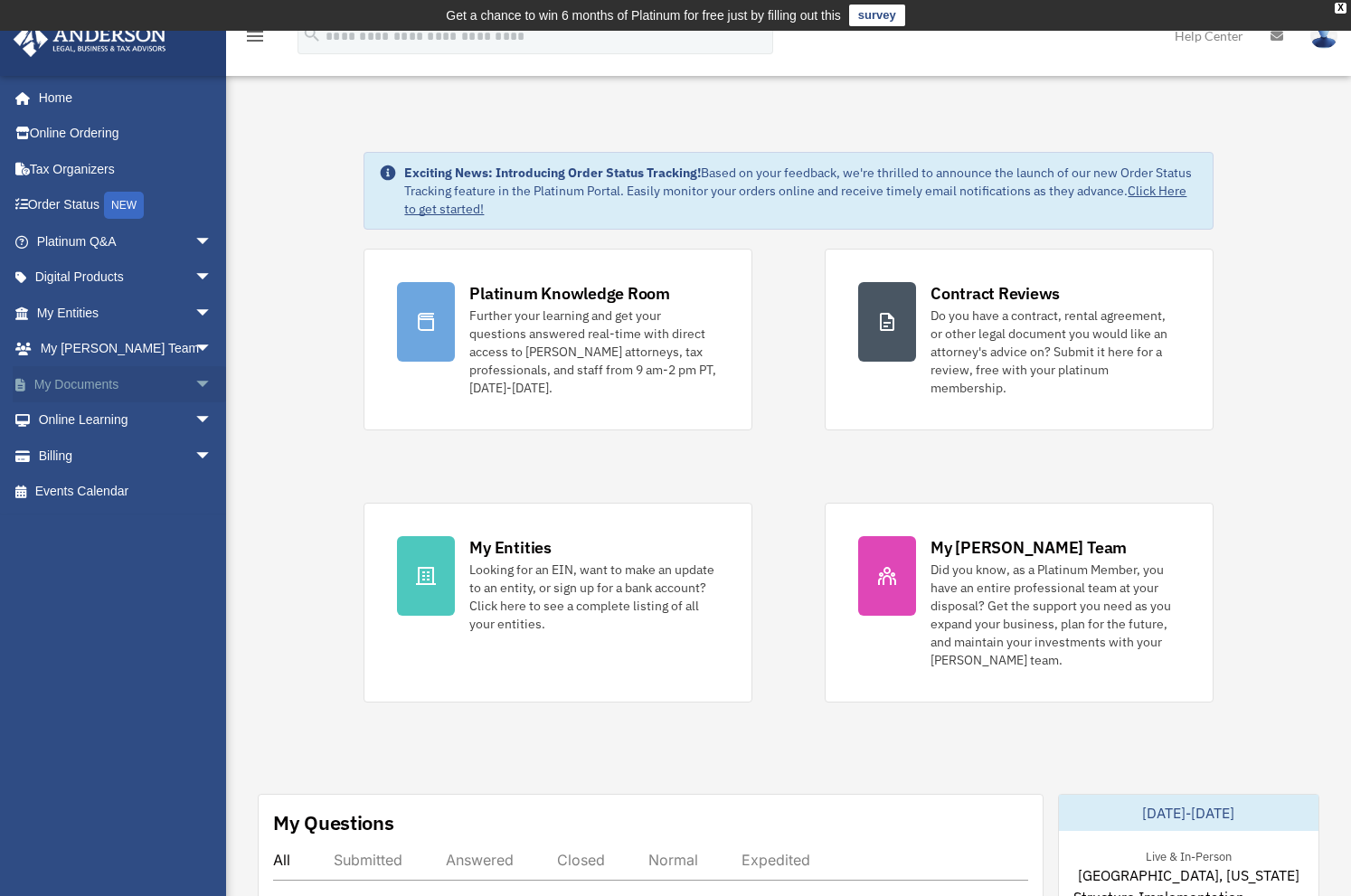
click at [195, 384] on span "arrow_drop_down" at bounding box center [212, 384] width 36 height 37
click at [73, 411] on link "Box" at bounding box center [133, 421] width 214 height 36
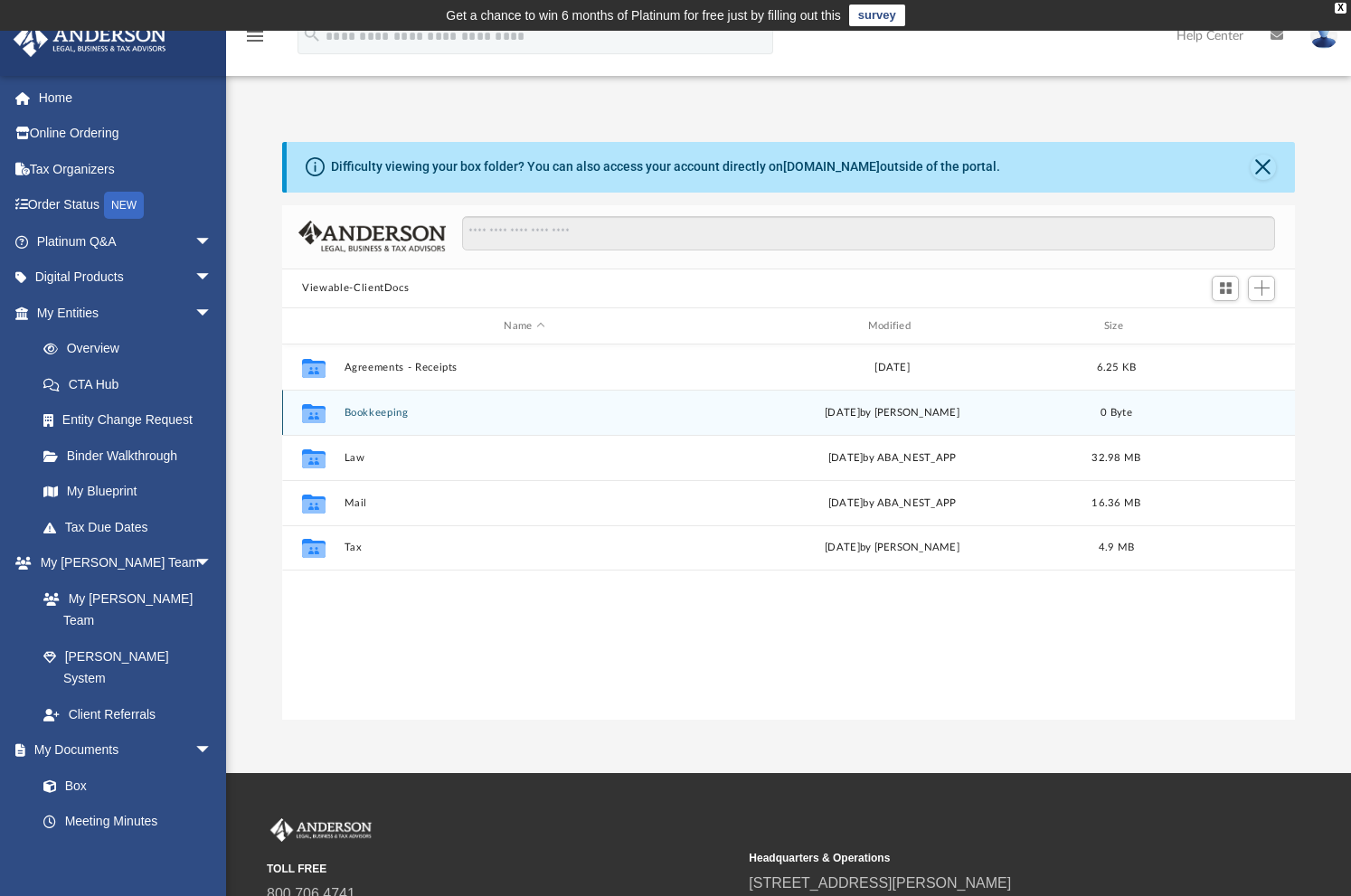
scroll to position [398, 999]
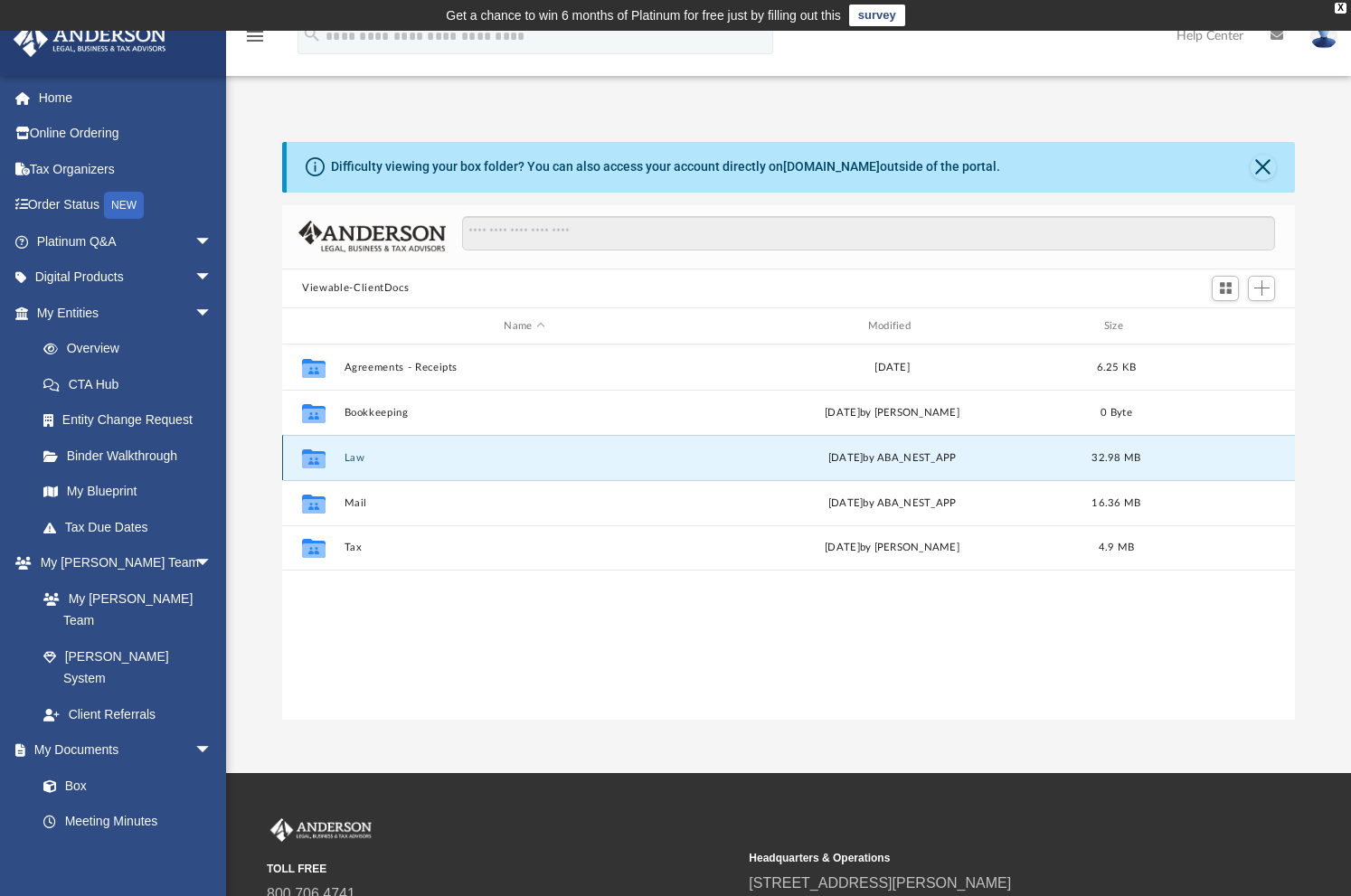
click at [361, 458] on button "Law" at bounding box center [525, 457] width 360 height 11
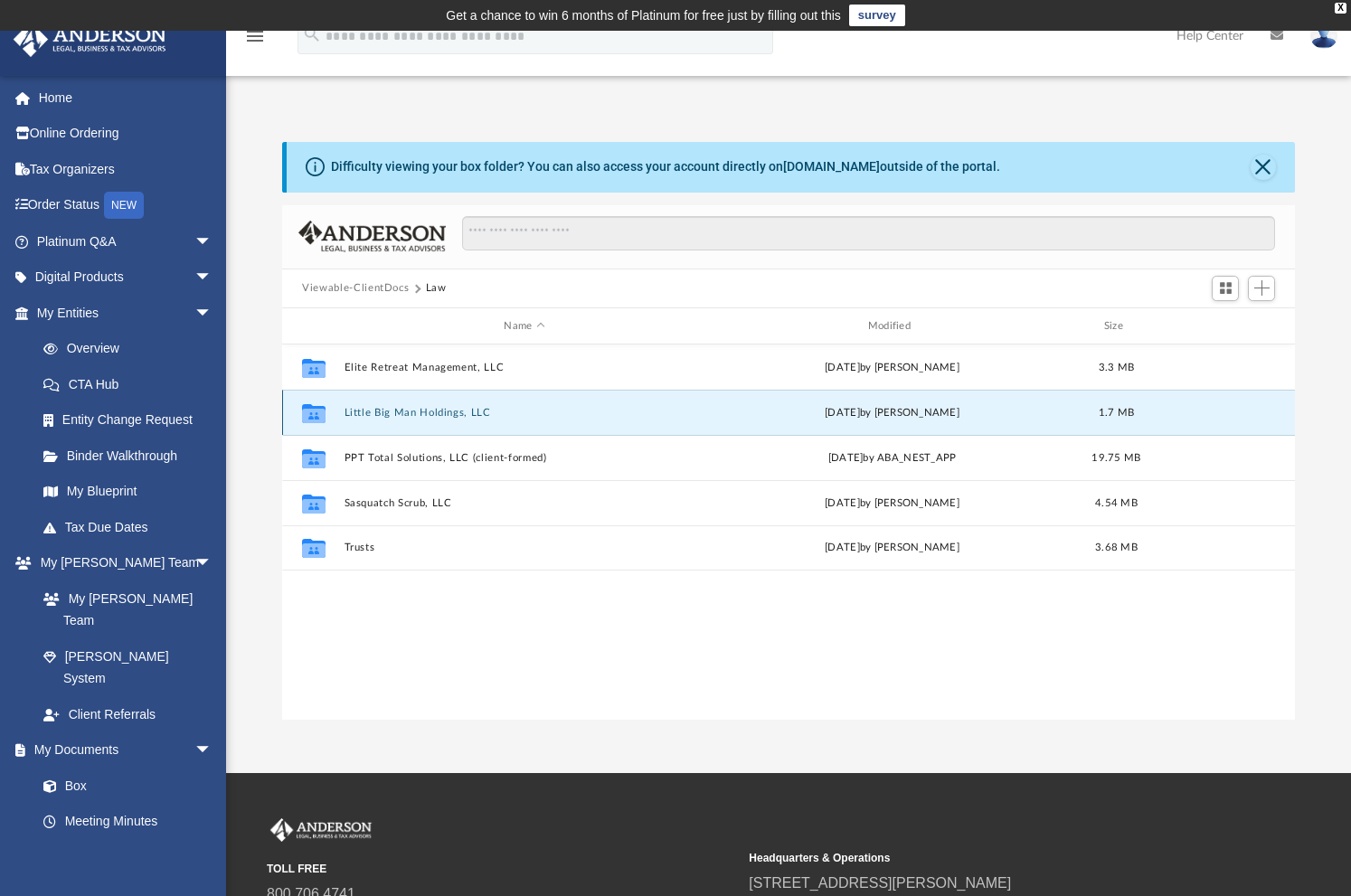
click at [398, 414] on button "Little Big Man Holdings, LLC" at bounding box center [525, 412] width 360 height 11
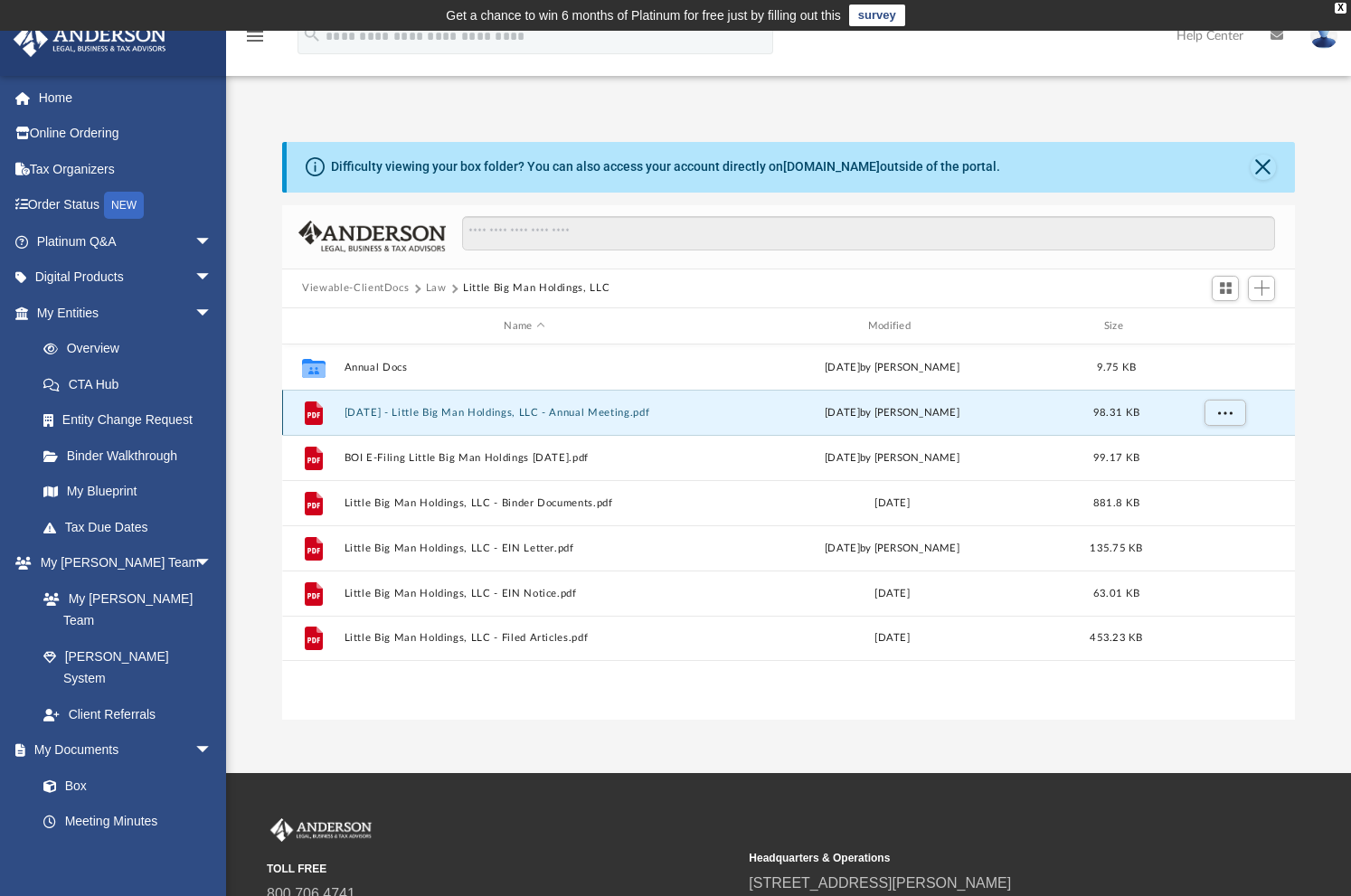
click at [544, 414] on button "2023.12.26 - Little Big Man Holdings, LLC - Annual Meeting.pdf" at bounding box center [525, 412] width 360 height 11
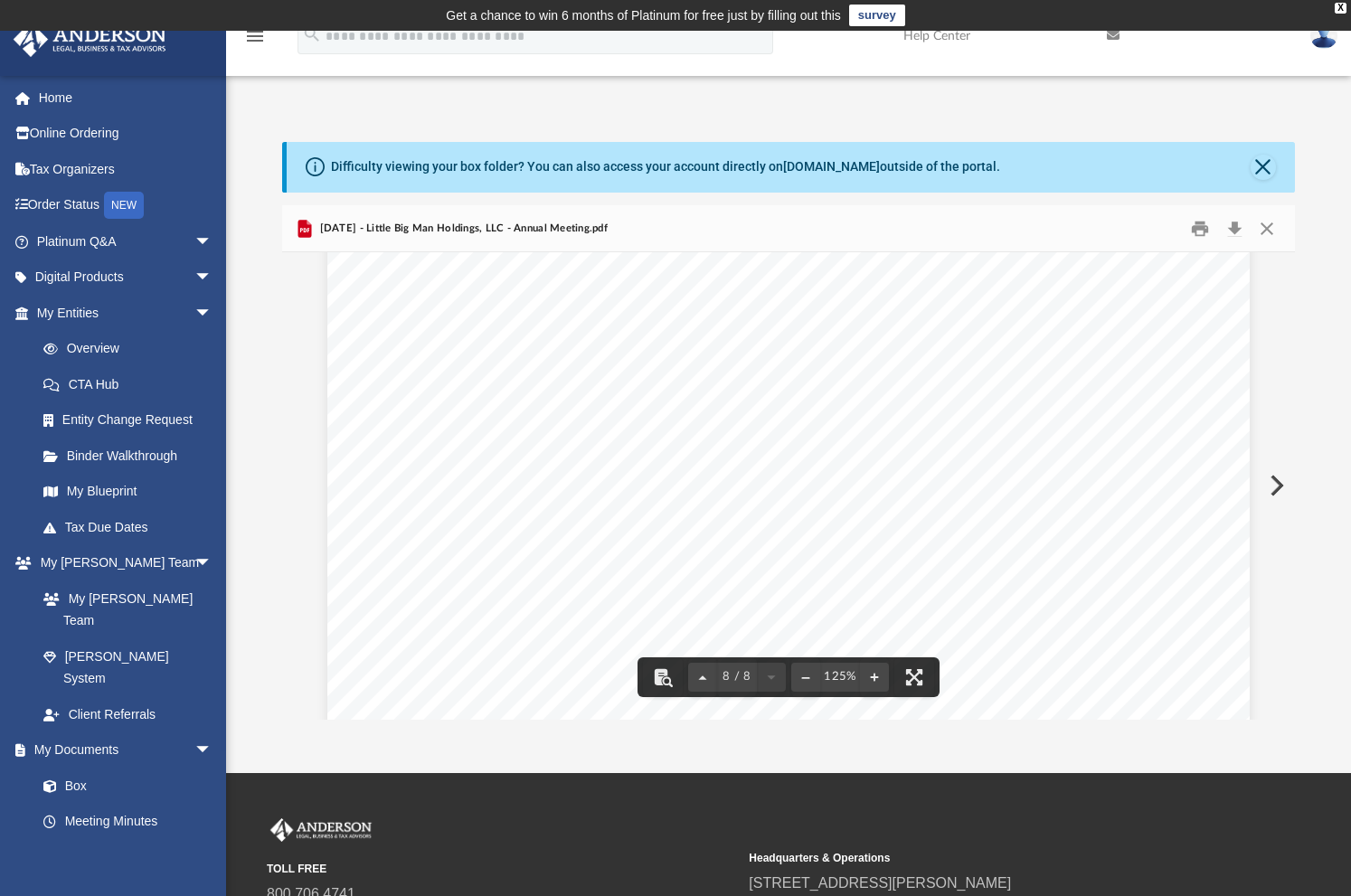
scroll to position [8677, 0]
click at [1272, 226] on button "Close" at bounding box center [1266, 228] width 32 height 28
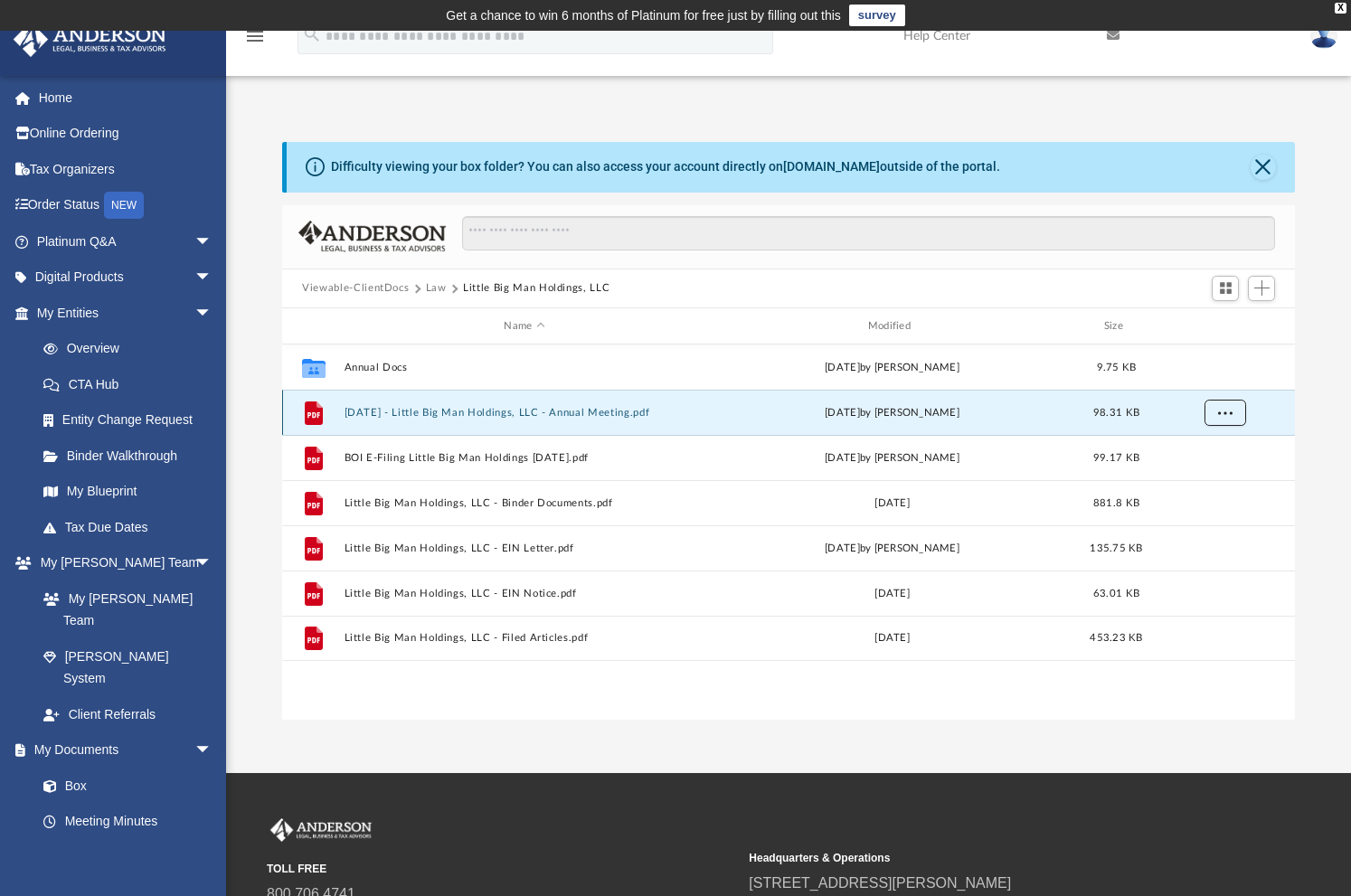
click at [1228, 419] on button "More options" at bounding box center [1225, 413] width 42 height 27
click at [1270, 410] on div "grid" at bounding box center [1223, 413] width 127 height 34
click at [1263, 288] on span "Add" at bounding box center [1262, 288] width 15 height 15
click at [1217, 328] on li "Upload" at bounding box center [1235, 325] width 58 height 19
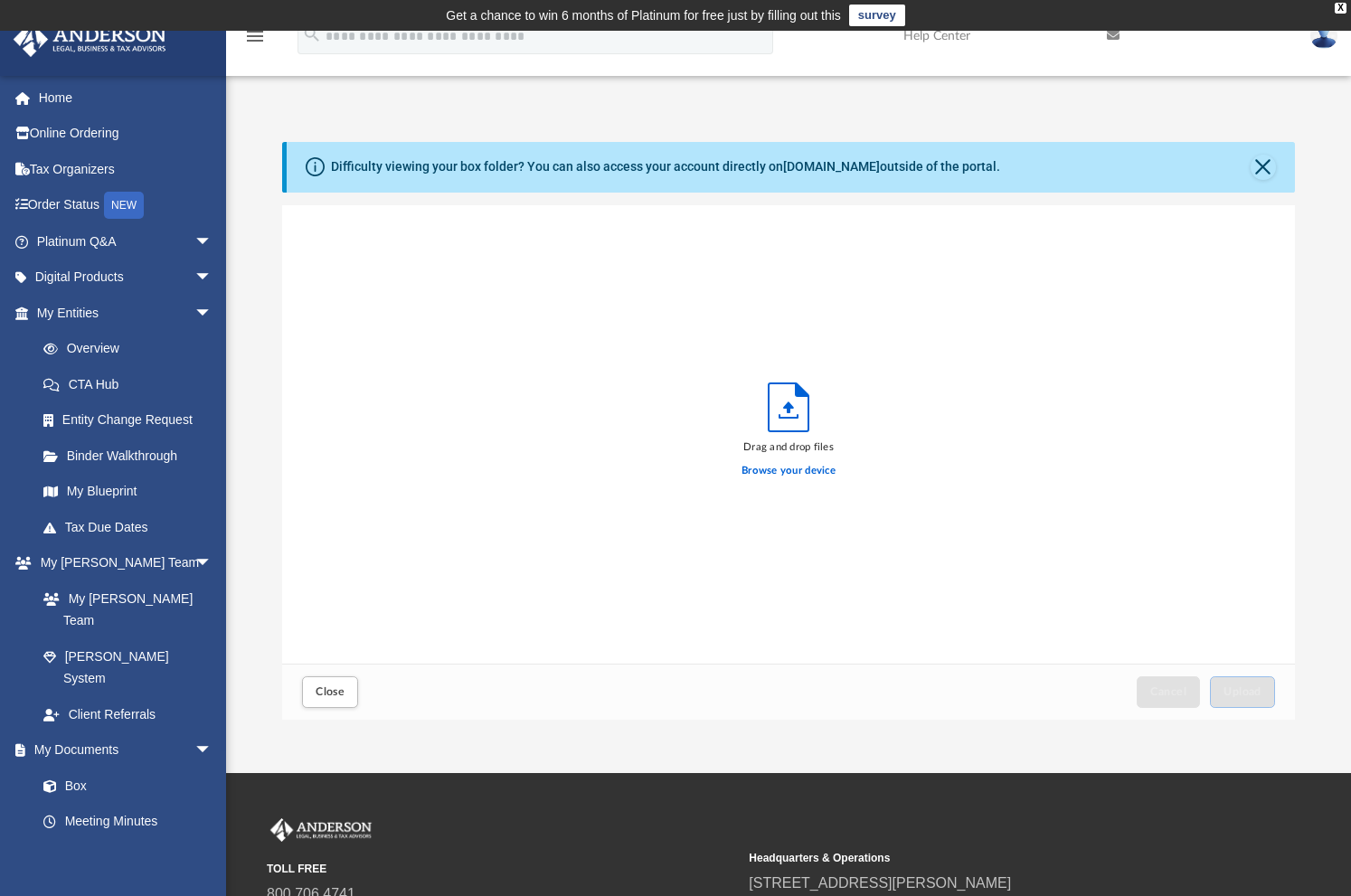
scroll to position [445, 999]
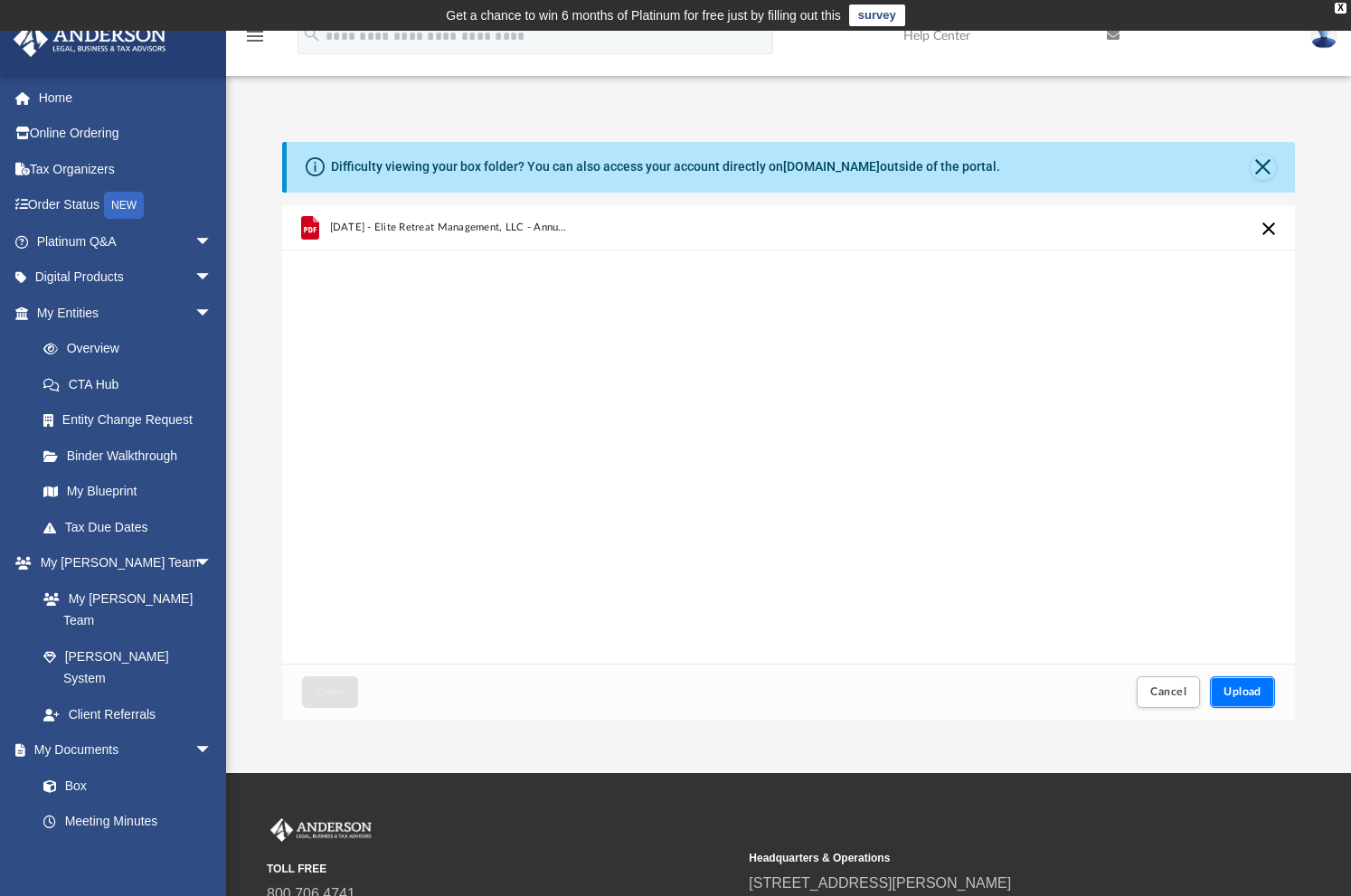
click at [1236, 684] on button "Upload" at bounding box center [1242, 691] width 65 height 31
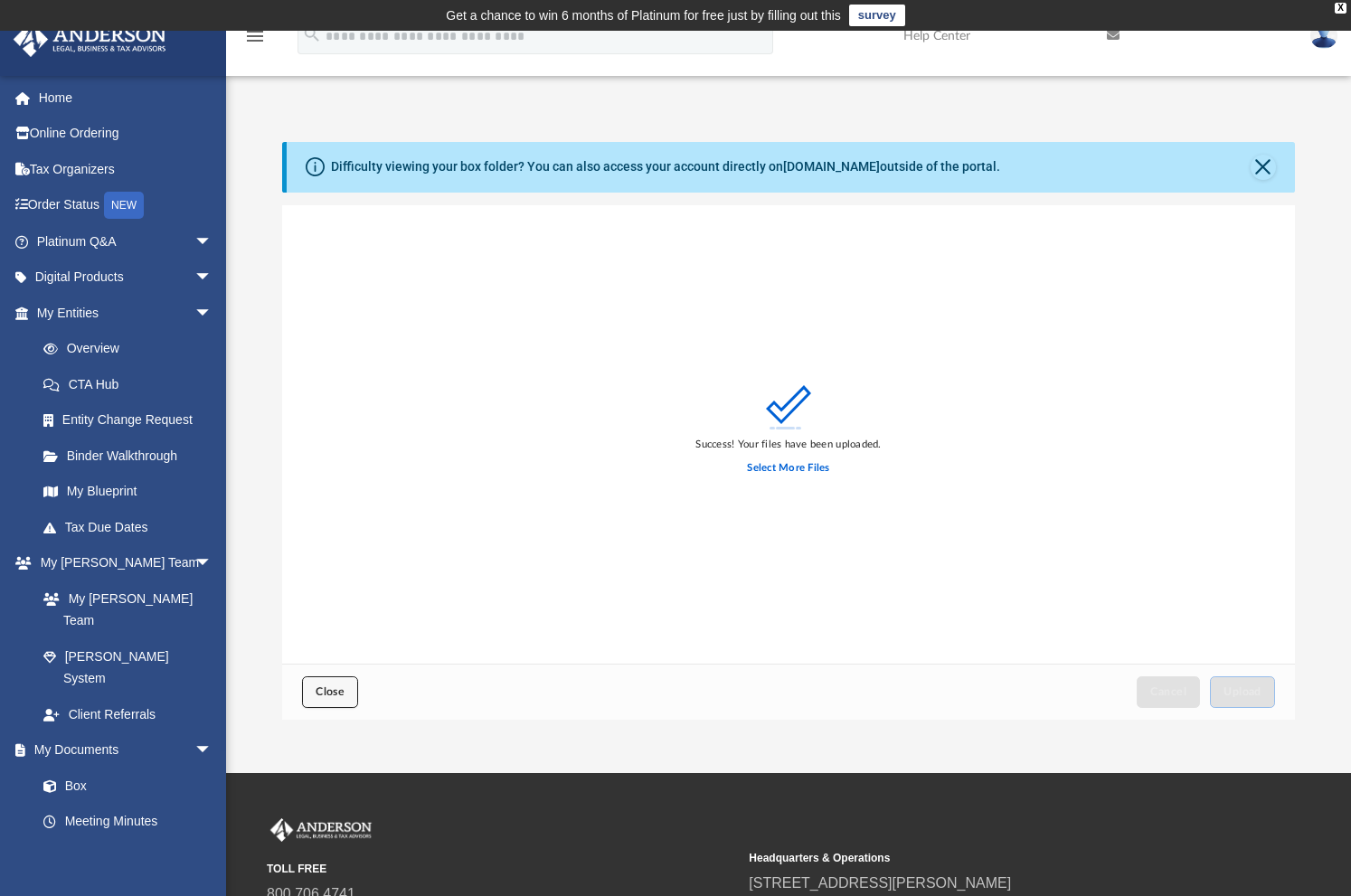
click at [341, 684] on button "Close" at bounding box center [330, 691] width 56 height 31
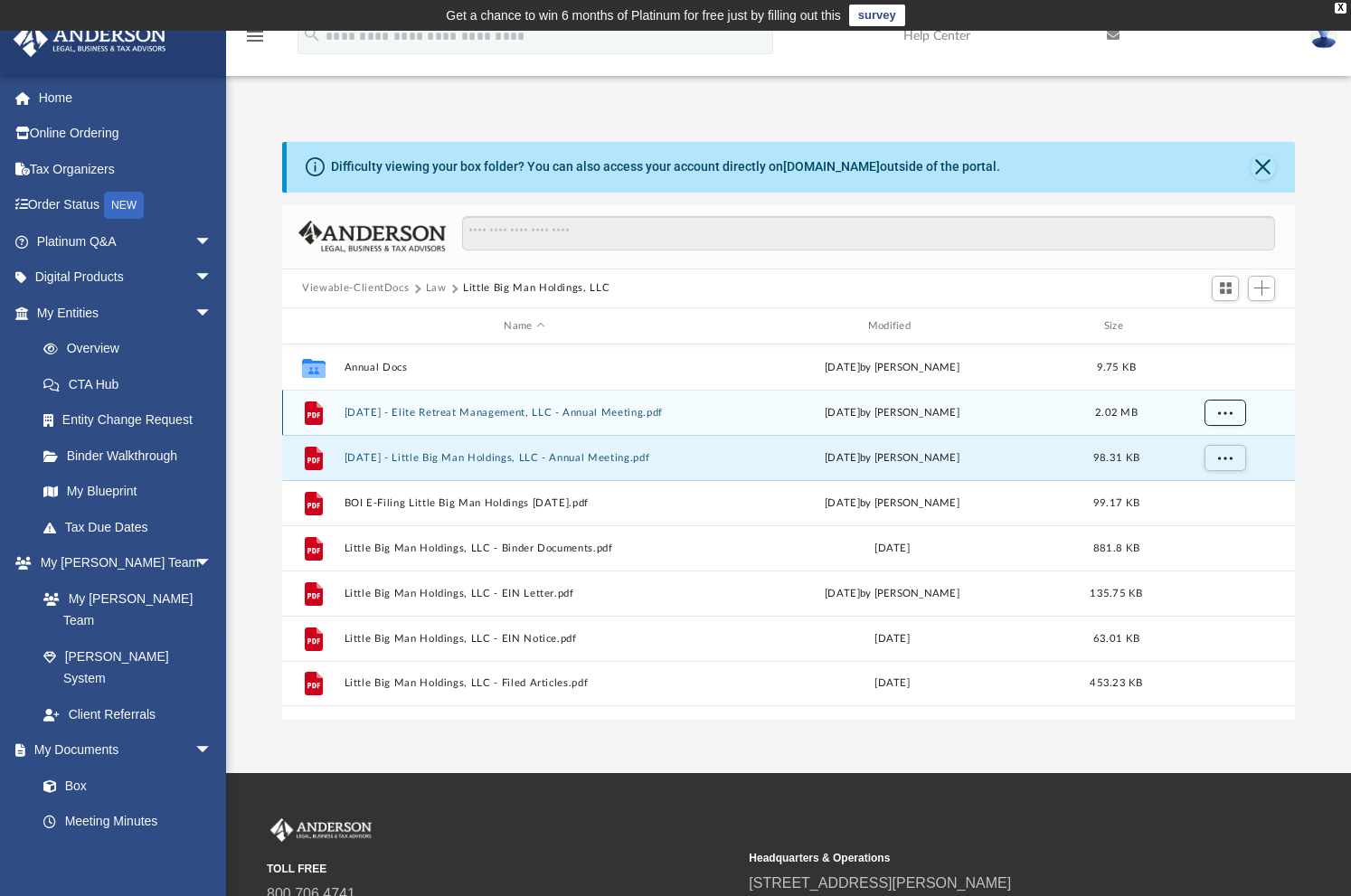
click at [1241, 409] on button "More options" at bounding box center [1225, 413] width 42 height 27
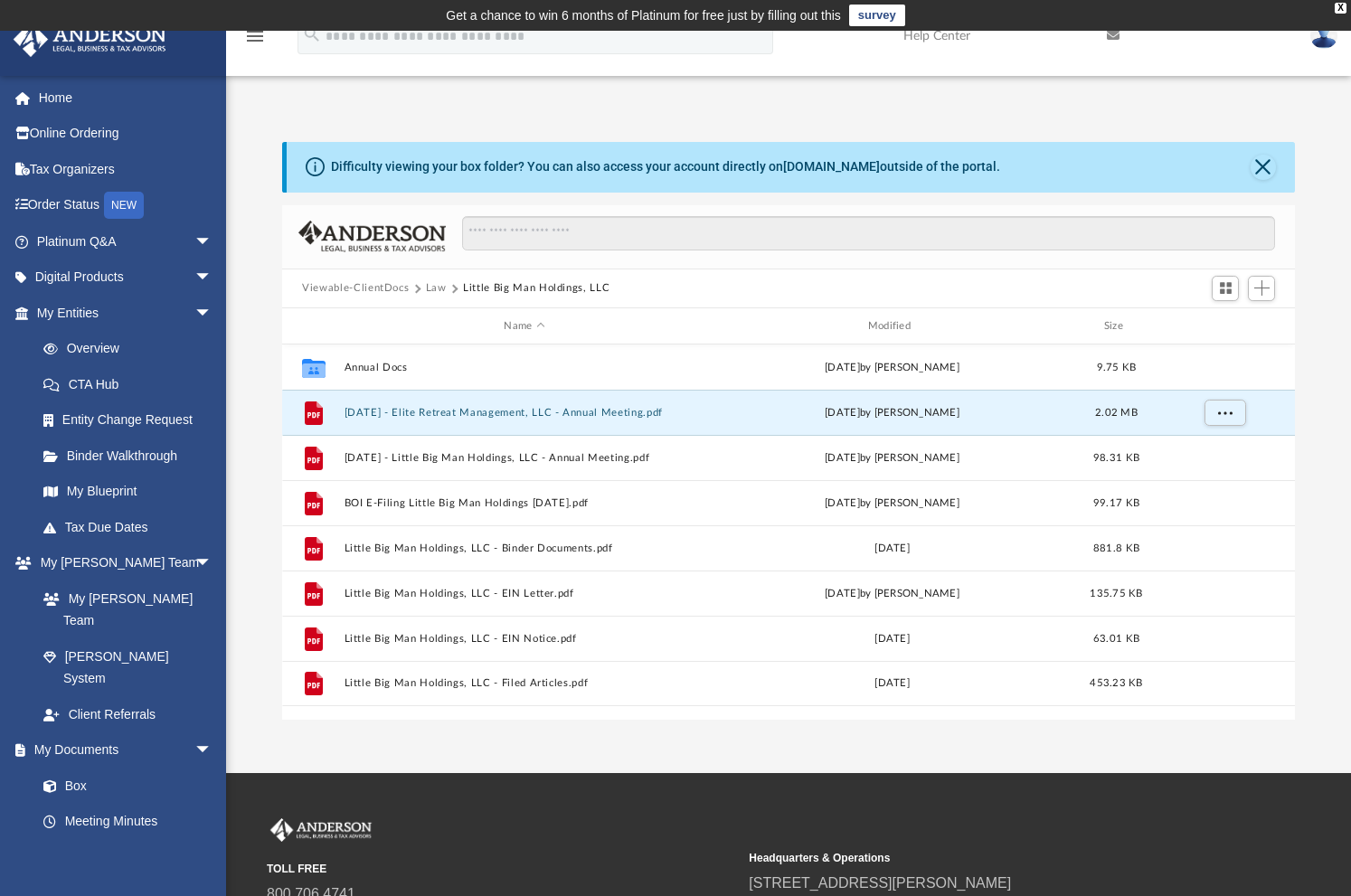
drag, startPoint x: 831, startPoint y: 410, endPoint x: 430, endPoint y: 290, distance: 418.6
click at [430, 290] on button "Law" at bounding box center [436, 288] width 21 height 16
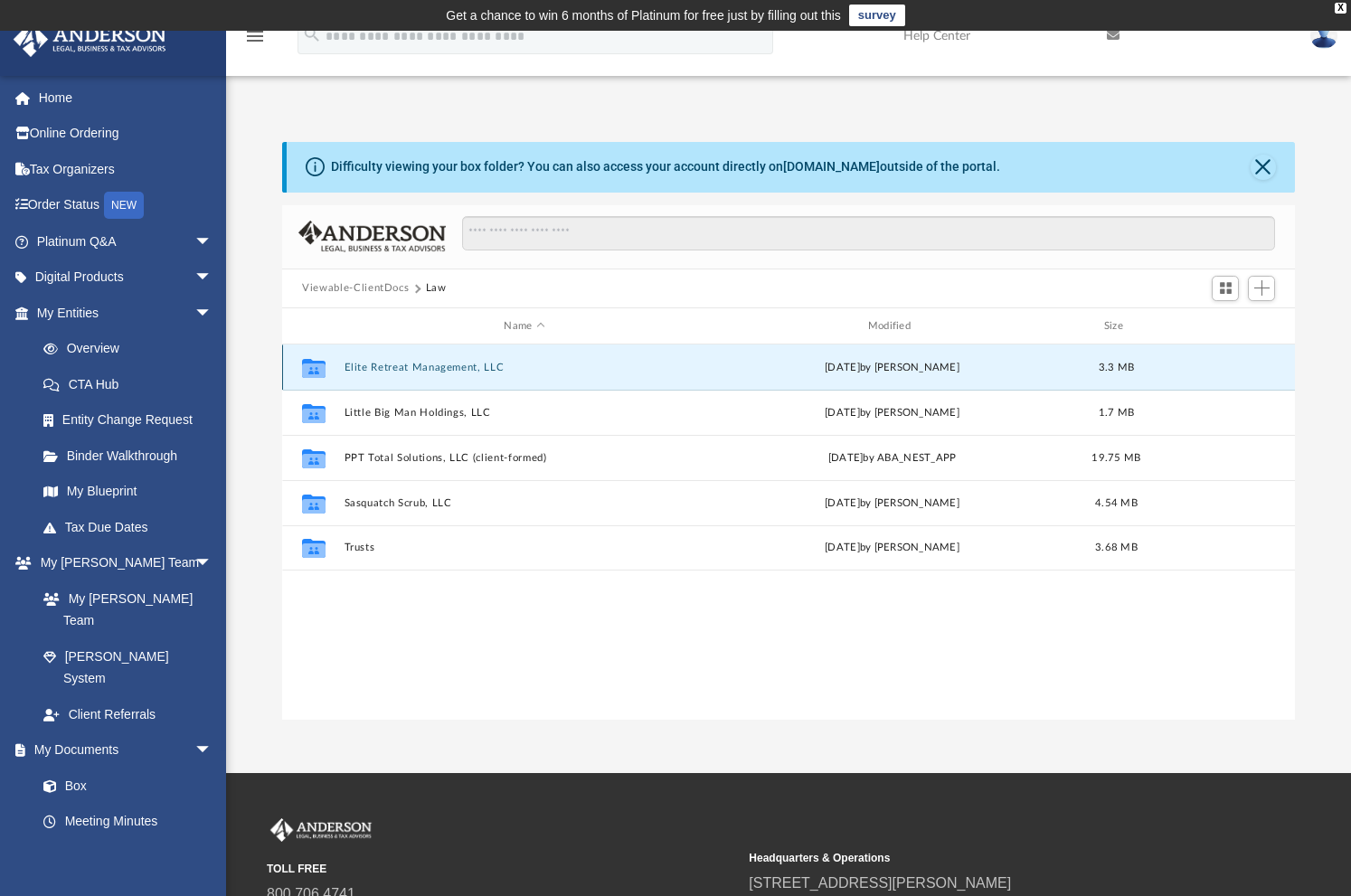
click at [423, 370] on button "Elite Retreat Management, LLC" at bounding box center [525, 367] width 360 height 11
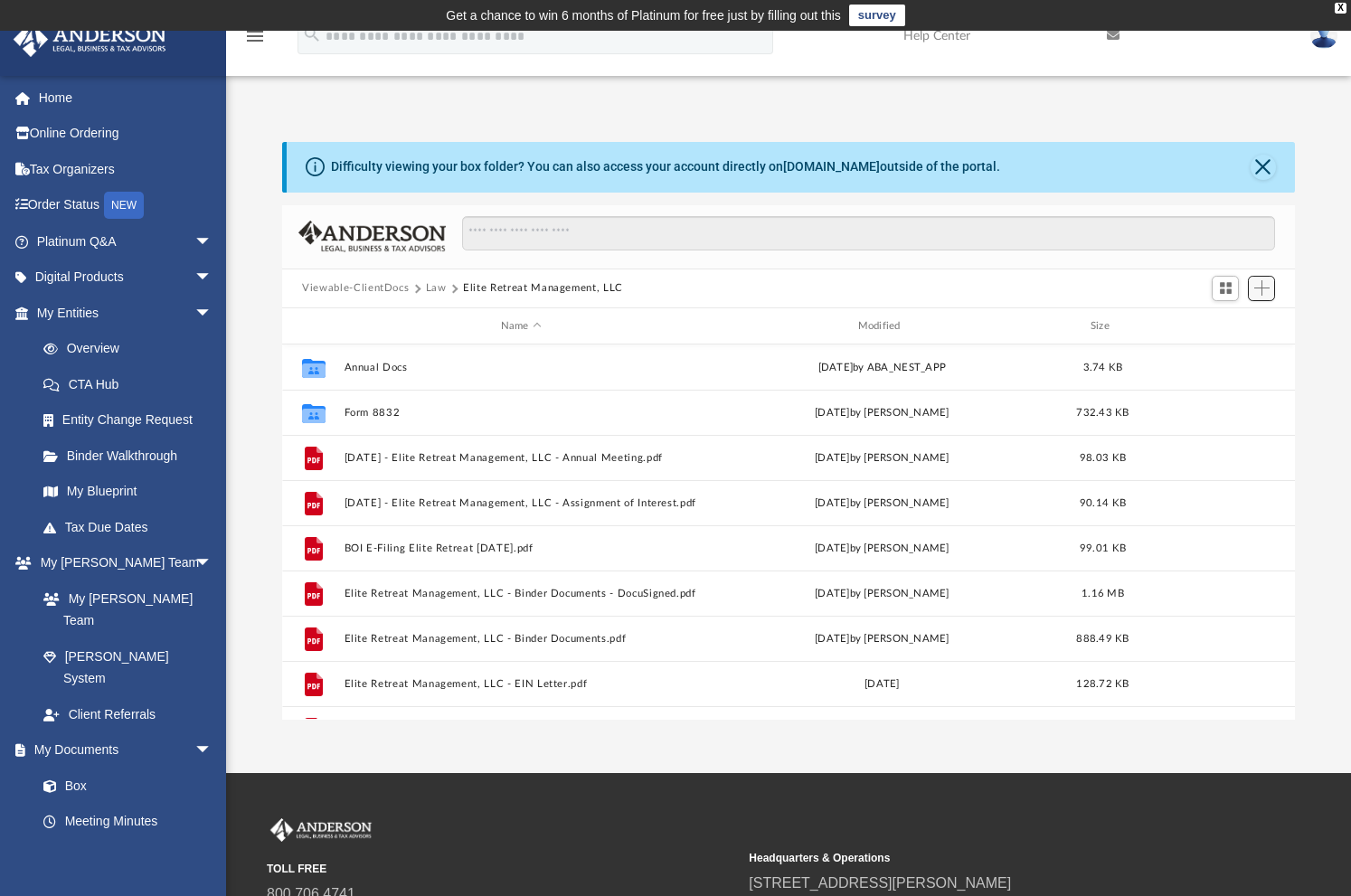
click at [1265, 291] on span "Add" at bounding box center [1262, 288] width 15 height 15
click at [1233, 327] on li "Upload" at bounding box center [1235, 325] width 58 height 19
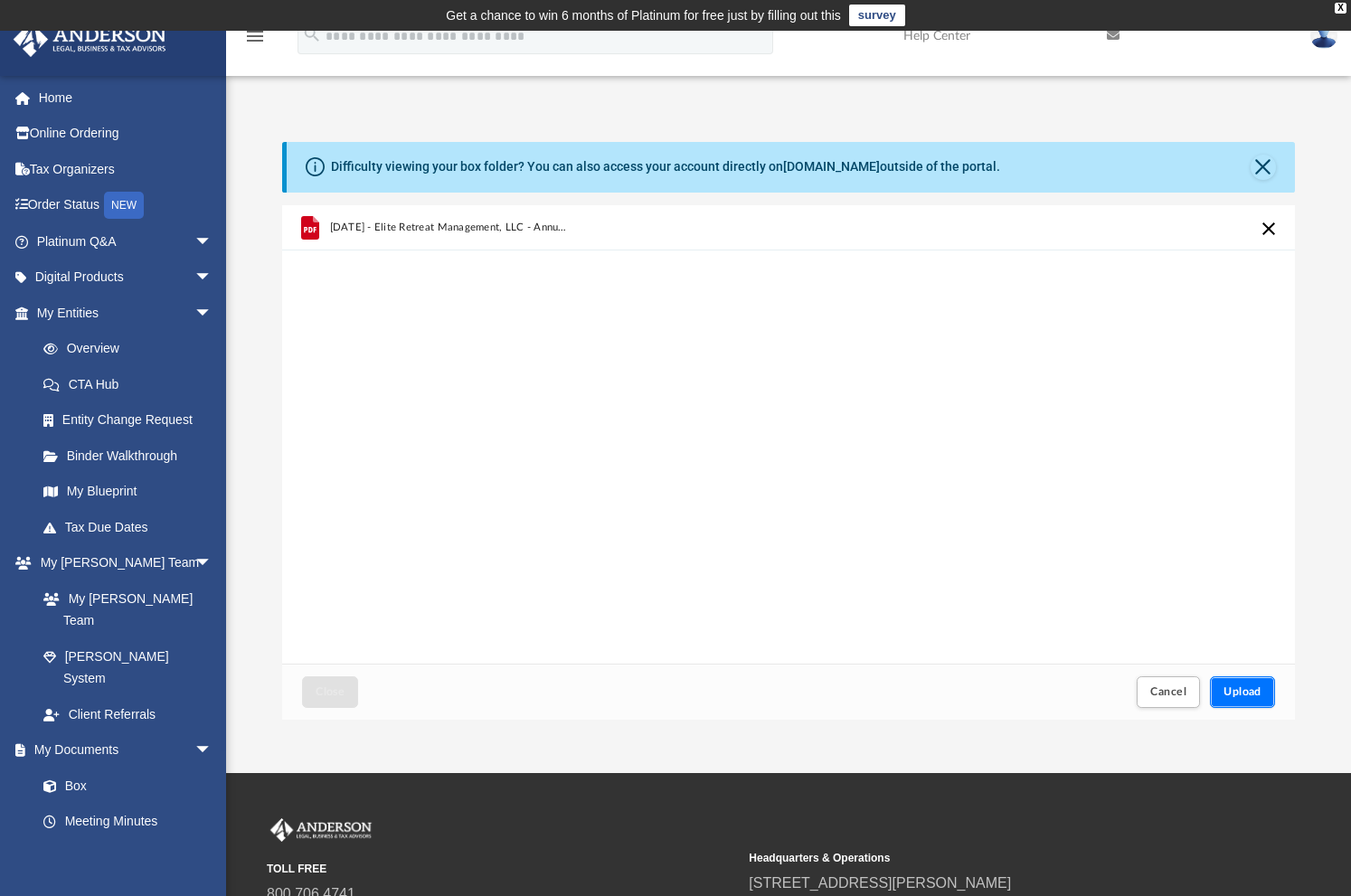
click at [1252, 707] on button "Upload" at bounding box center [1242, 691] width 65 height 31
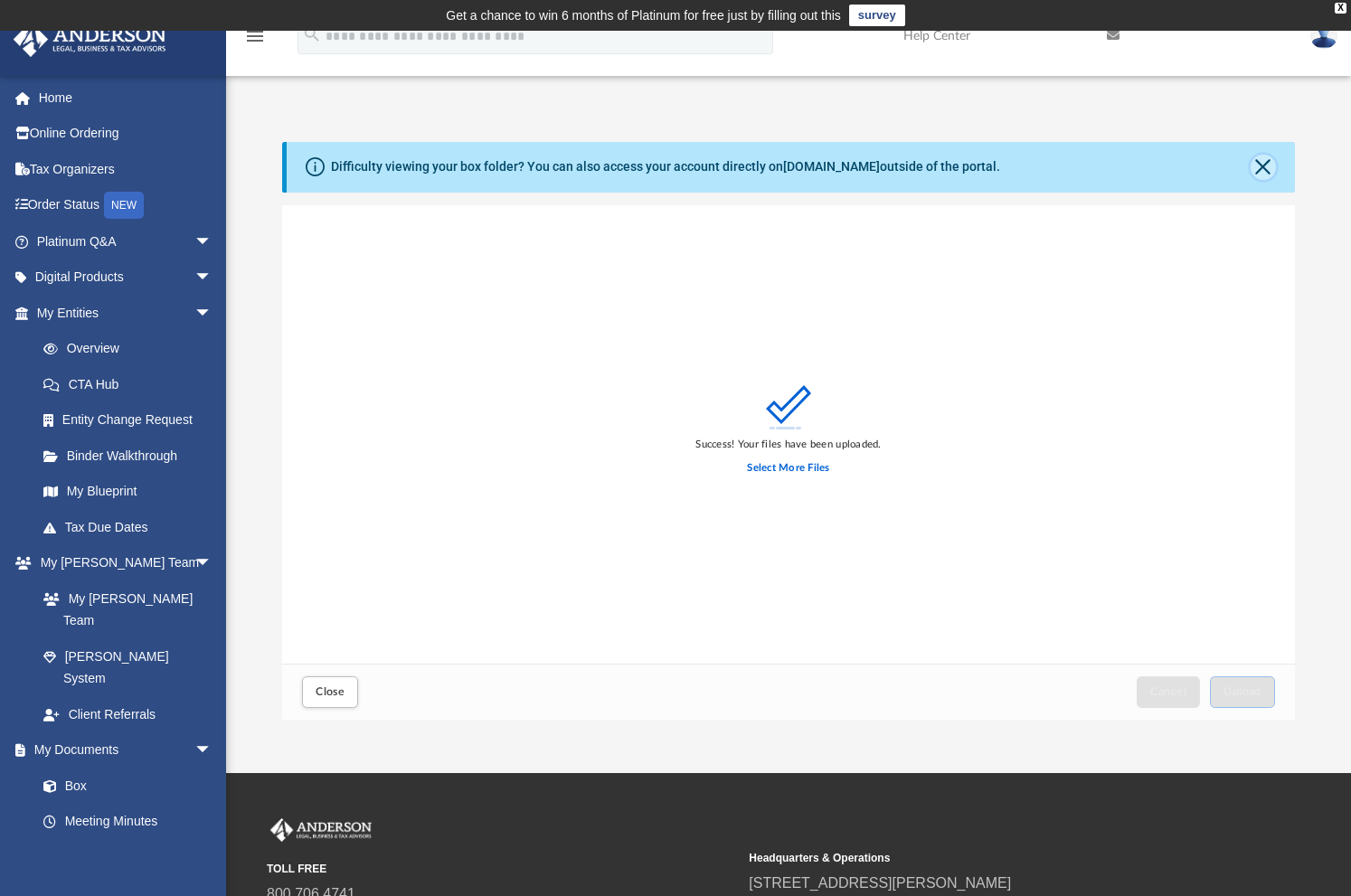
click at [1266, 164] on button "Close" at bounding box center [1263, 167] width 26 height 26
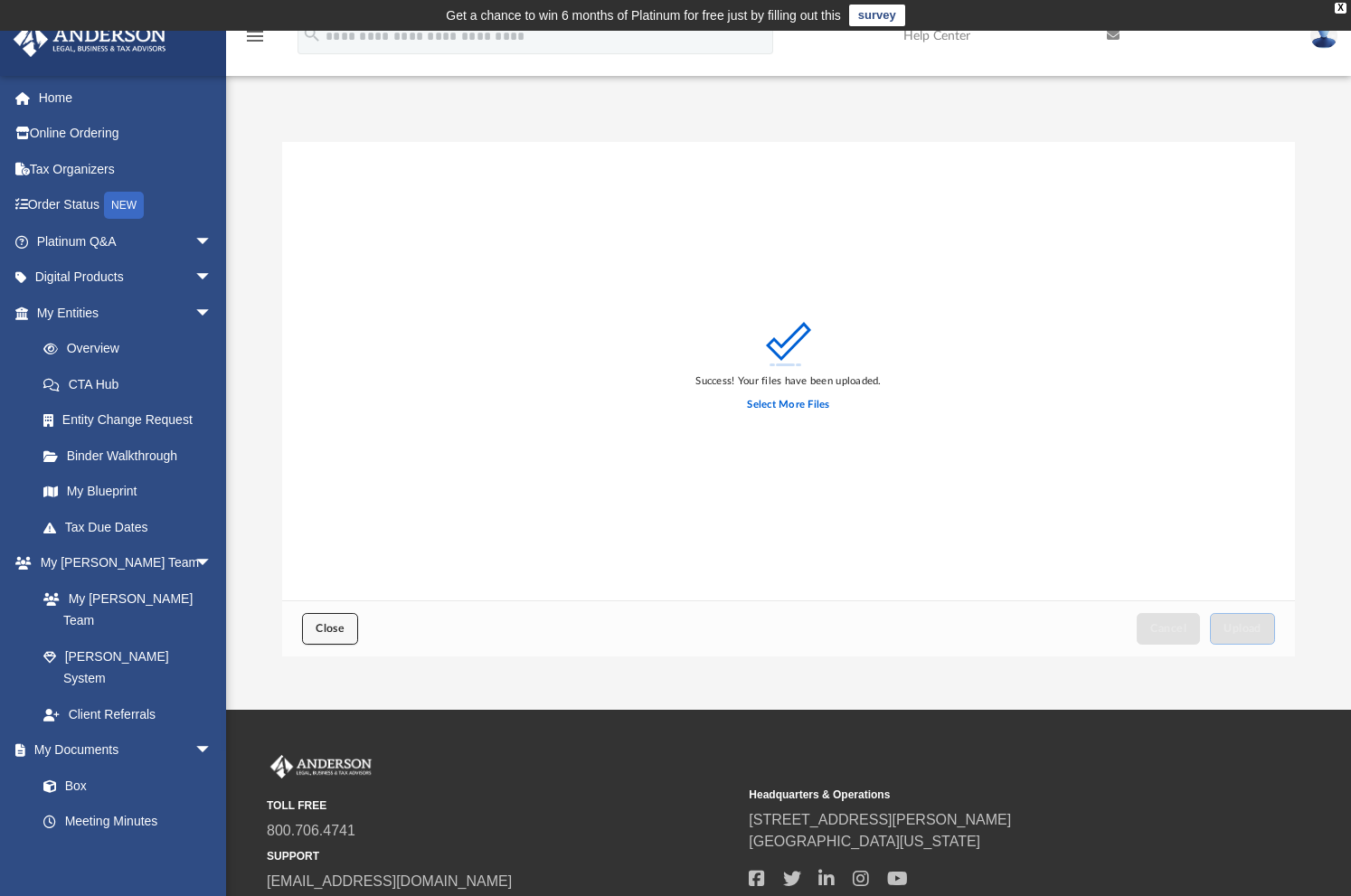
click at [326, 618] on button "Close" at bounding box center [330, 628] width 56 height 31
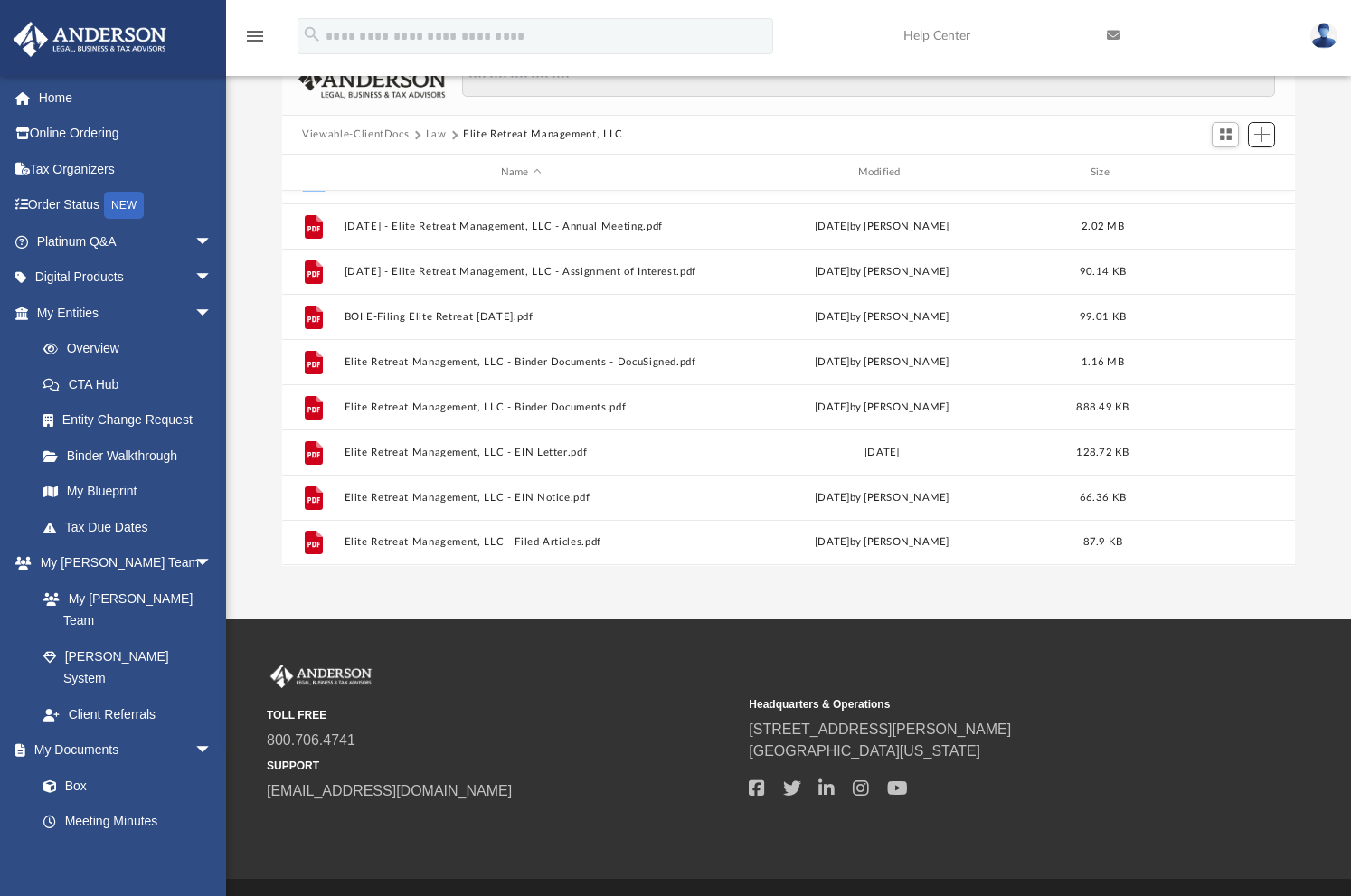
scroll to position [0, 0]
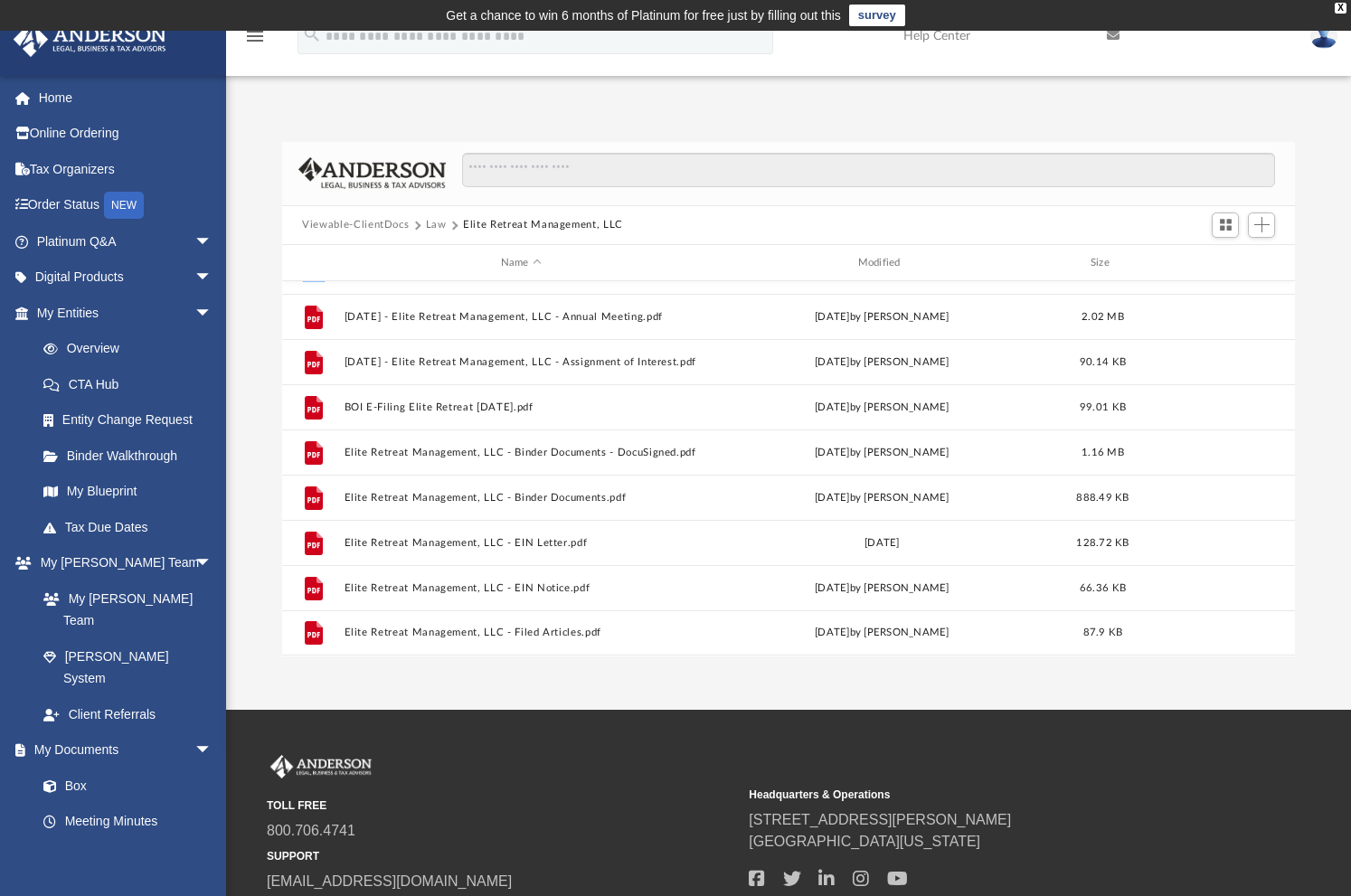
click at [424, 224] on div "Viewable-ClientDocs Law Elite Retreat Management, LLC" at bounding box center [470, 224] width 336 height 16
click at [431, 224] on button "Law" at bounding box center [436, 224] width 21 height 16
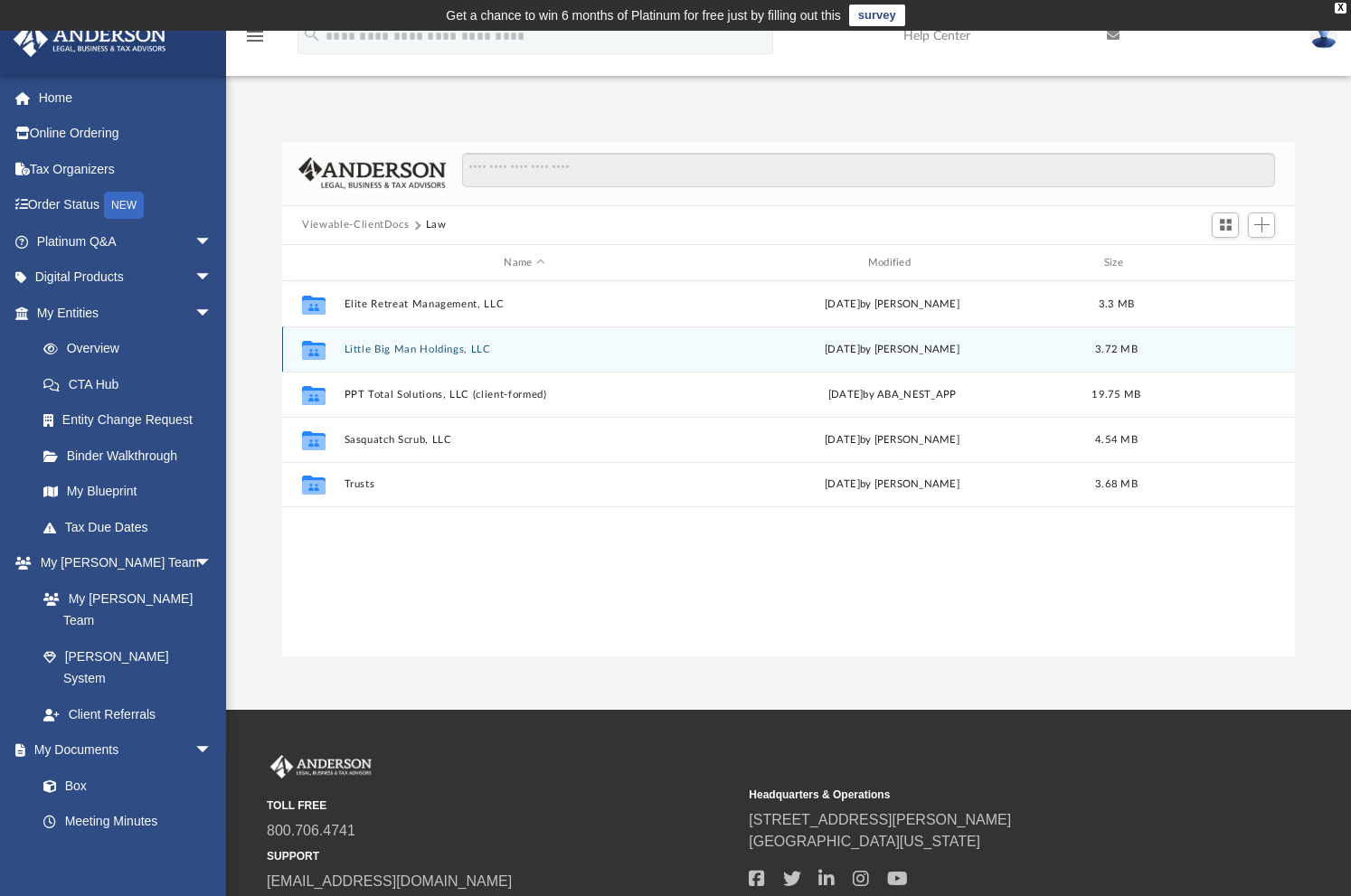
click at [419, 346] on button "Little Big Man Holdings, LLC" at bounding box center [525, 349] width 360 height 11
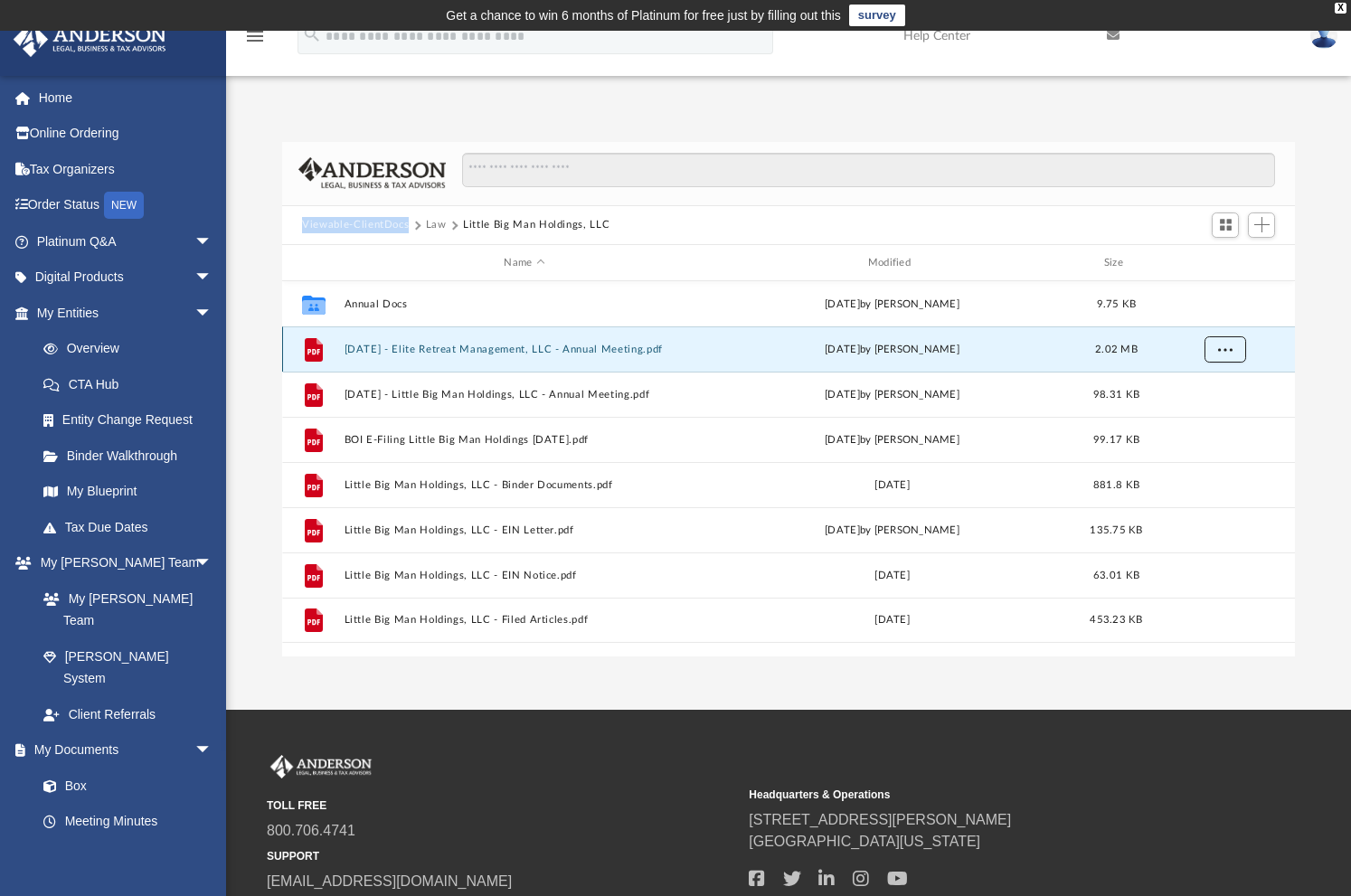
click at [1230, 349] on span "More options" at bounding box center [1224, 349] width 14 height 9
click at [750, 278] on div "Name Modified Size" at bounding box center [788, 263] width 1013 height 36
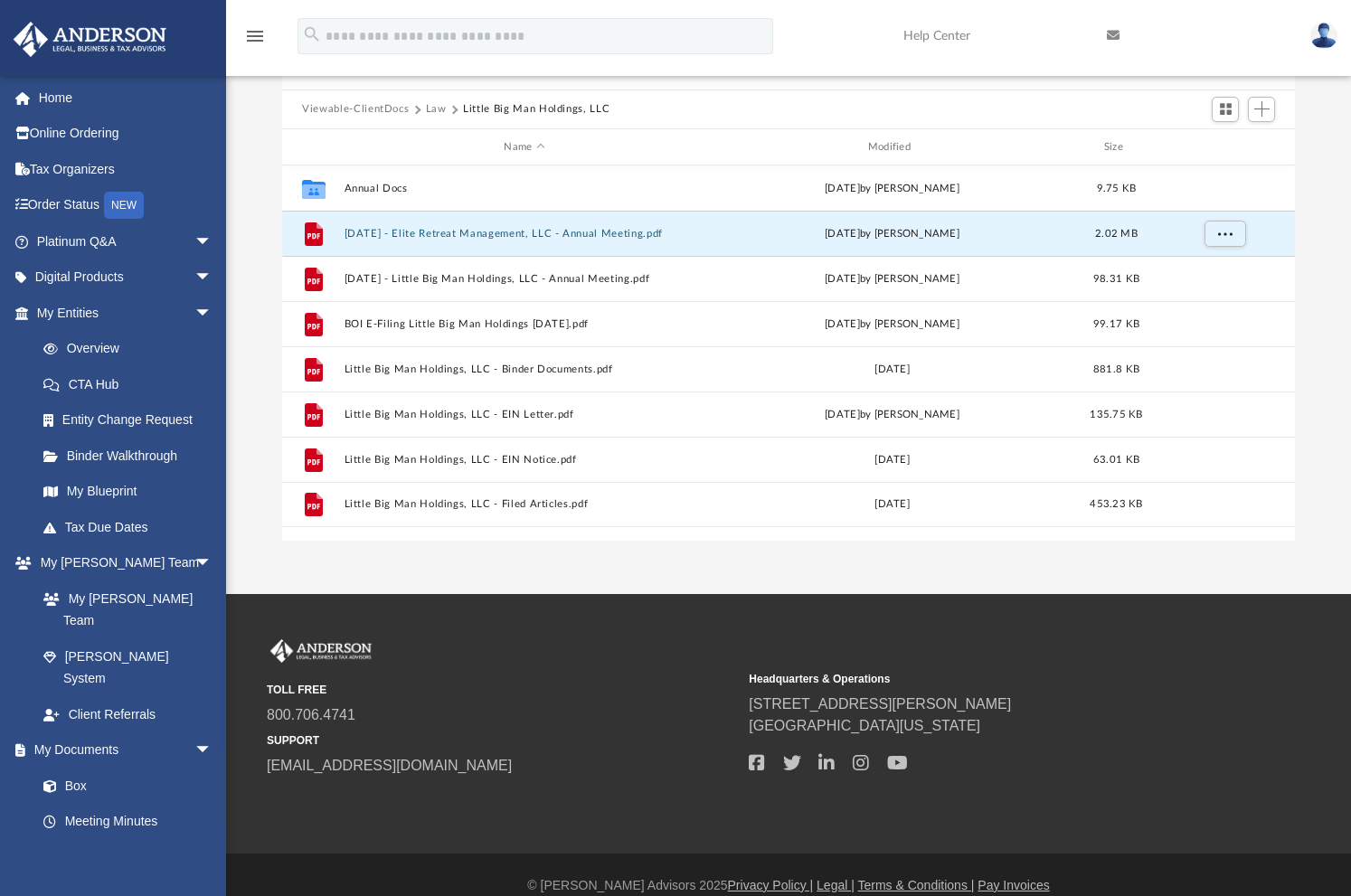
scroll to position [137, 0]
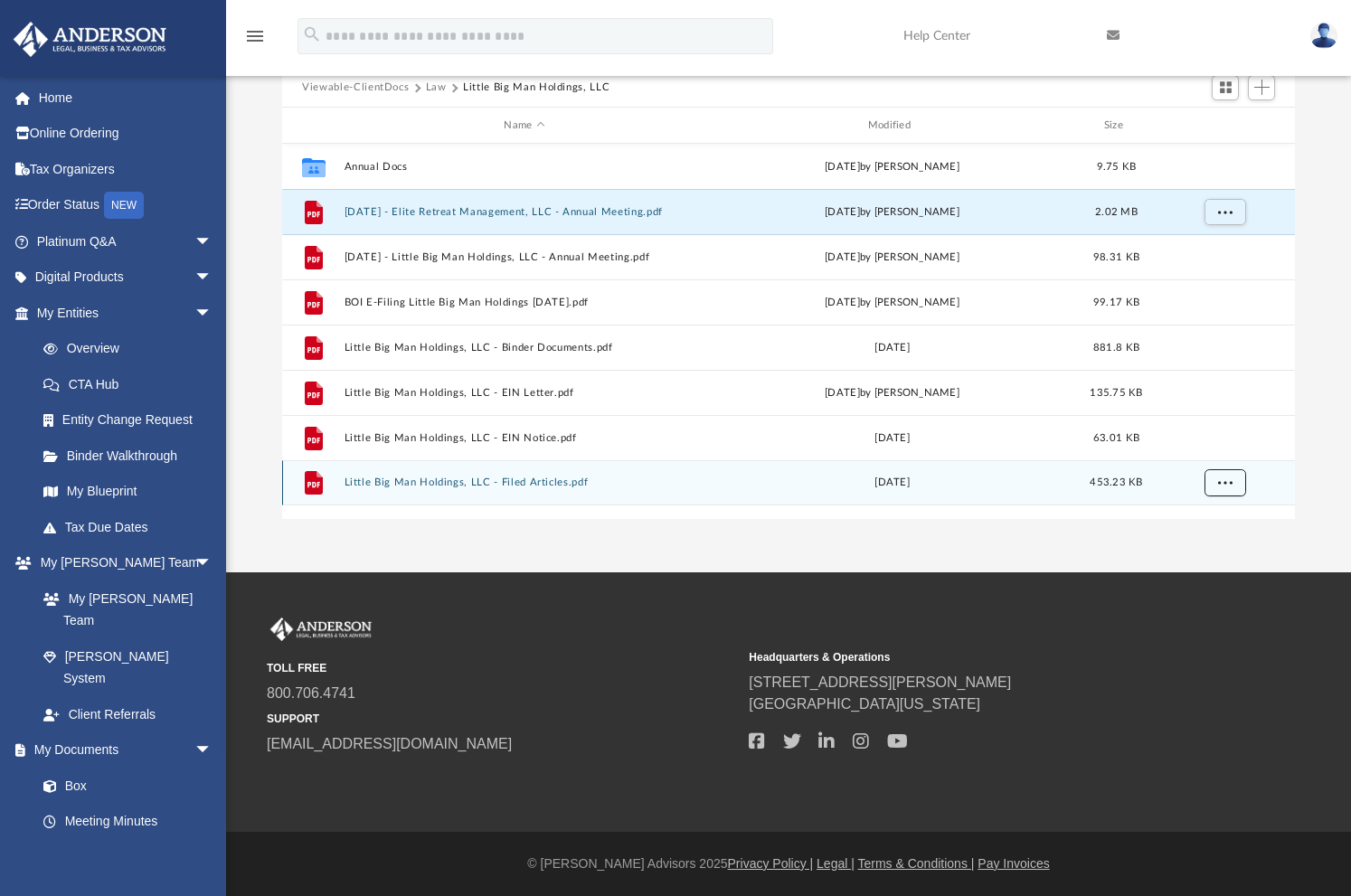
click at [1214, 479] on button "More options" at bounding box center [1225, 483] width 42 height 27
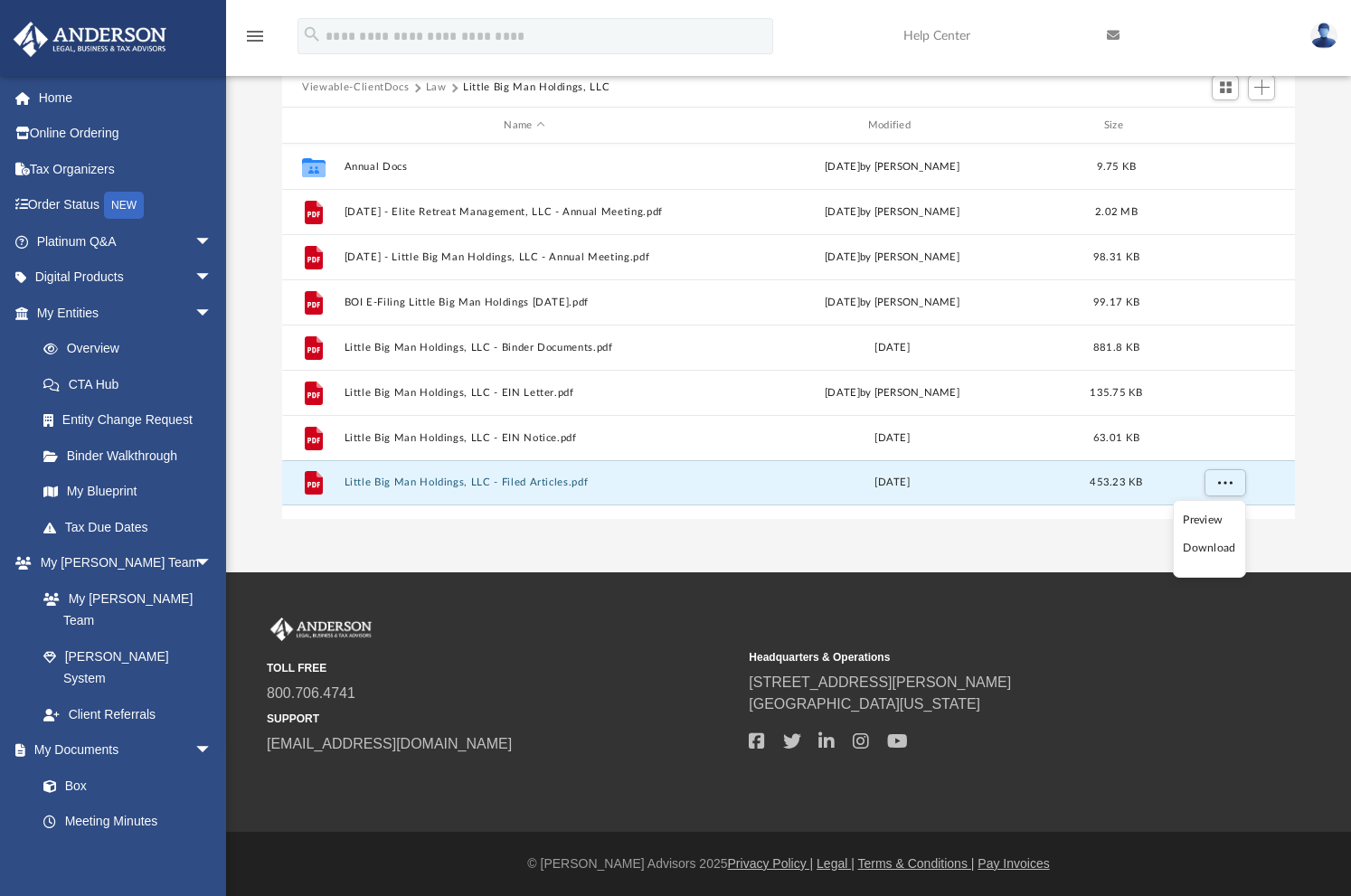
click at [1207, 553] on li "Download" at bounding box center [1208, 548] width 52 height 19
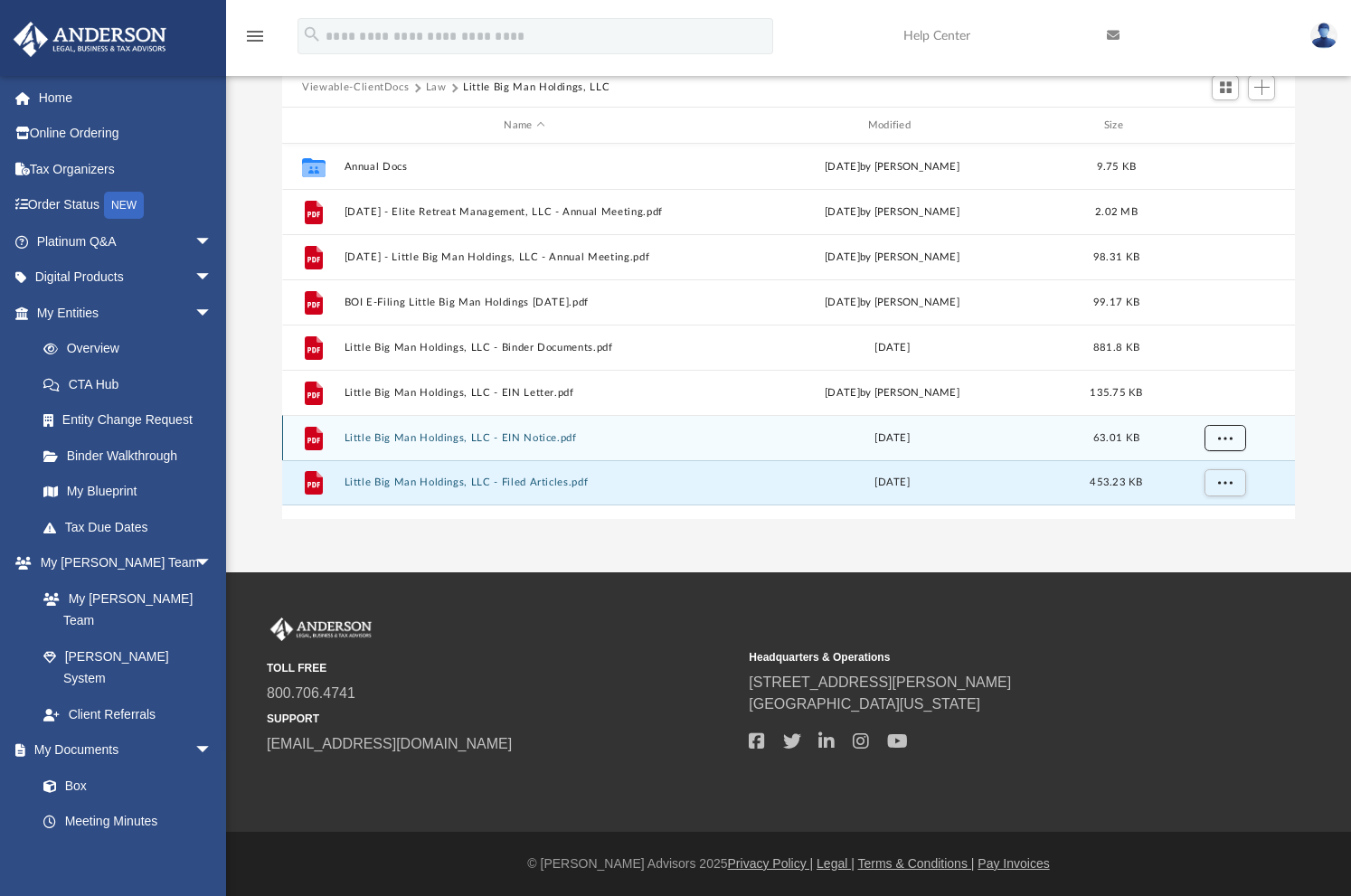
click at [1222, 441] on span "More options" at bounding box center [1224, 438] width 14 height 9
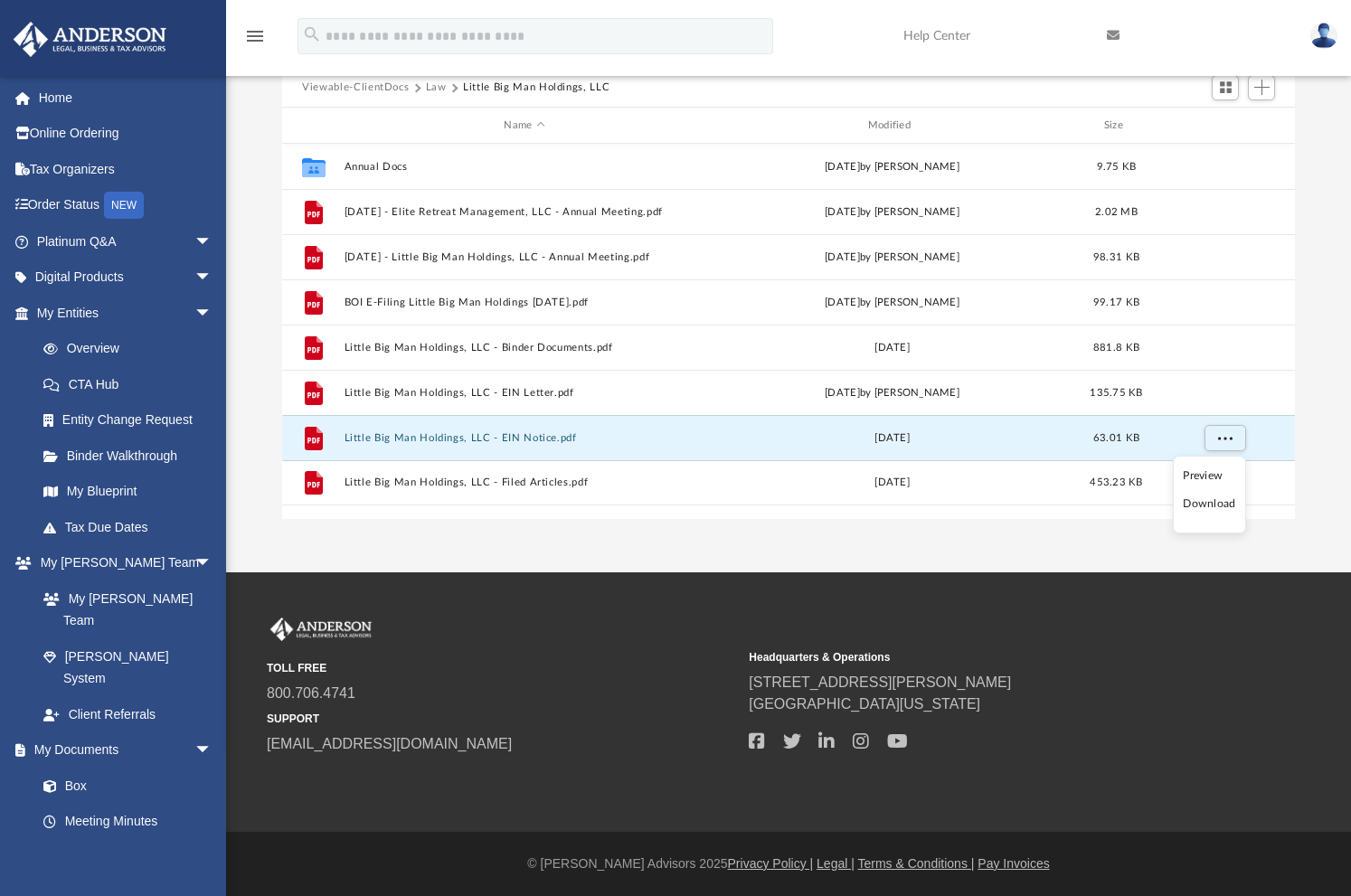
click at [1214, 501] on li "Download" at bounding box center [1208, 504] width 52 height 19
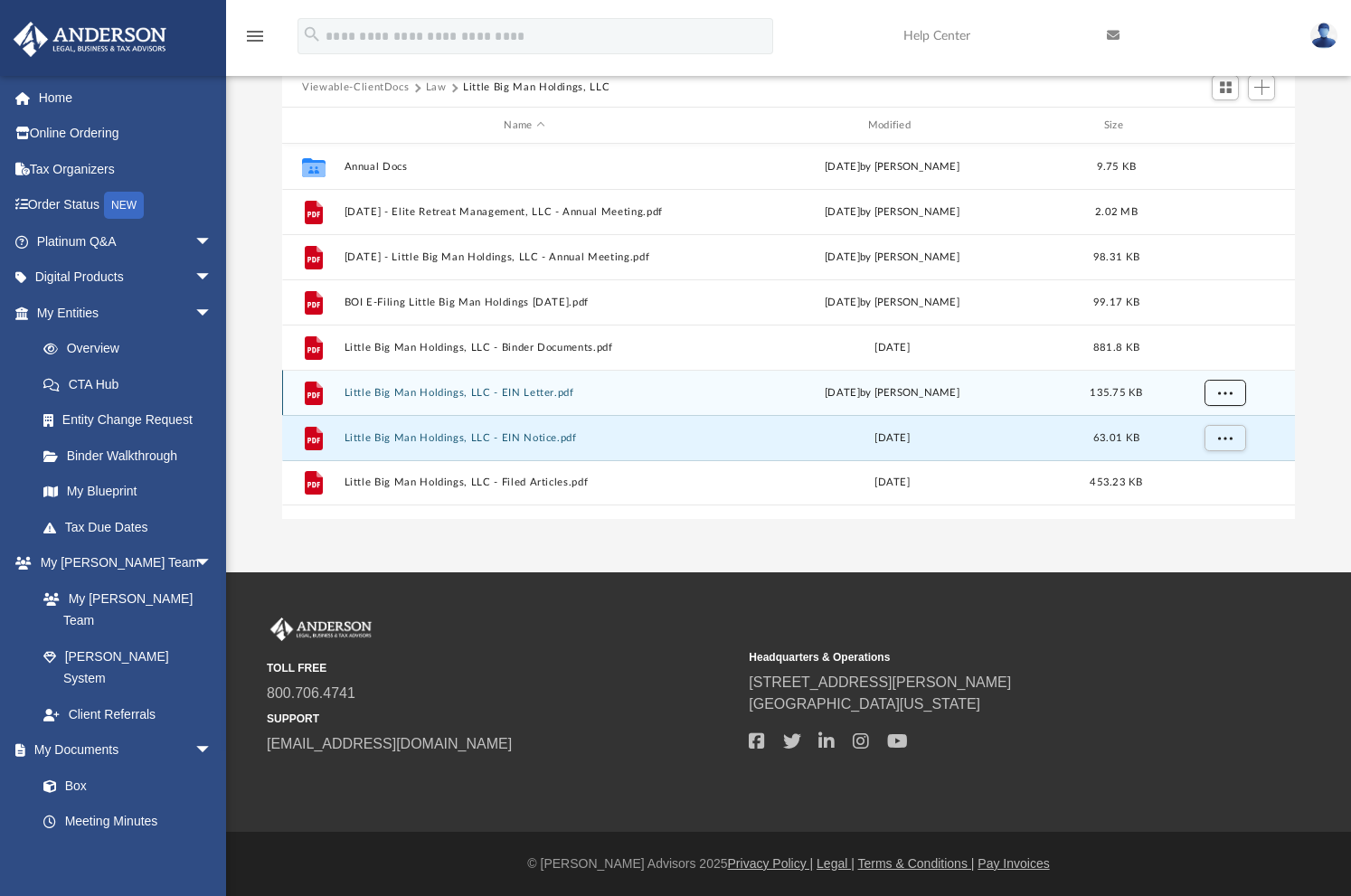
click at [1234, 400] on button "More options" at bounding box center [1225, 393] width 42 height 27
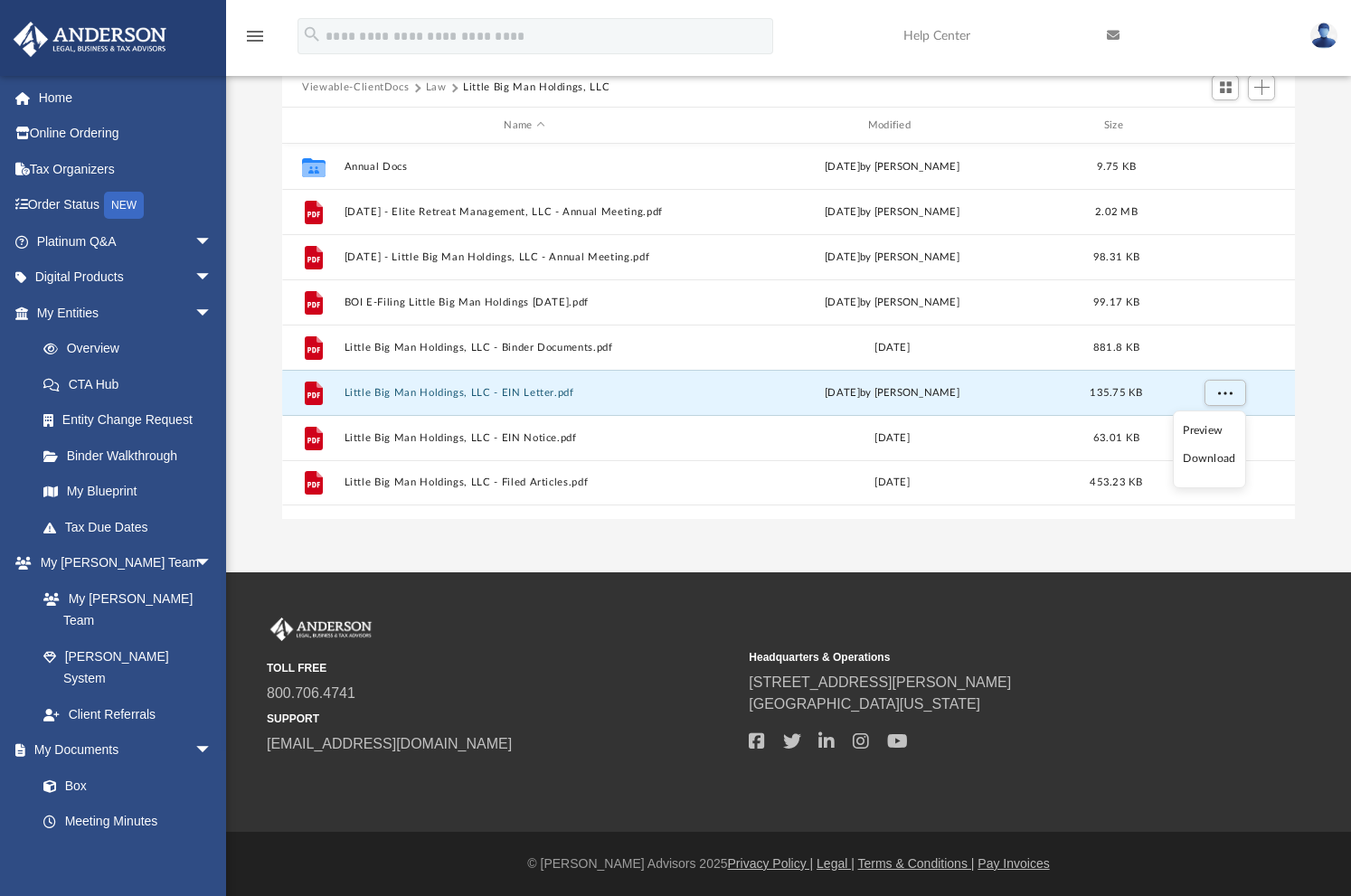
click at [1202, 462] on li "Download" at bounding box center [1208, 458] width 52 height 19
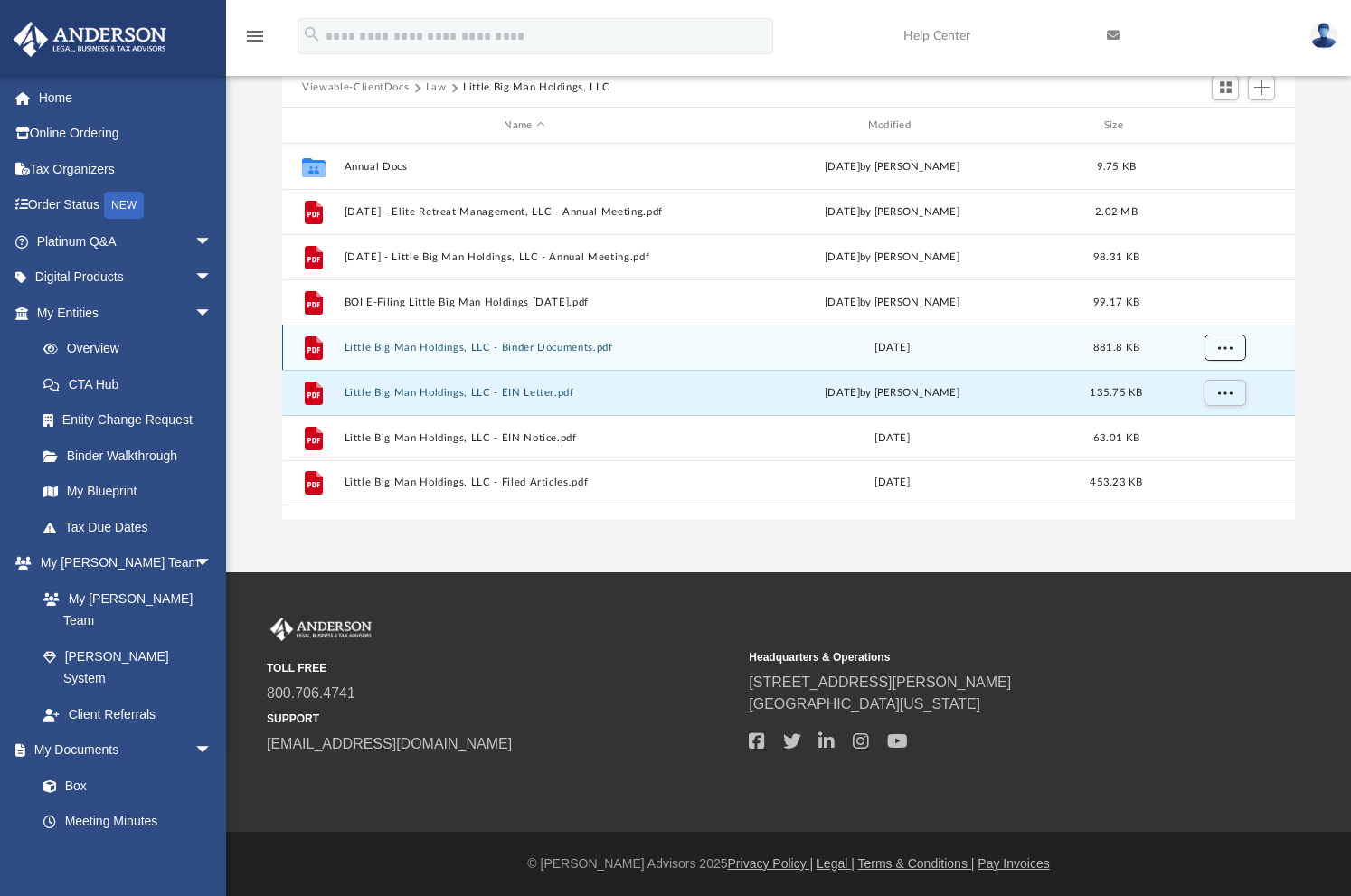
click at [1225, 351] on button "More options" at bounding box center [1225, 348] width 42 height 27
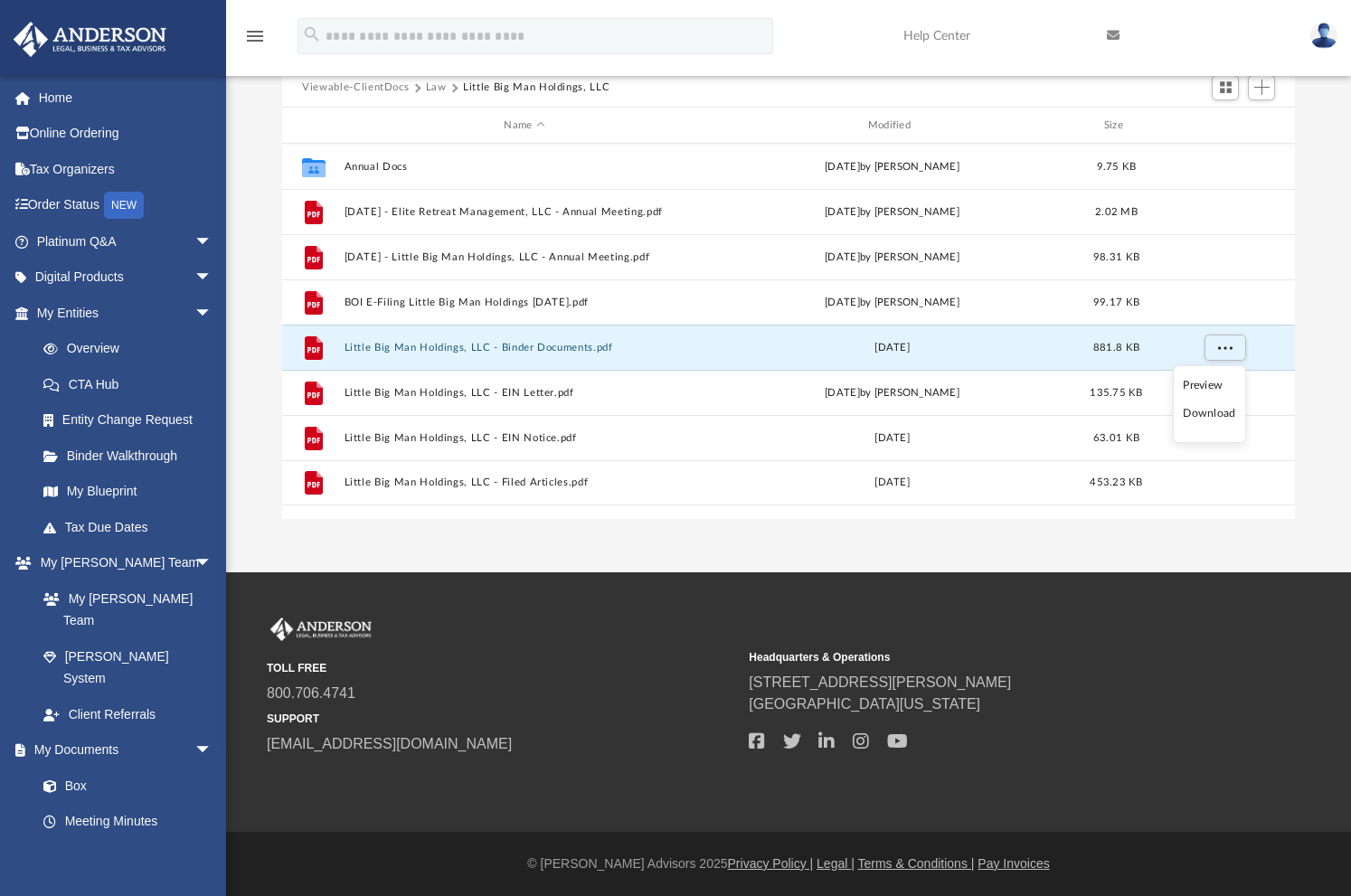
click at [1209, 408] on li "Download" at bounding box center [1208, 414] width 52 height 19
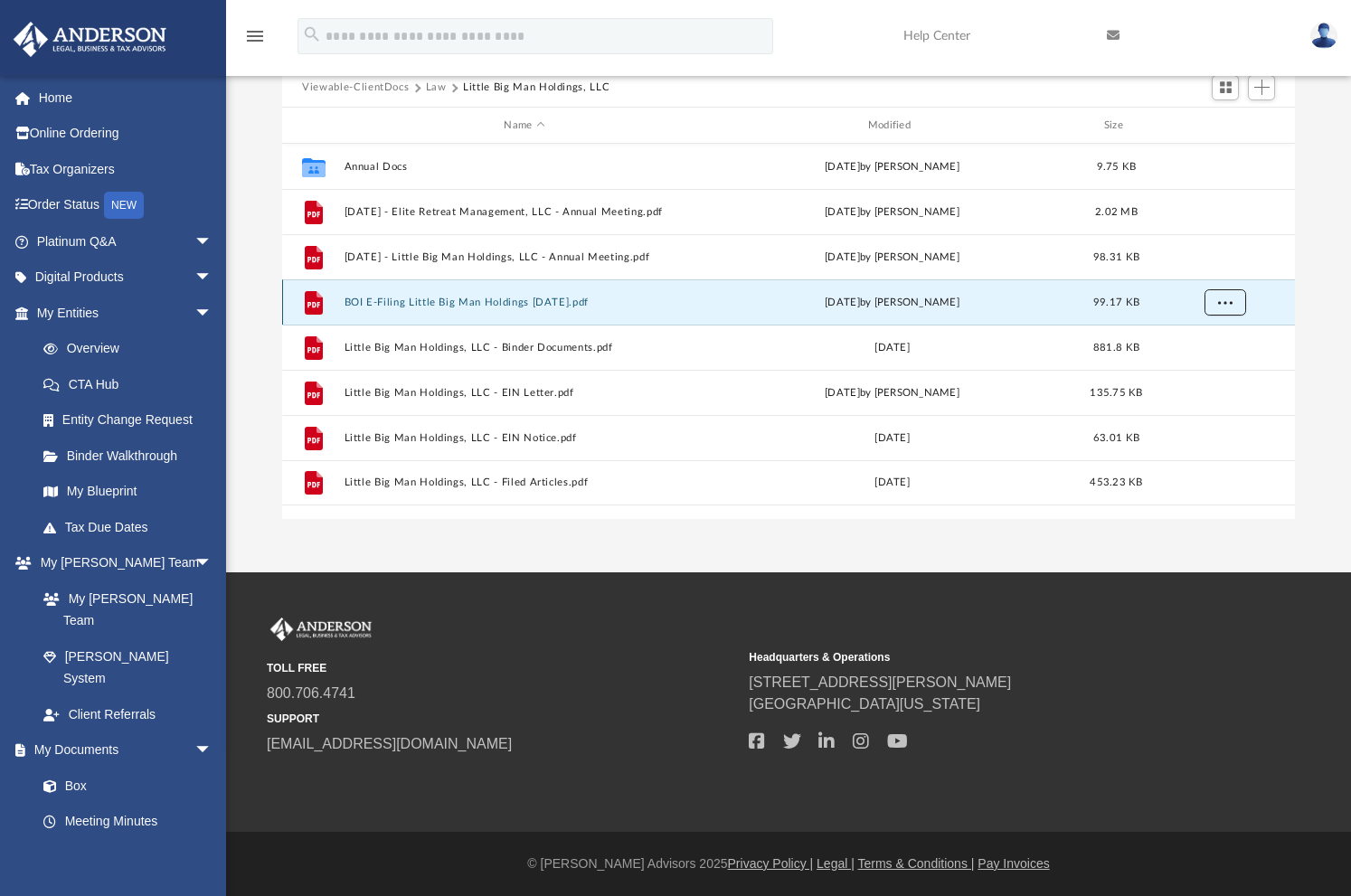
click at [1232, 304] on span "More options" at bounding box center [1224, 302] width 14 height 9
click at [1201, 364] on li "Download" at bounding box center [1208, 368] width 52 height 19
click at [1189, 572] on div "App caroldaley@att.net Sign Out caroldaley@att.net Home Online Ordering Tax Org…" at bounding box center [676, 232] width 1351 height 679
click at [1268, 88] on span "Add" at bounding box center [1262, 87] width 15 height 15
click at [1236, 117] on li "Upload" at bounding box center [1235, 124] width 58 height 19
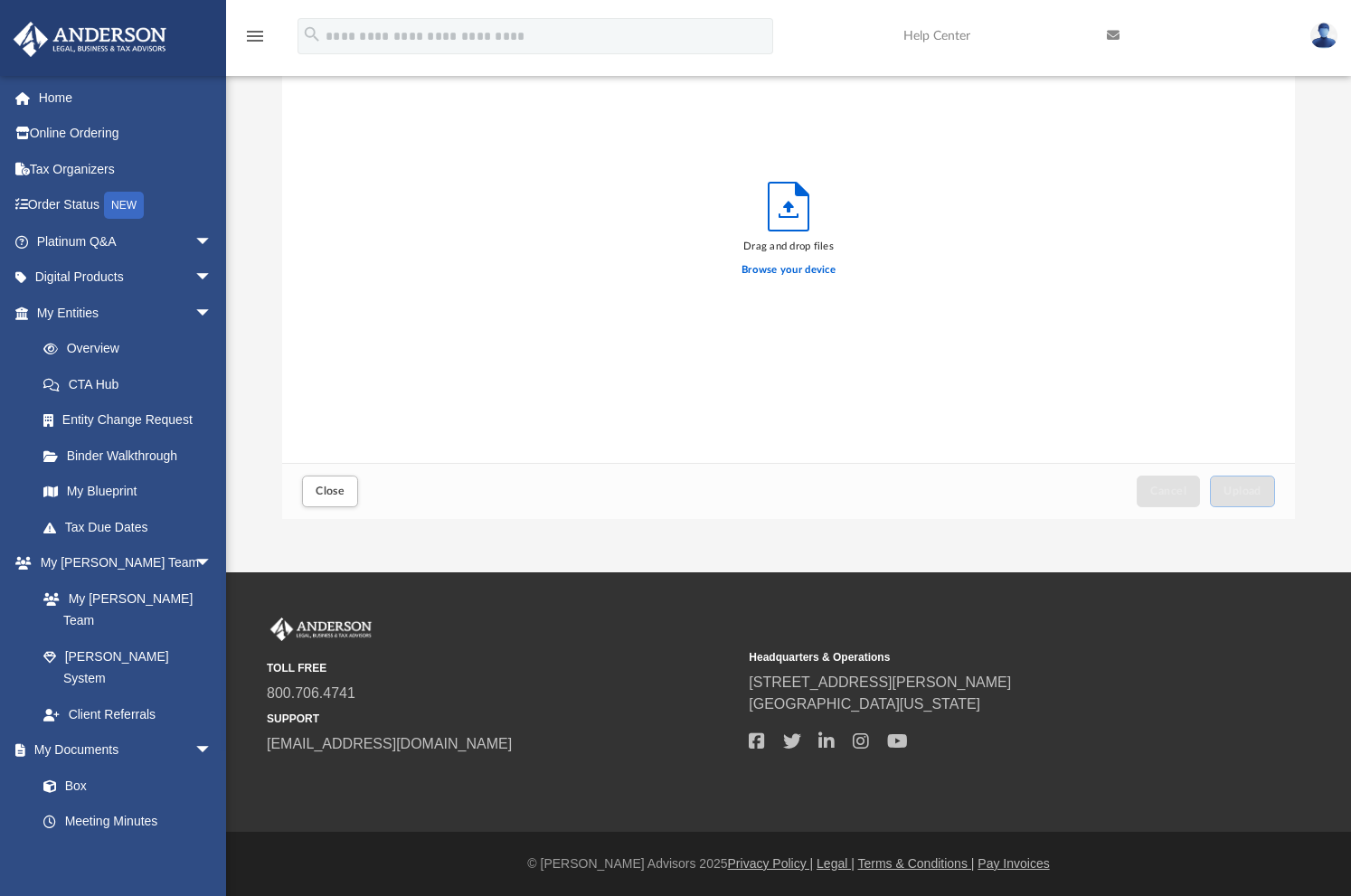
scroll to position [445, 999]
click at [1236, 491] on span "Upload" at bounding box center [1242, 490] width 38 height 10
click at [347, 507] on div "Close" at bounding box center [331, 491] width 64 height 40
click at [342, 502] on button "Close" at bounding box center [330, 491] width 56 height 31
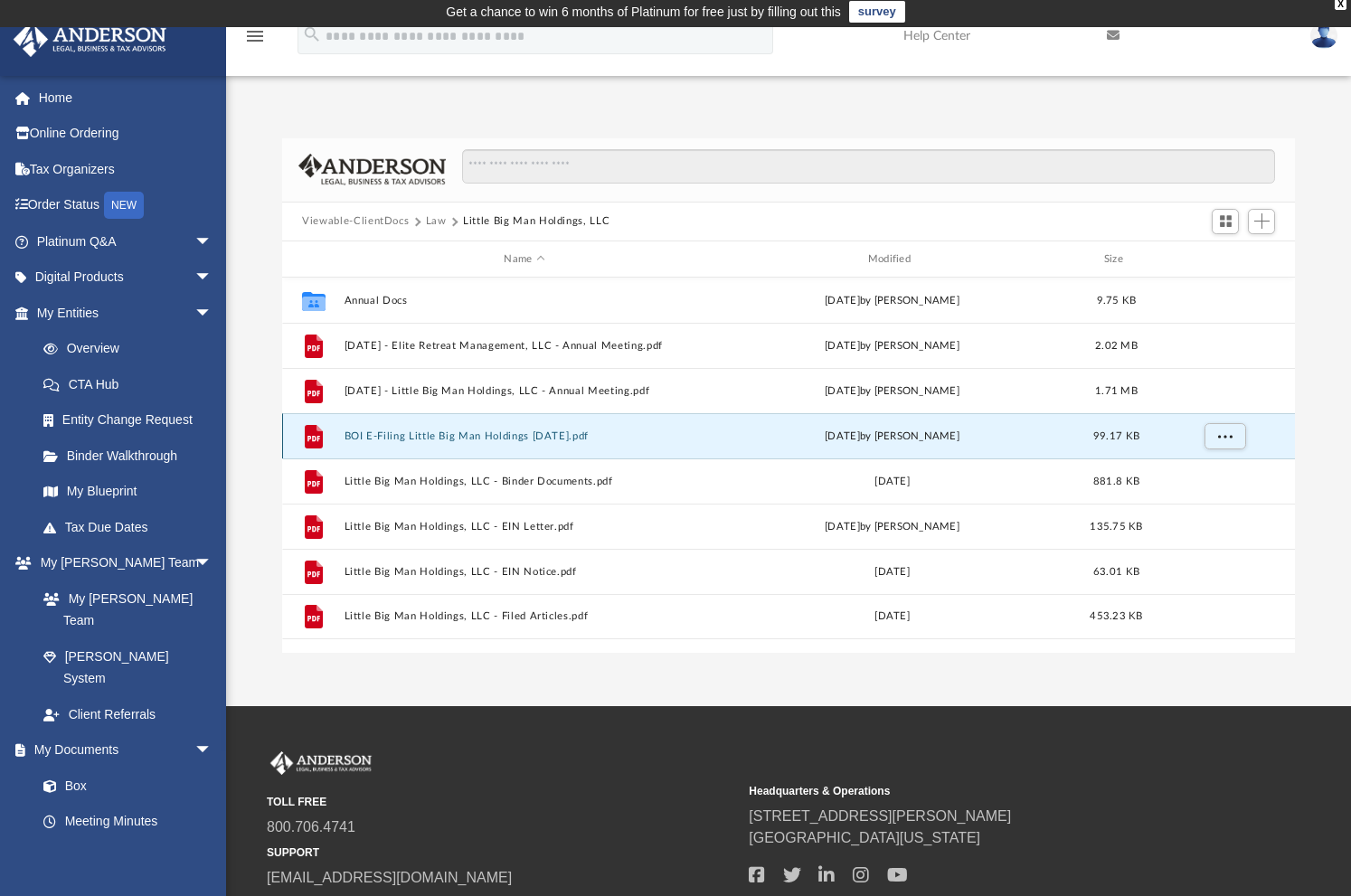
scroll to position [0, 0]
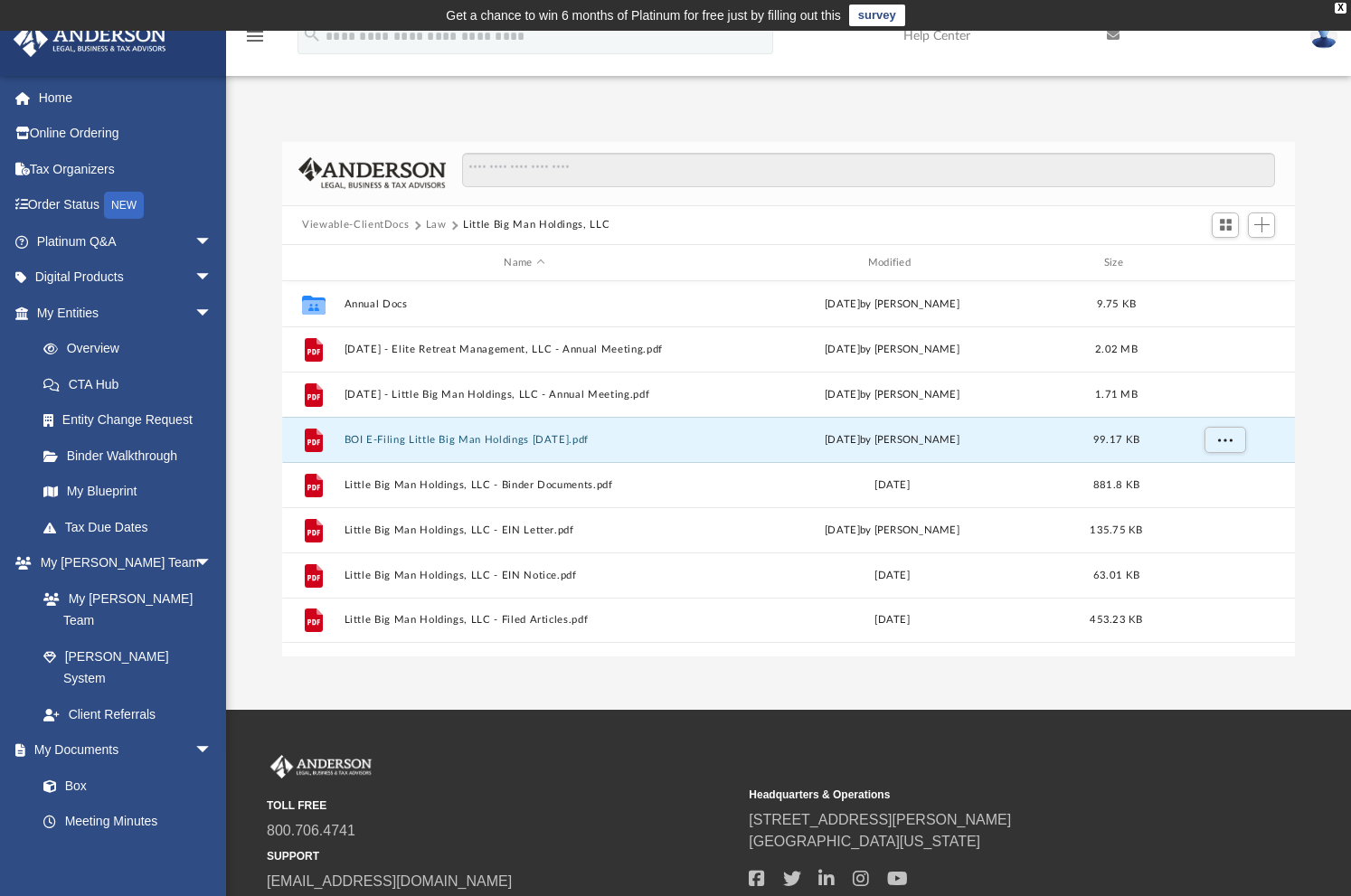
click at [432, 224] on button "Law" at bounding box center [436, 224] width 21 height 16
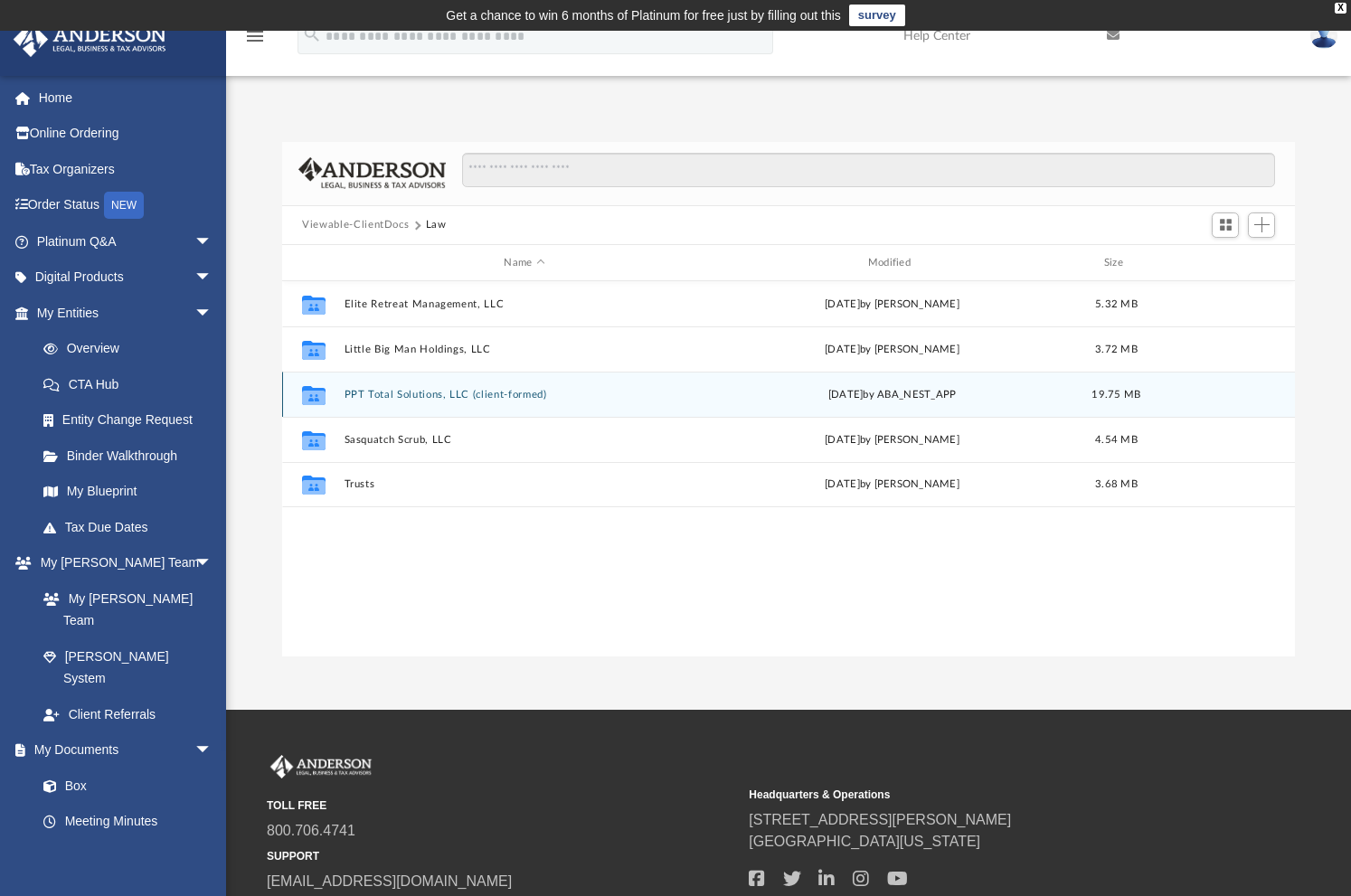
click at [382, 405] on div "Collaborated Folder PPT Total Solutions, LLC (client-formed) Tue May 13 2025 by…" at bounding box center [788, 394] width 1013 height 45
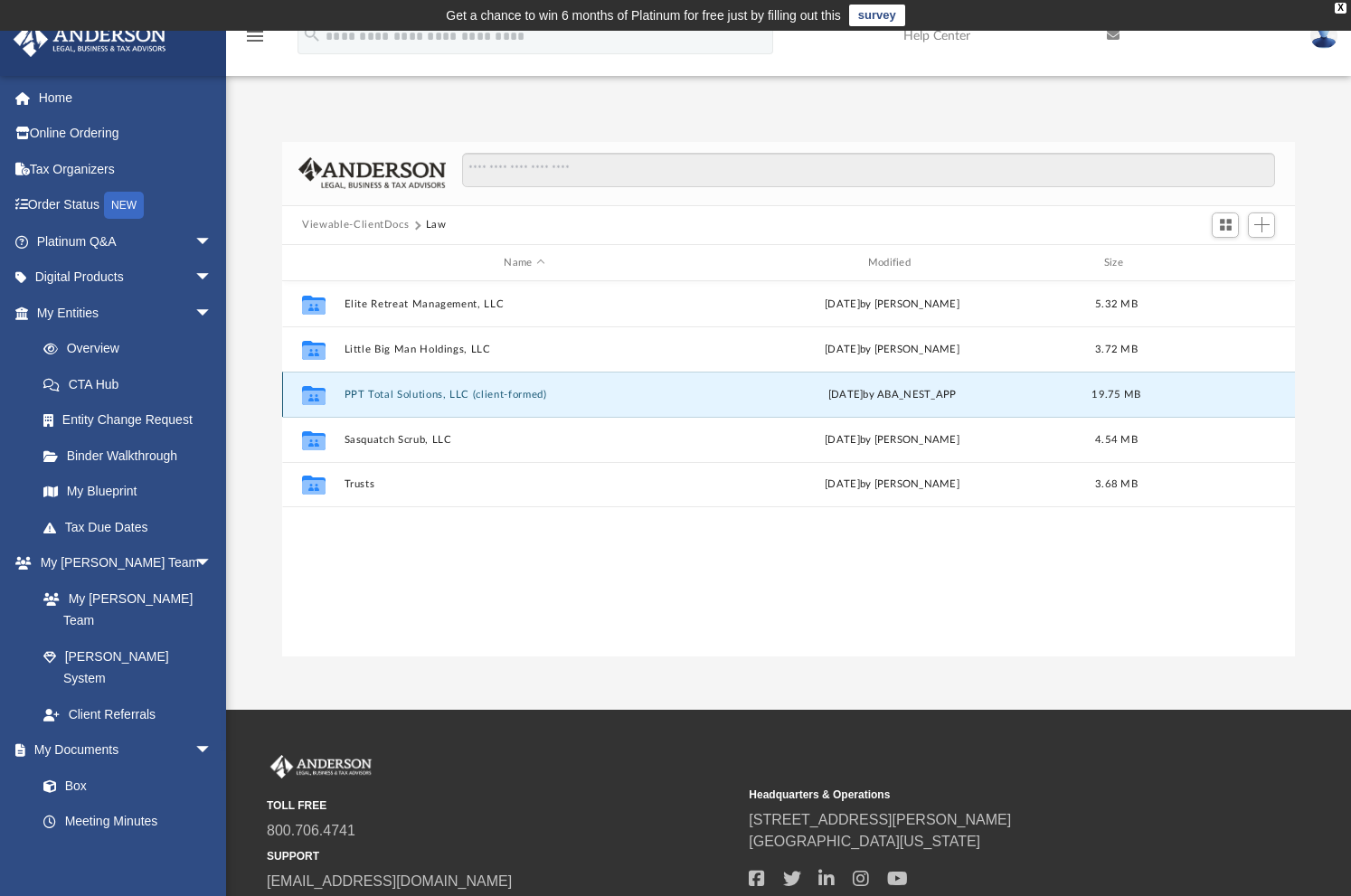
click at [381, 396] on button "PPT Total Solutions, LLC (client-formed)" at bounding box center [525, 394] width 360 height 11
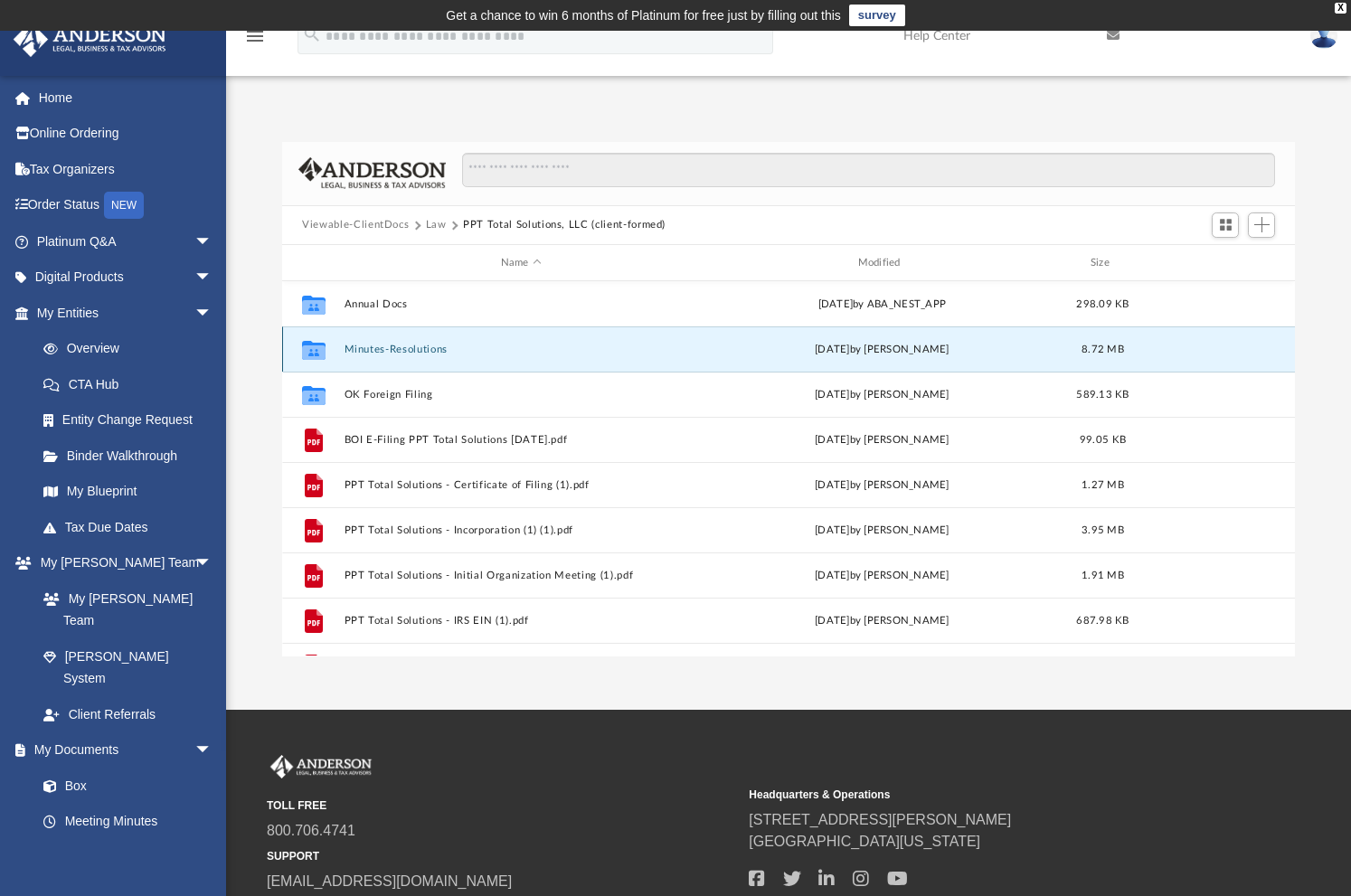
click at [405, 353] on button "Minutes-Resolutions" at bounding box center [521, 349] width 353 height 11
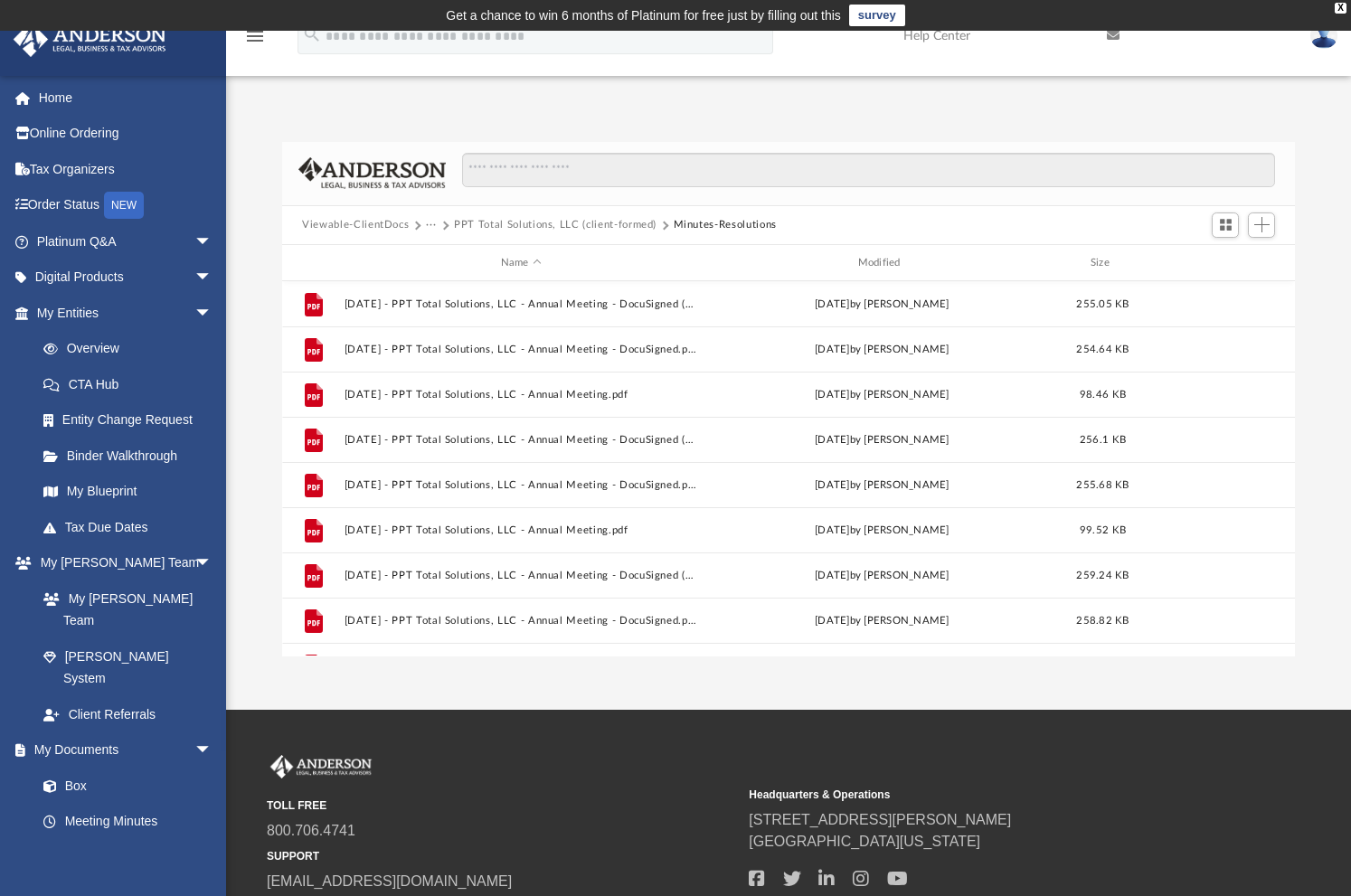
click at [502, 227] on button "PPT Total Solutions, LLC (client-formed)" at bounding box center [555, 224] width 203 height 16
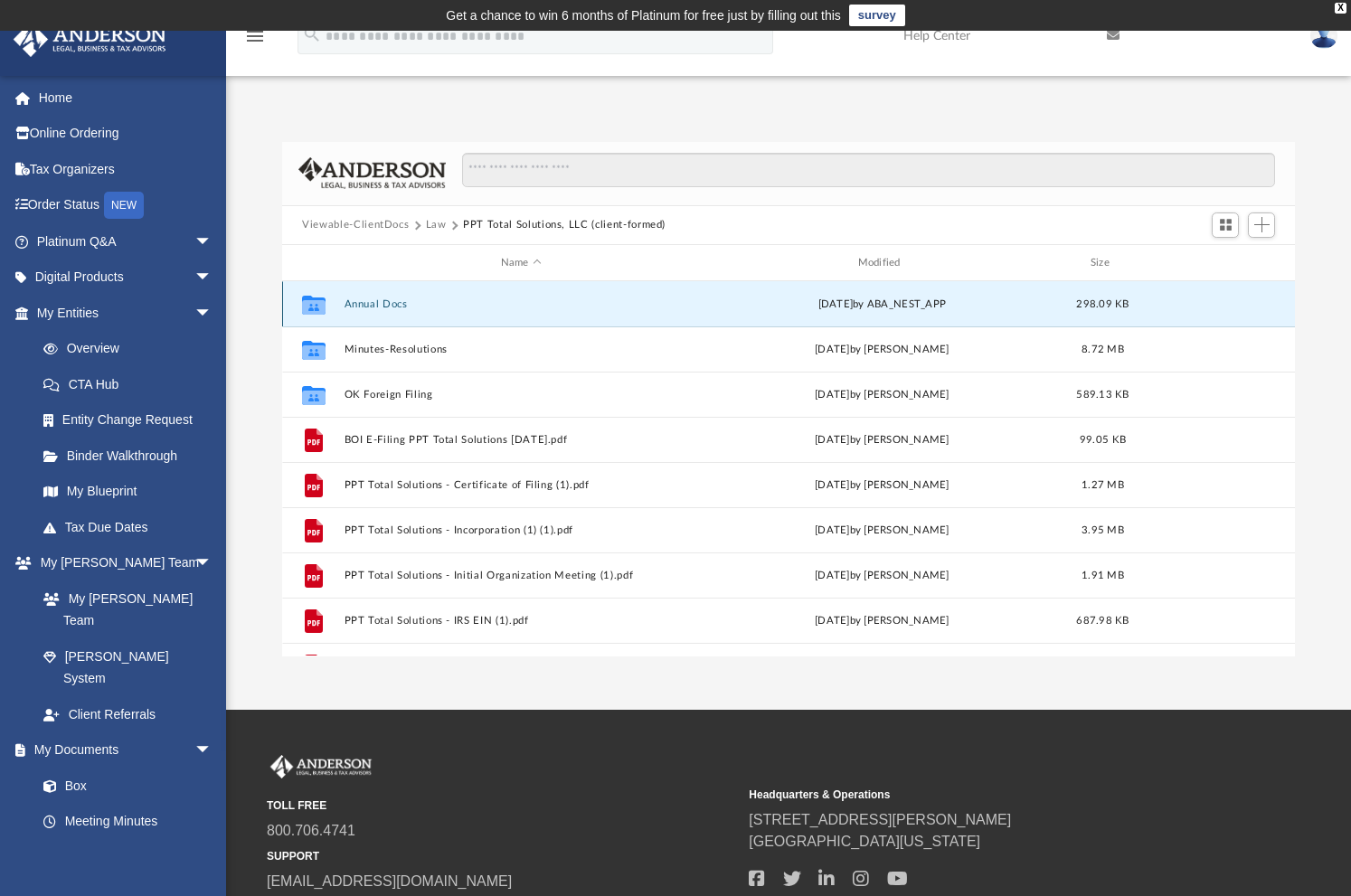
click at [382, 300] on button "Annual Docs" at bounding box center [521, 304] width 353 height 11
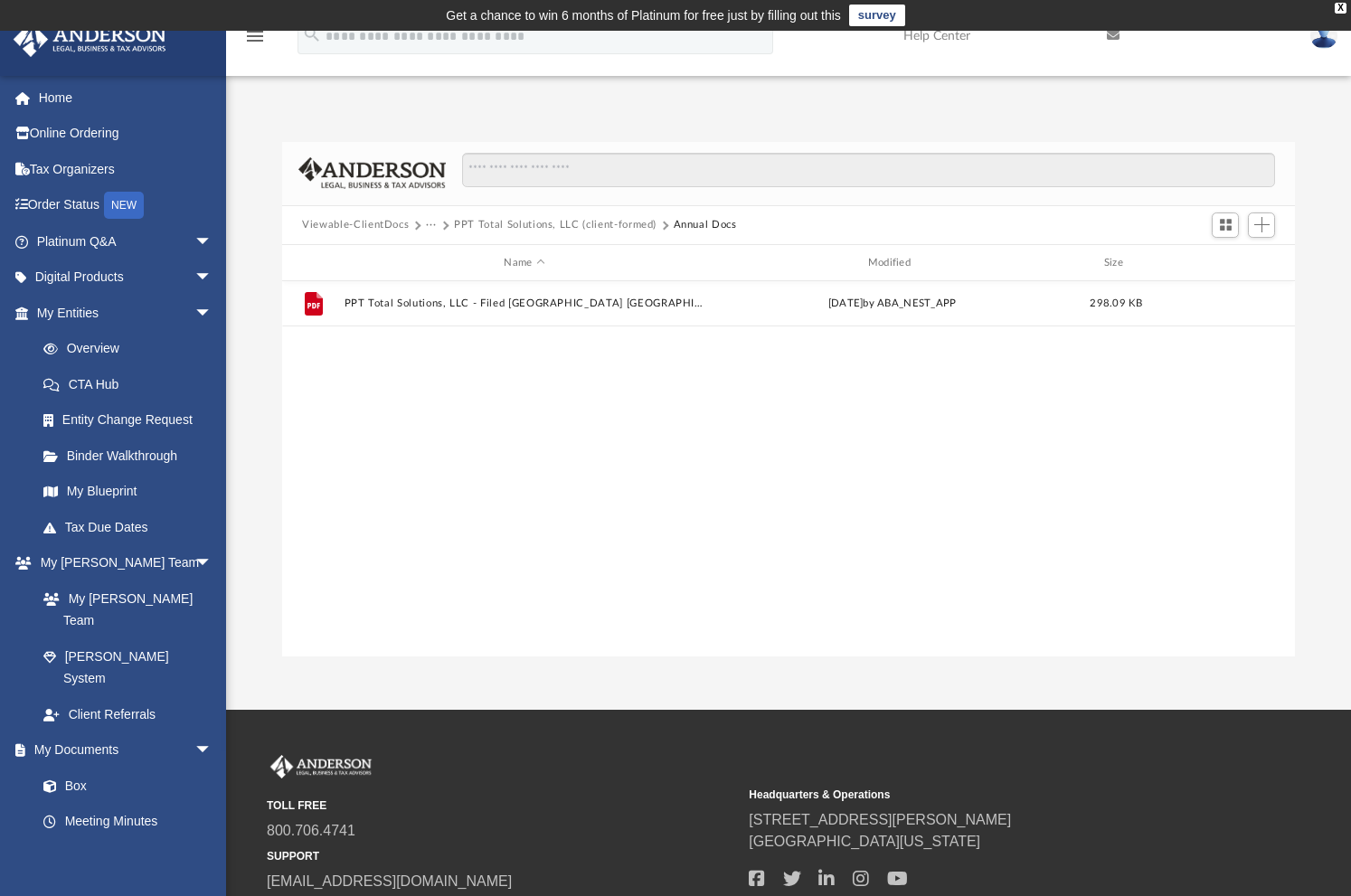
click at [571, 226] on button "PPT Total Solutions, LLC (client-formed)" at bounding box center [555, 224] width 203 height 16
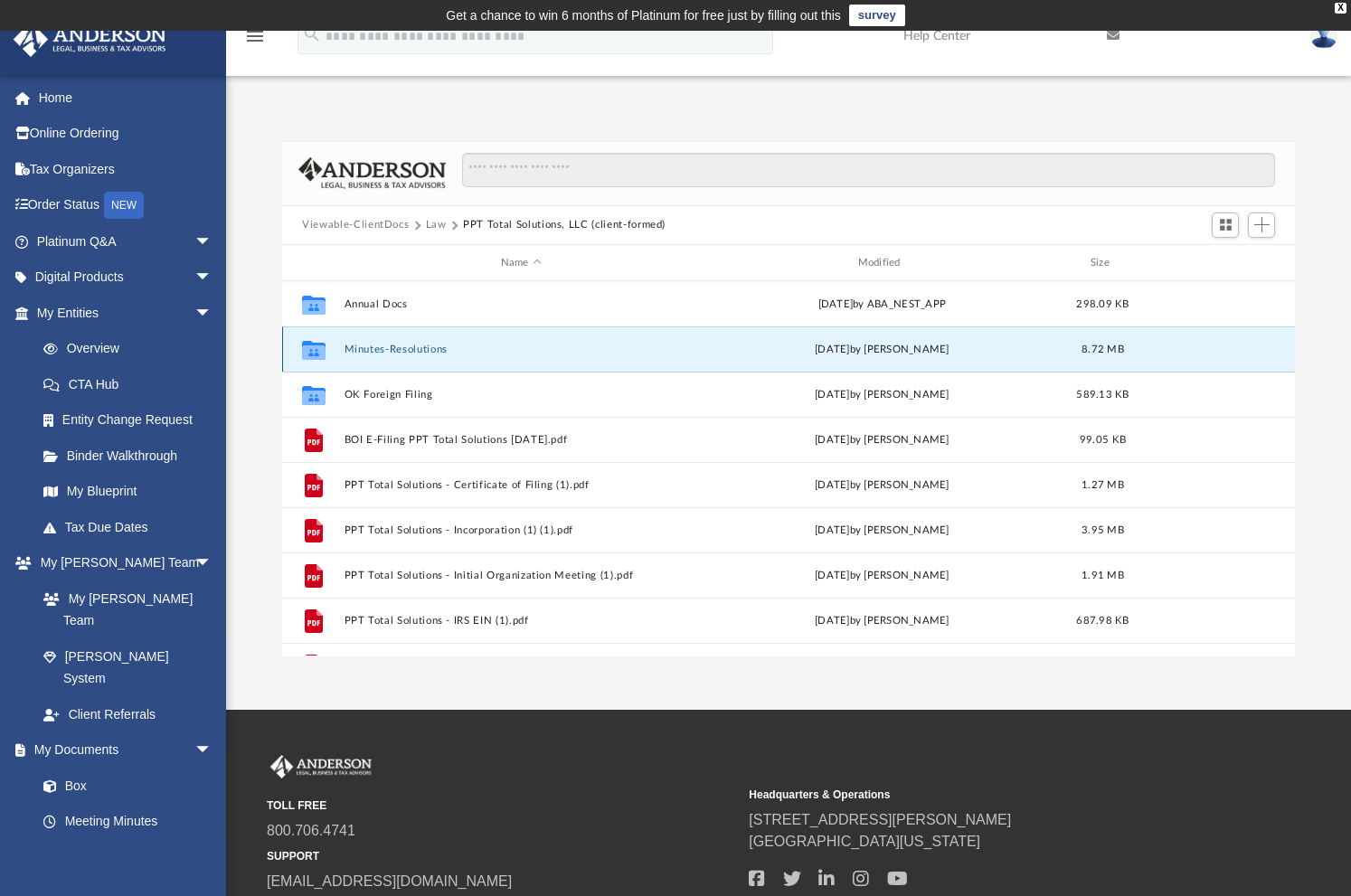
click at [389, 349] on button "Minutes-Resolutions" at bounding box center [521, 349] width 353 height 11
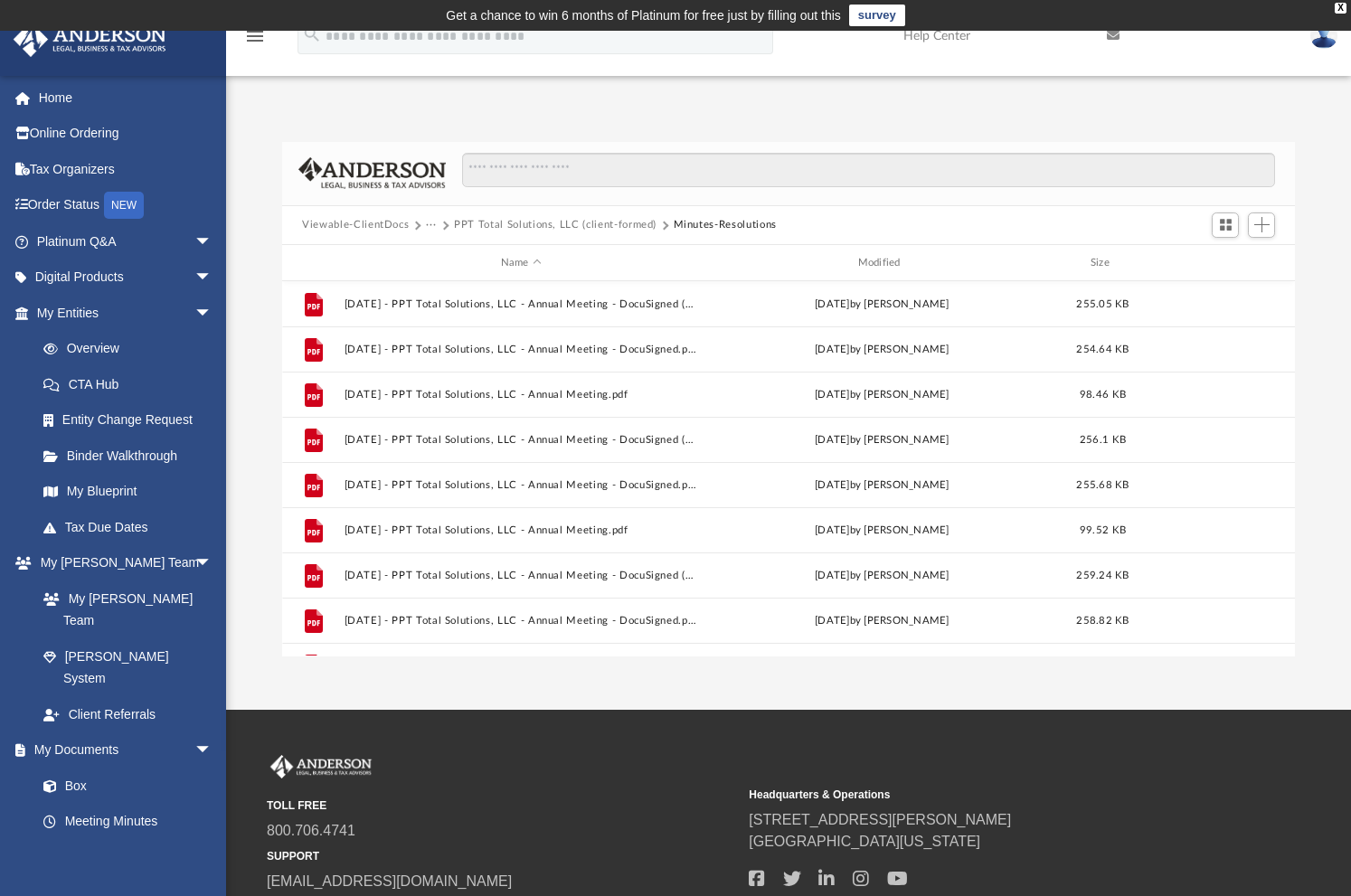
click at [694, 99] on div "App caroldaley@att.net Sign Out caroldaley@att.net Home Online Ordering Tax Org…" at bounding box center [676, 370] width 1351 height 571
click at [1260, 227] on span "Add" at bounding box center [1262, 224] width 15 height 15
click at [1229, 264] on li "Upload" at bounding box center [1235, 261] width 58 height 19
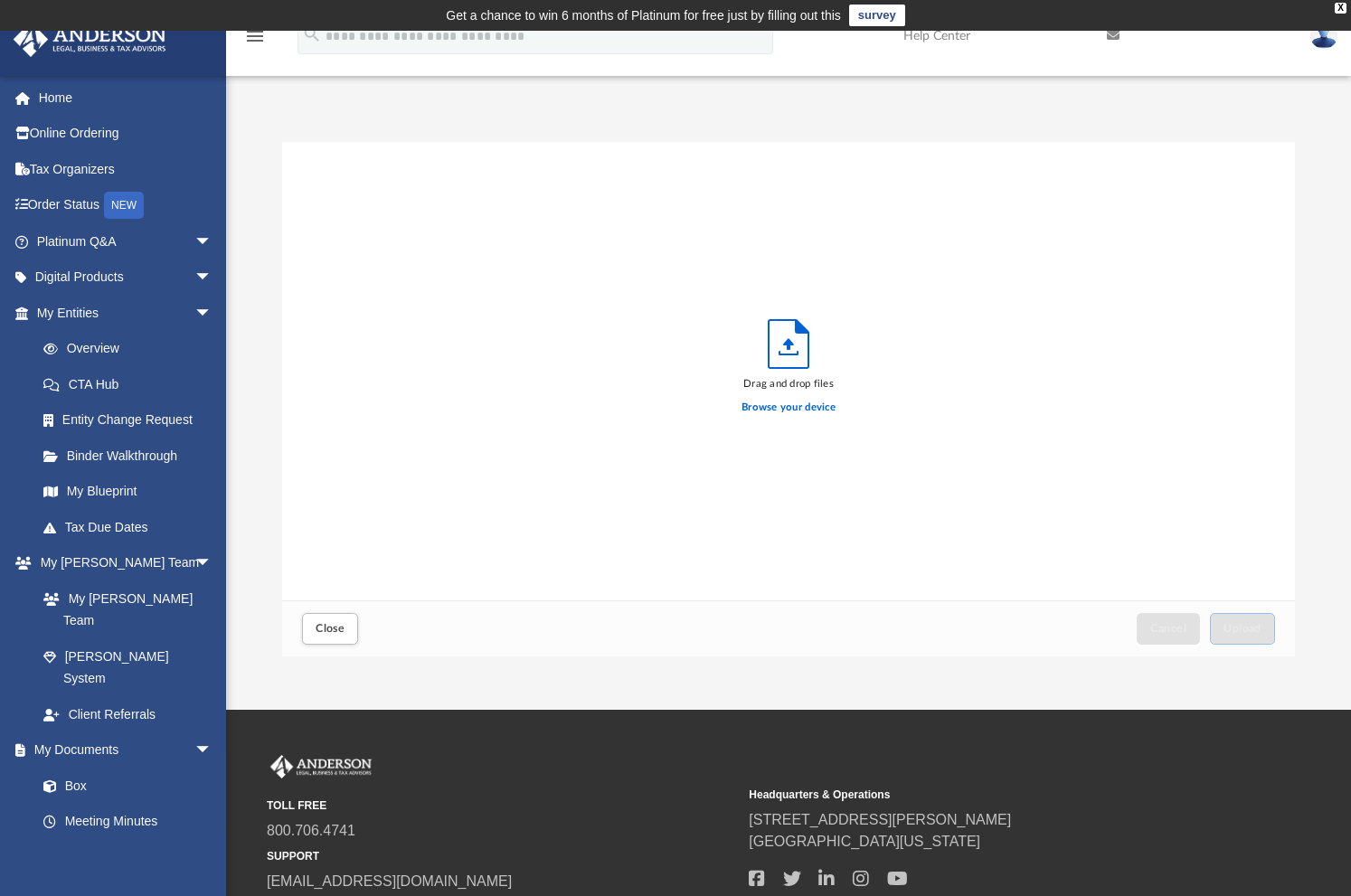
scroll to position [445, 999]
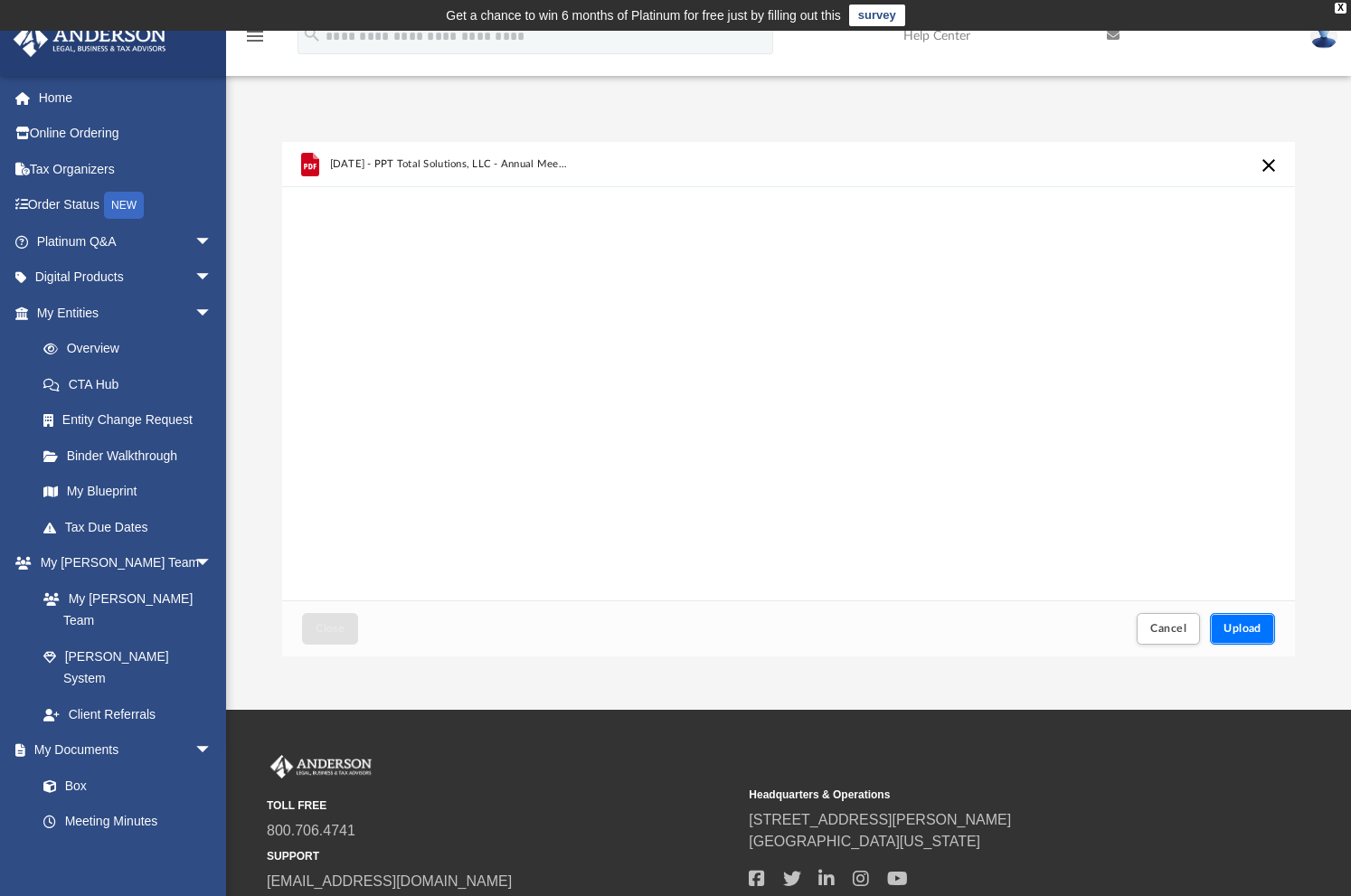
click at [1219, 636] on button "Upload" at bounding box center [1242, 628] width 65 height 31
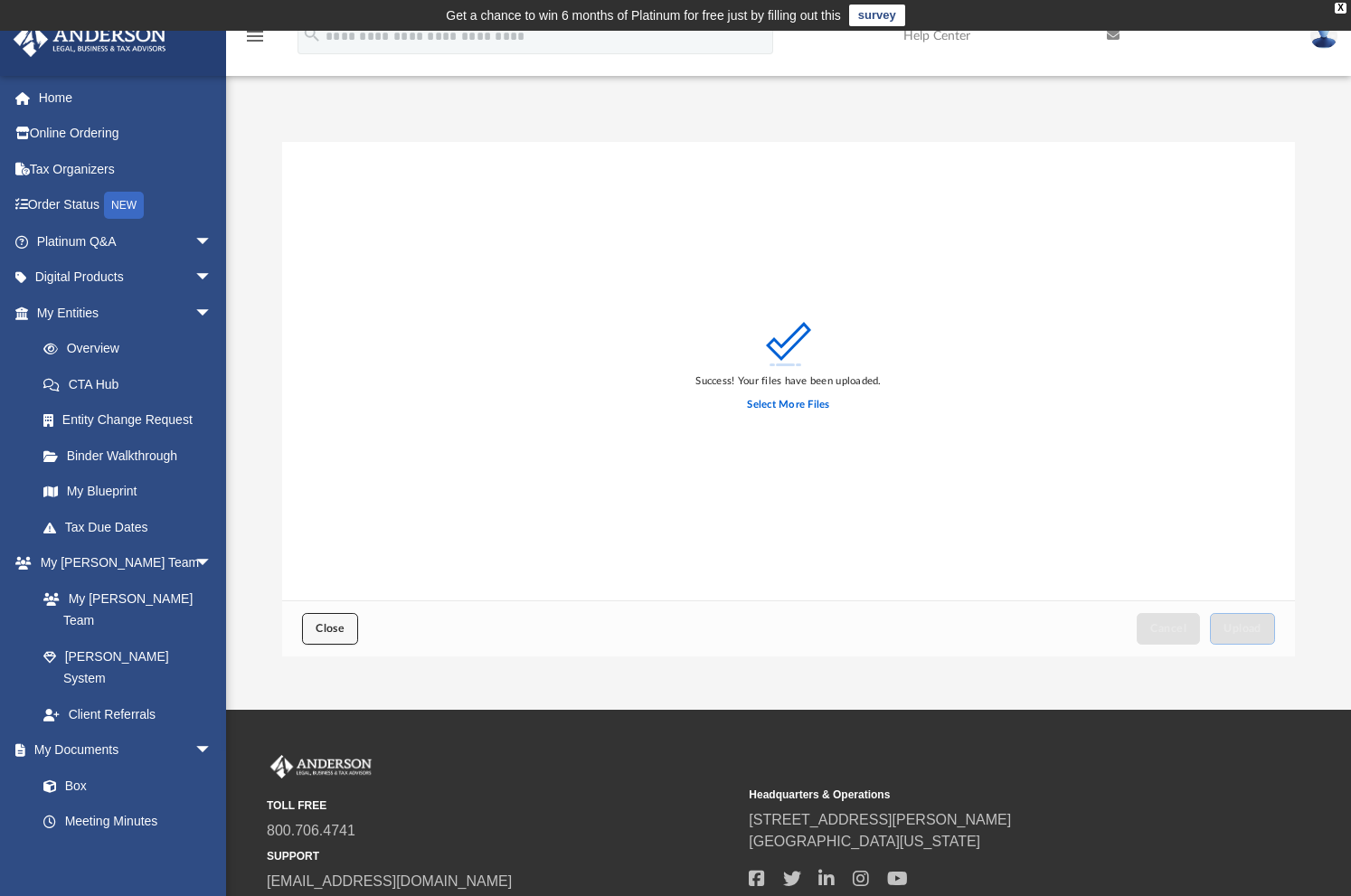
click at [332, 618] on button "Close" at bounding box center [330, 628] width 56 height 31
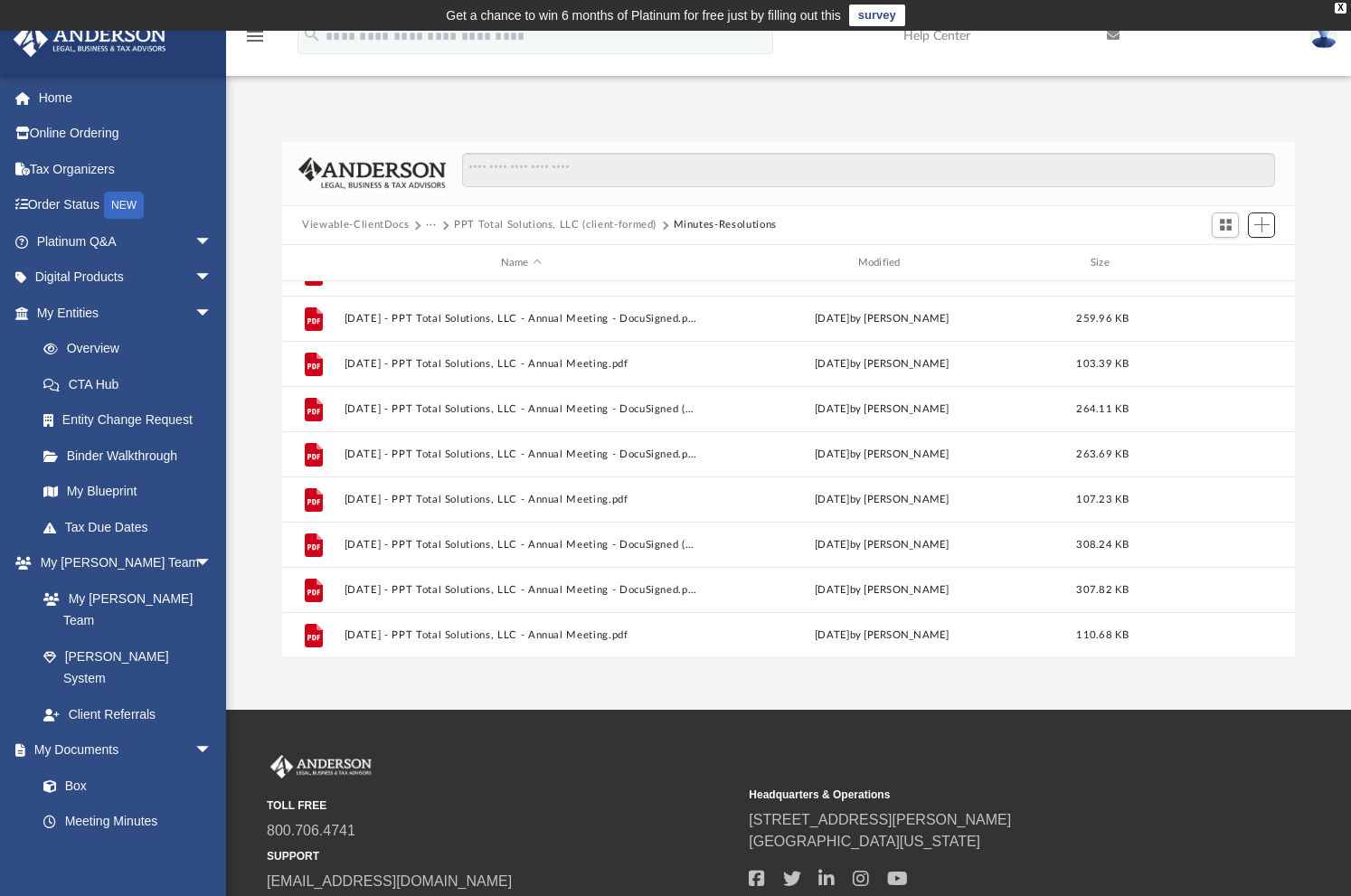
scroll to position [1343, 0]
click at [478, 109] on div "Difficulty viewing your box folder? You can also access your account directly o…" at bounding box center [788, 380] width 1125 height 552
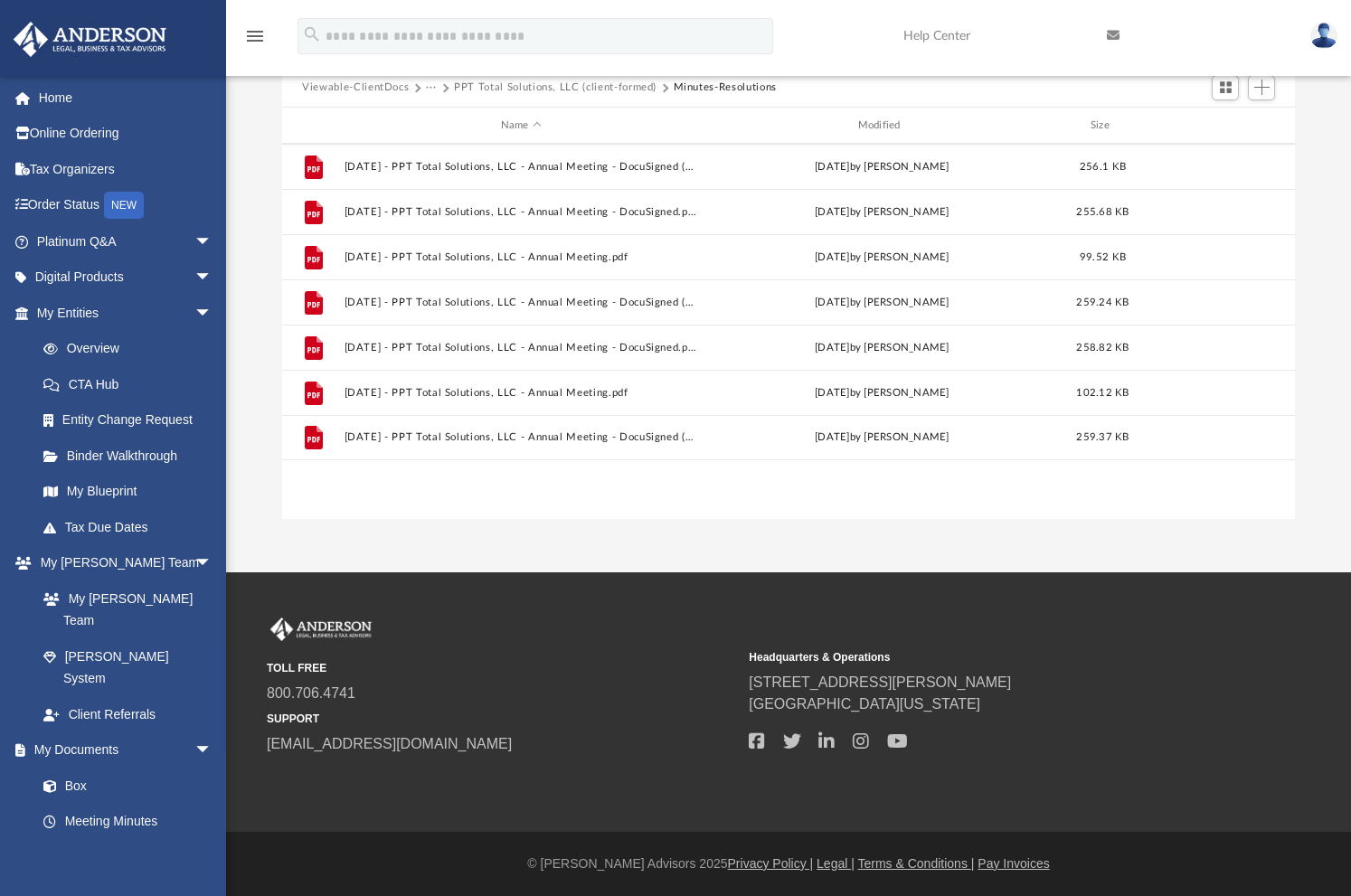
scroll to position [0, 0]
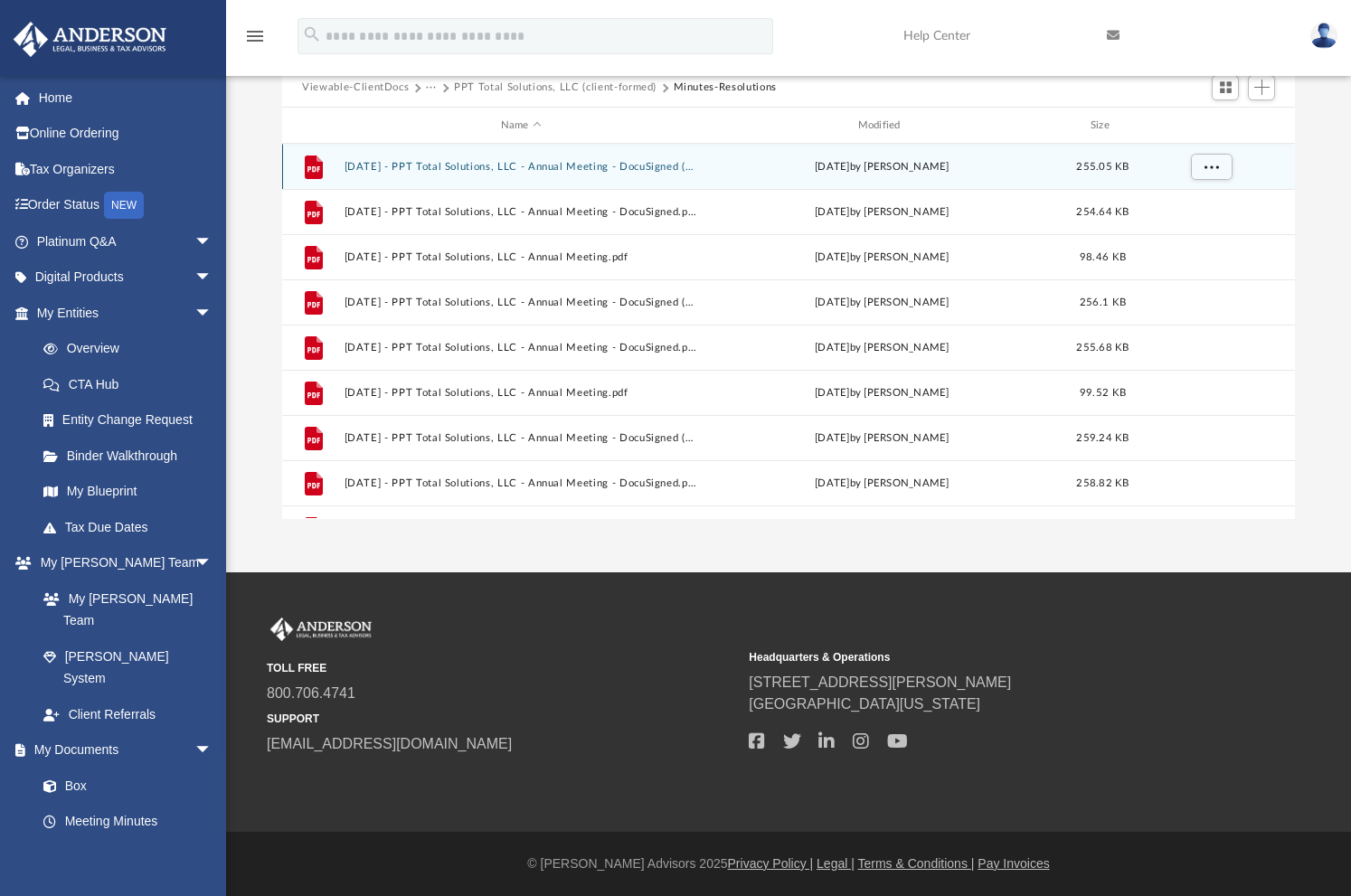
click at [603, 167] on button "2011.12.17 - PPT Total Solutions, LLC - Annual Meeting - DocuSigned (1).pdf" at bounding box center [521, 167] width 353 height 11
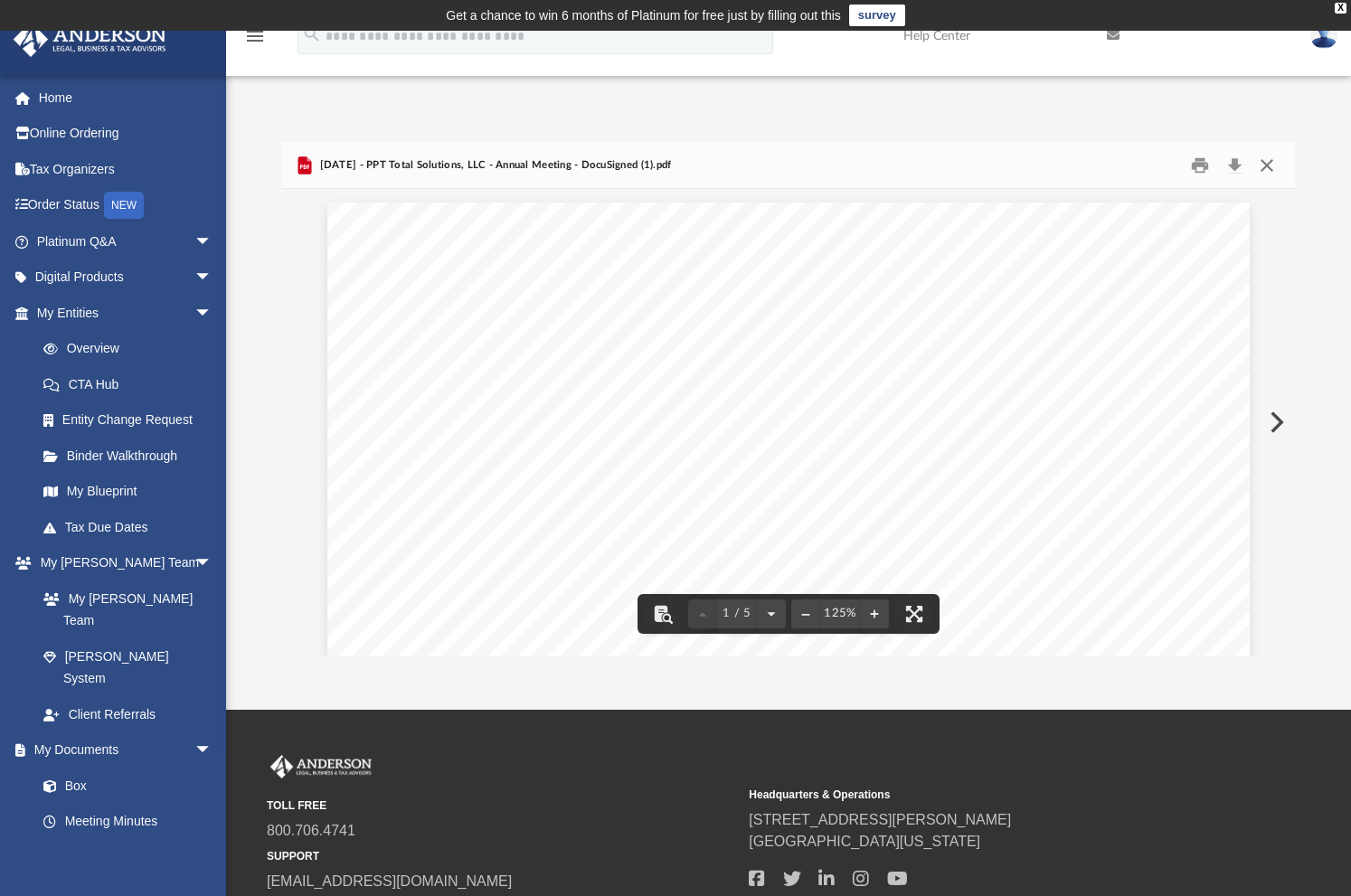
click at [1259, 164] on button "Close" at bounding box center [1266, 165] width 32 height 28
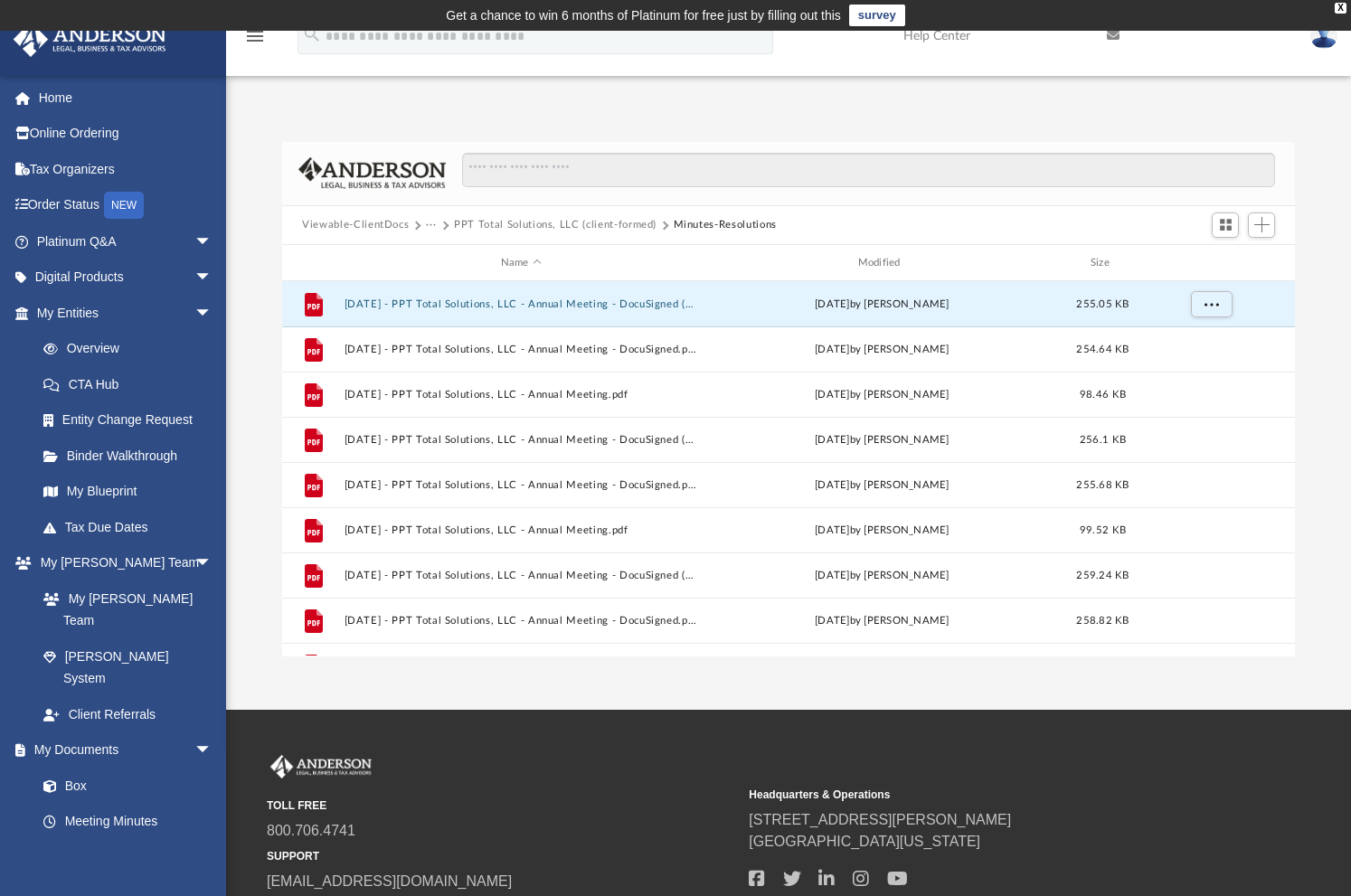
click at [655, 88] on div "App caroldaley@att.net Sign Out caroldaley@att.net Home Online Ordering Tax Org…" at bounding box center [676, 370] width 1351 height 571
click at [438, 227] on span "···" at bounding box center [440, 224] width 28 height 16
click at [434, 228] on button "···" at bounding box center [431, 224] width 11 height 16
click at [437, 263] on li "Law" at bounding box center [446, 257] width 21 height 19
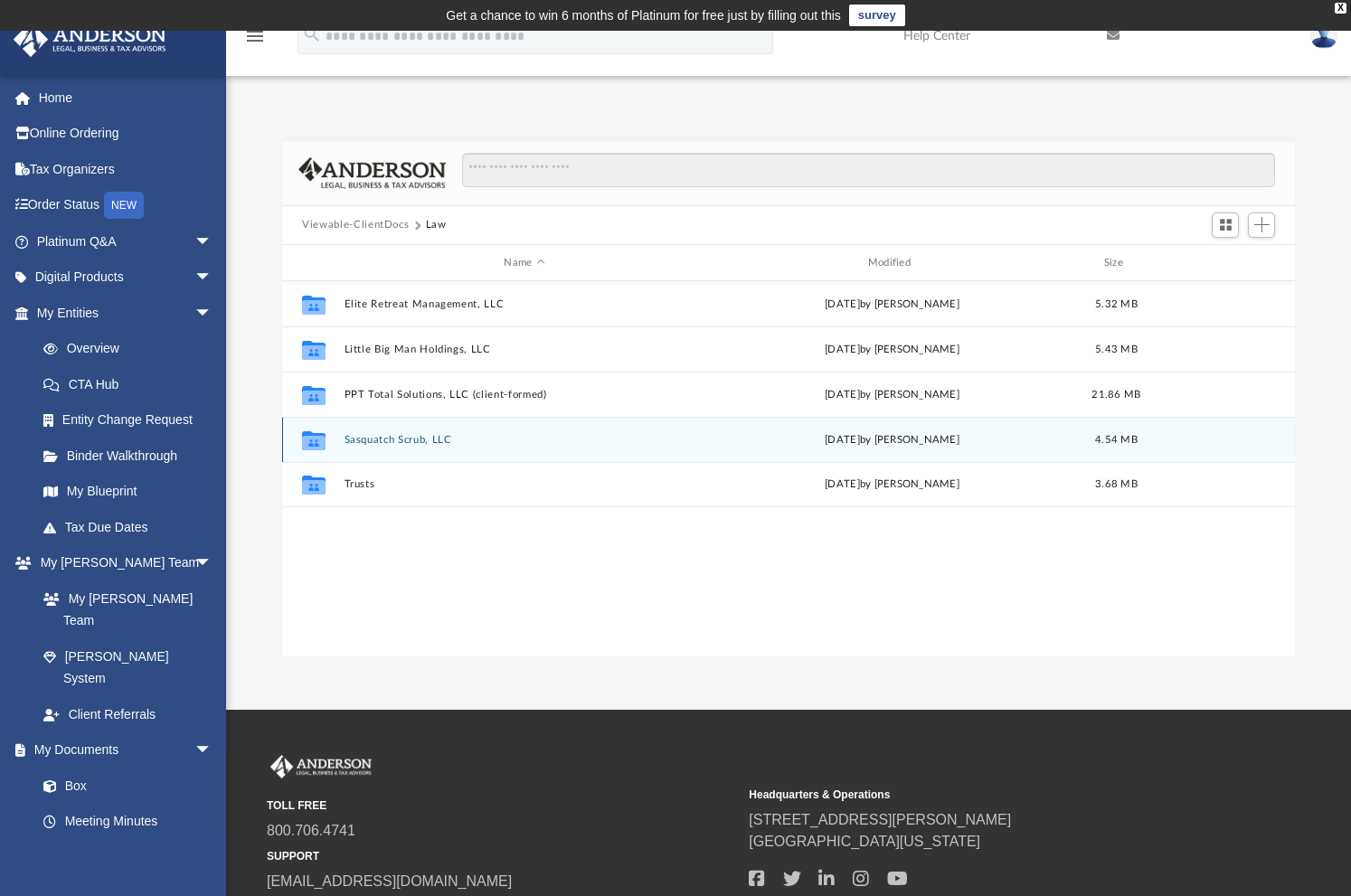
click at [398, 446] on div "Collaborated Folder Sasquatch Scrub, LLC Thu Mar 13 2025 by Emily Levy 4.54 MB" at bounding box center [788, 439] width 1013 height 45
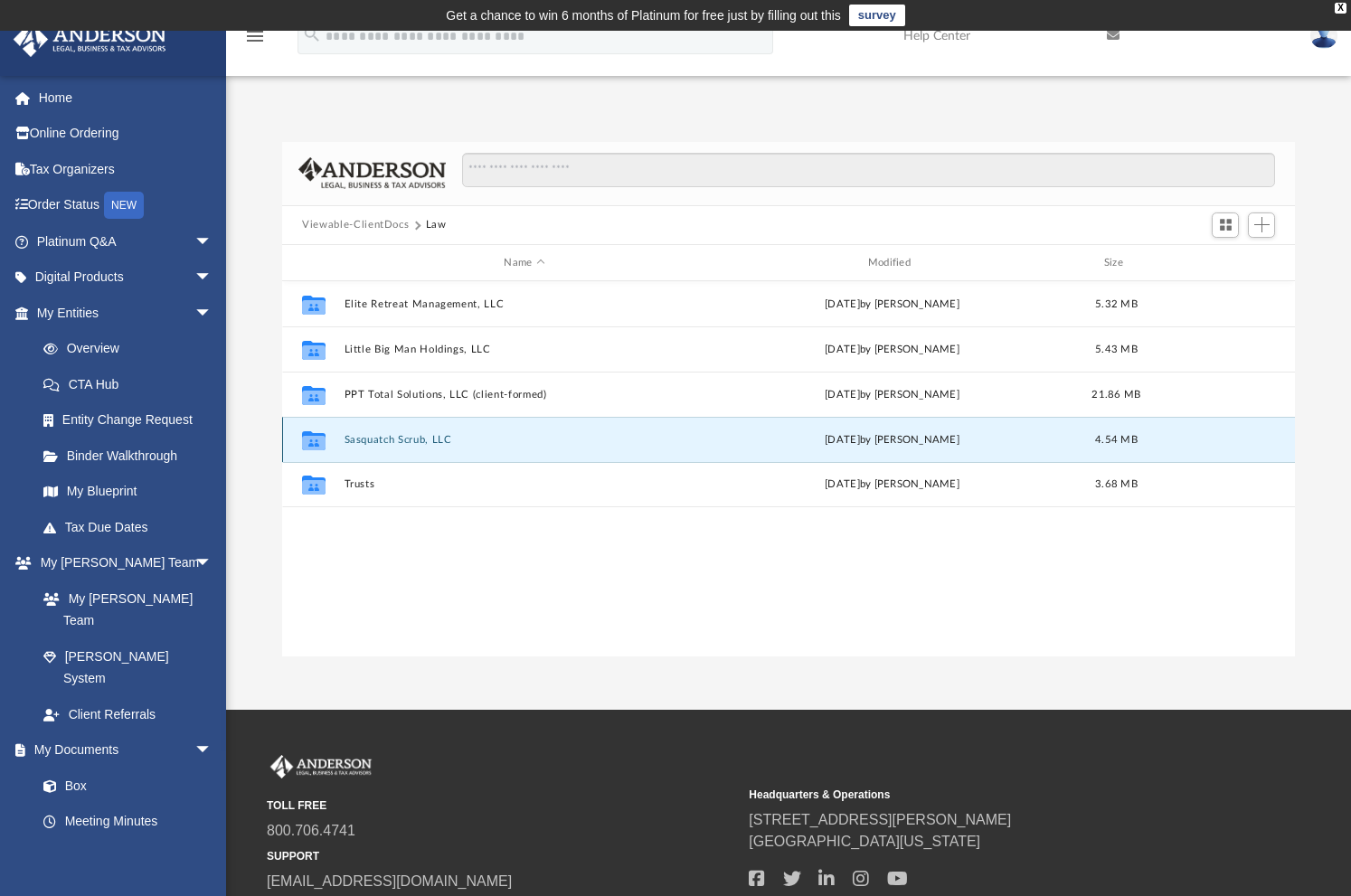
click at [401, 442] on button "Sasquatch Scrub, LLC" at bounding box center [525, 439] width 360 height 11
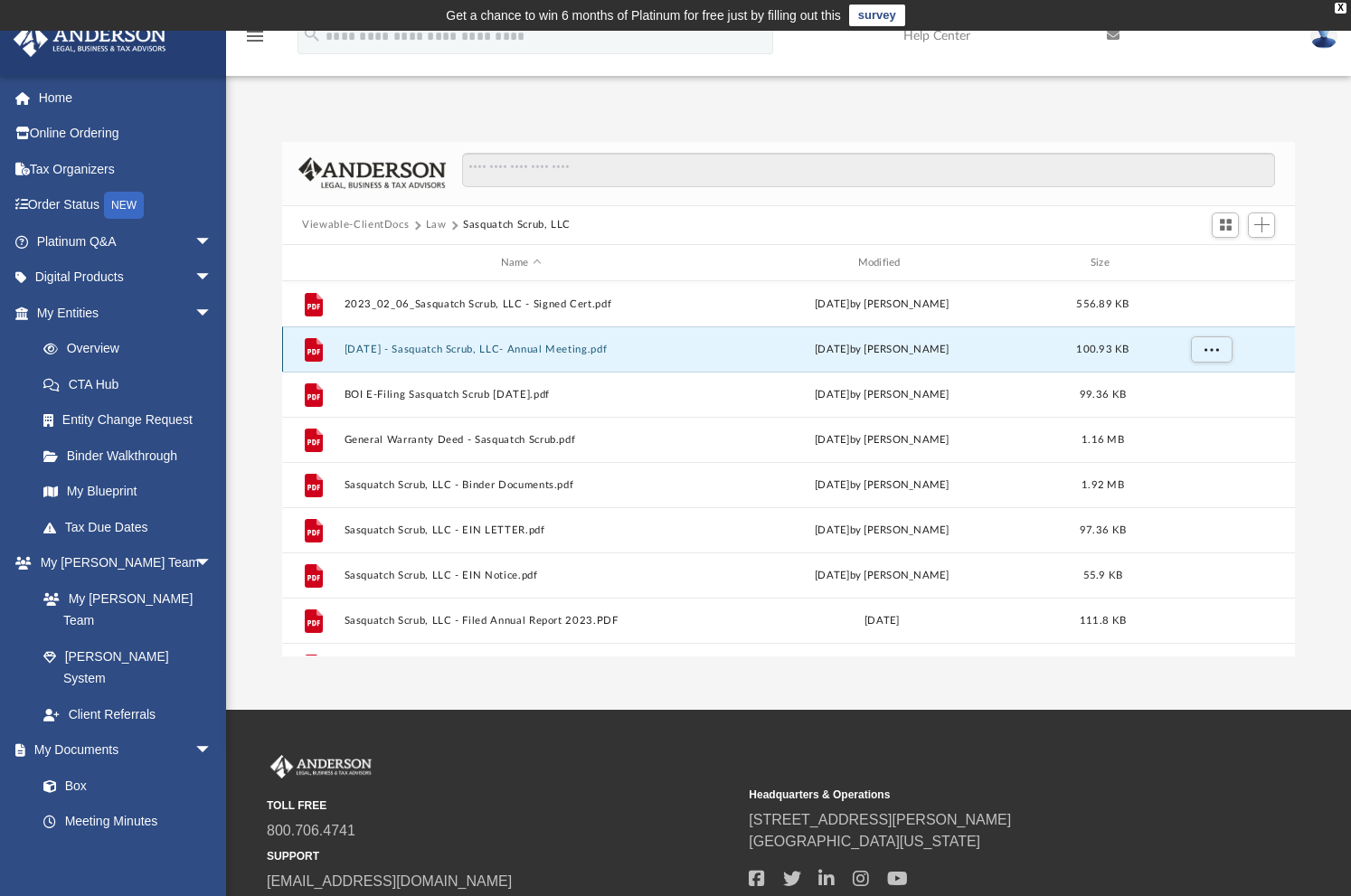
click at [476, 344] on button "2024.12.23 - Sasquatch Scrub, LLC- Annual Meeting.pdf" at bounding box center [521, 349] width 353 height 11
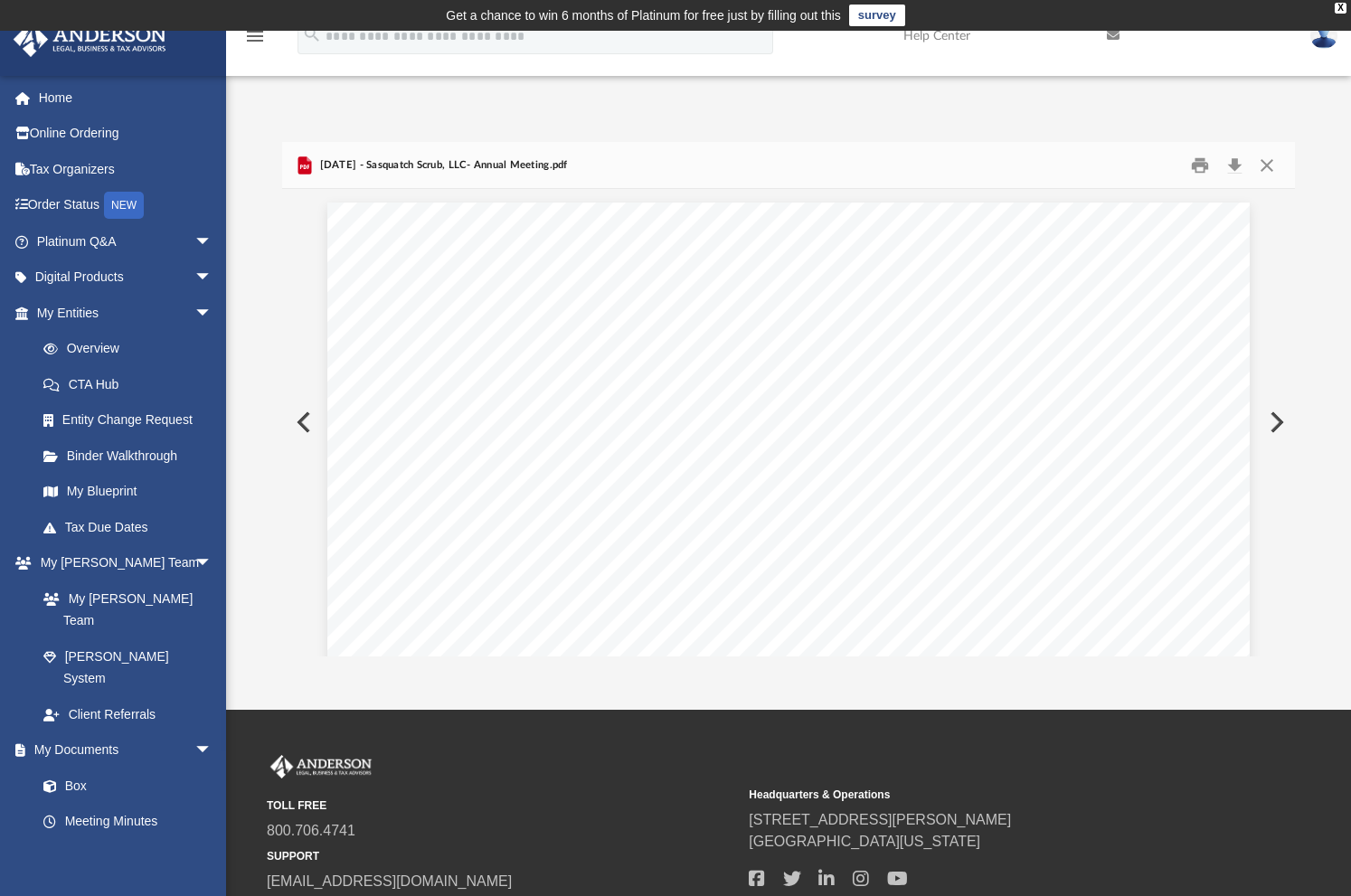
scroll to position [1220, 0]
click at [657, 550] on span "DATED December 23, 2023" at bounding box center [604, 556] width 104 height 16
click at [1263, 164] on button "Close" at bounding box center [1266, 165] width 32 height 28
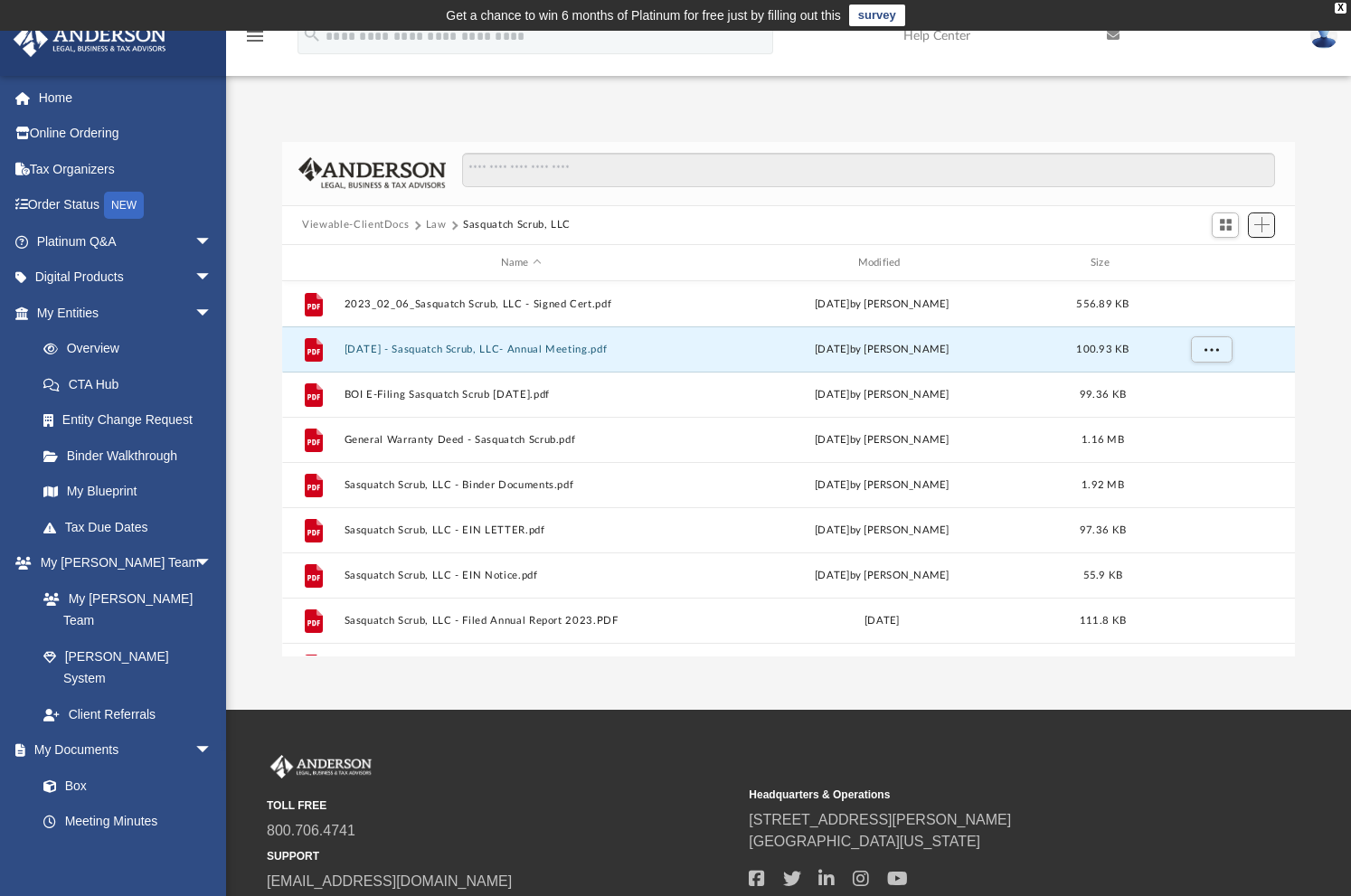
click at [1265, 228] on span "Add" at bounding box center [1262, 224] width 15 height 15
click at [1223, 260] on li "Upload" at bounding box center [1235, 261] width 58 height 19
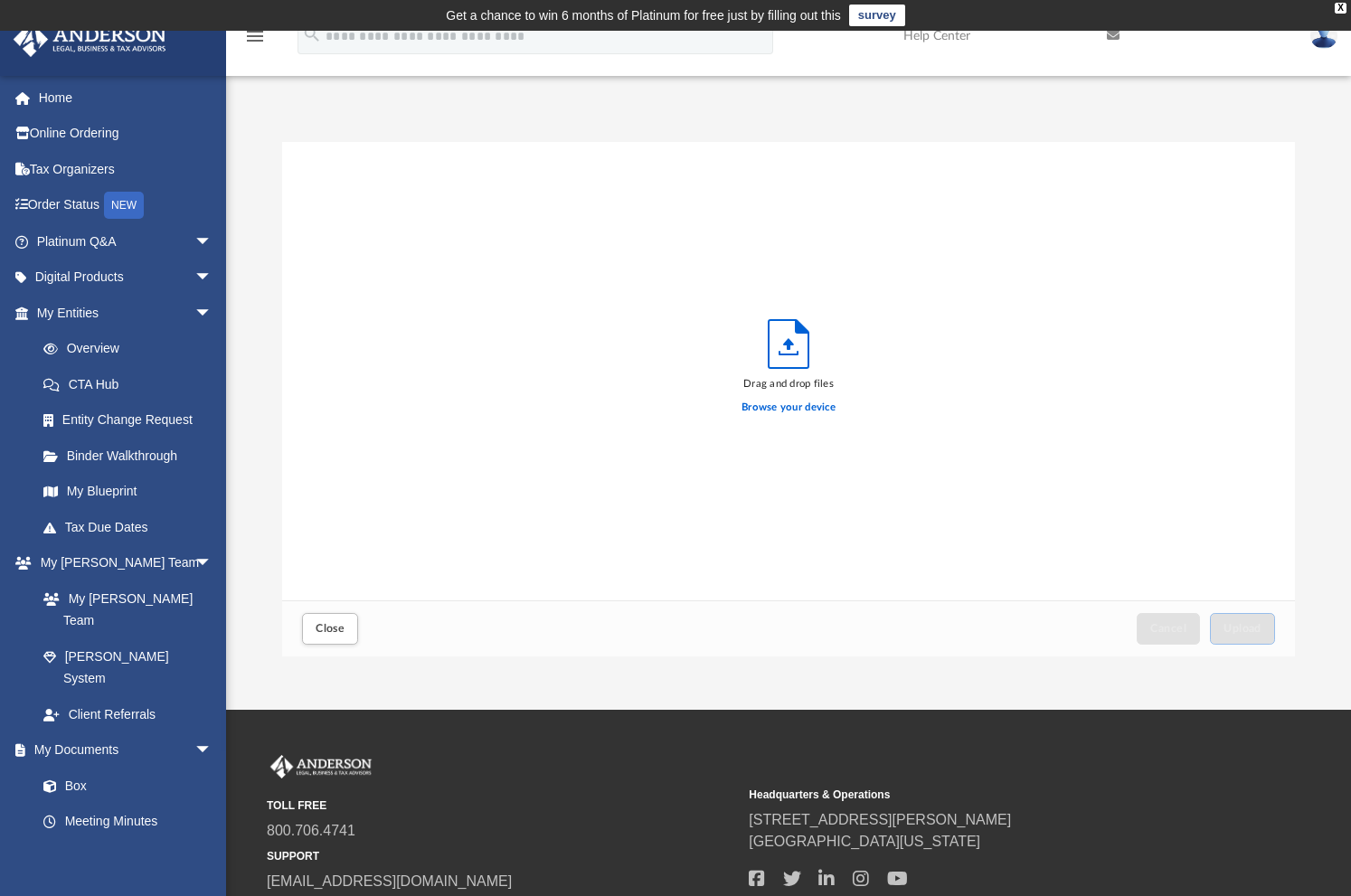
scroll to position [445, 999]
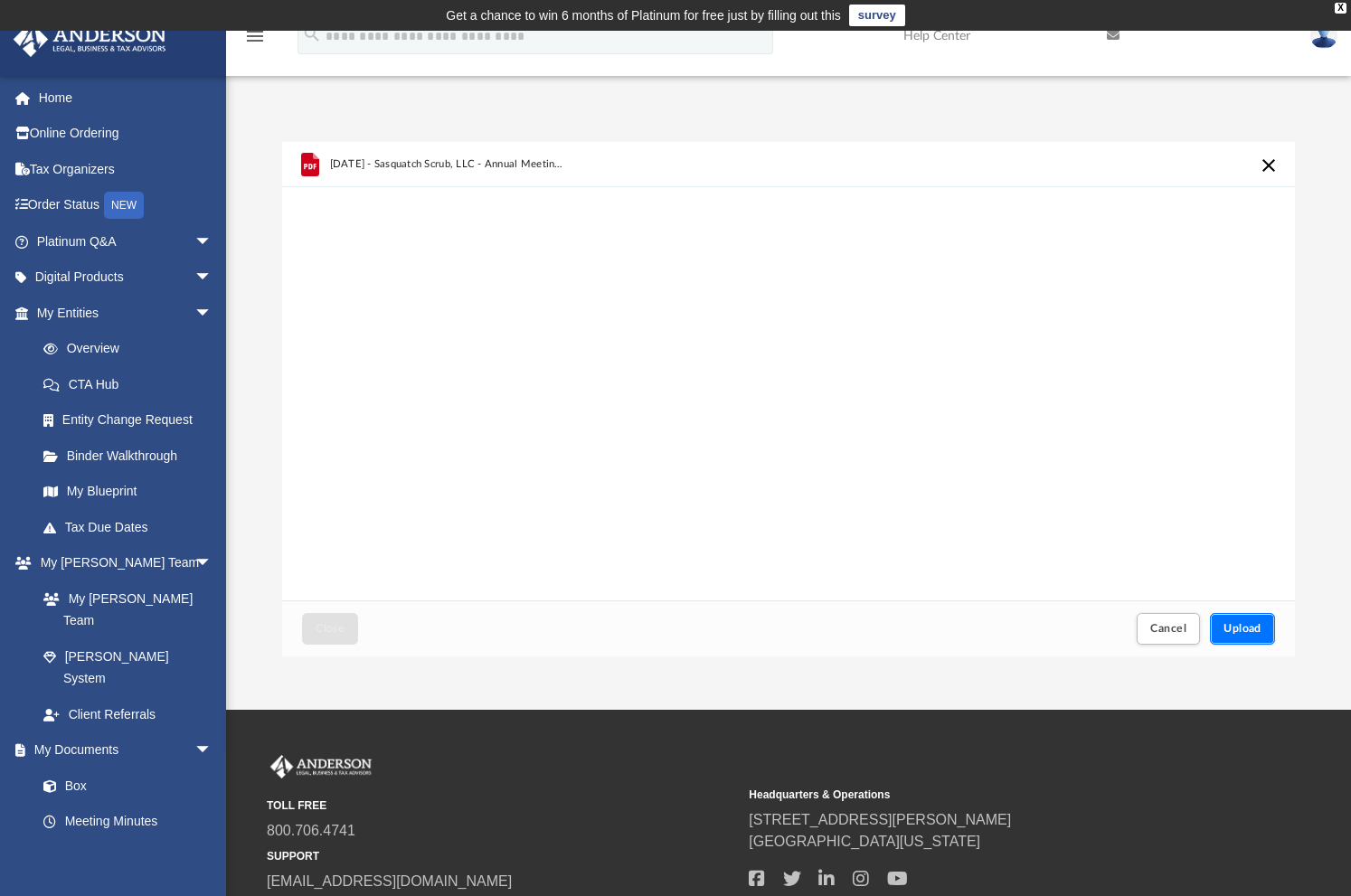
click at [1248, 615] on button "Upload" at bounding box center [1242, 628] width 65 height 31
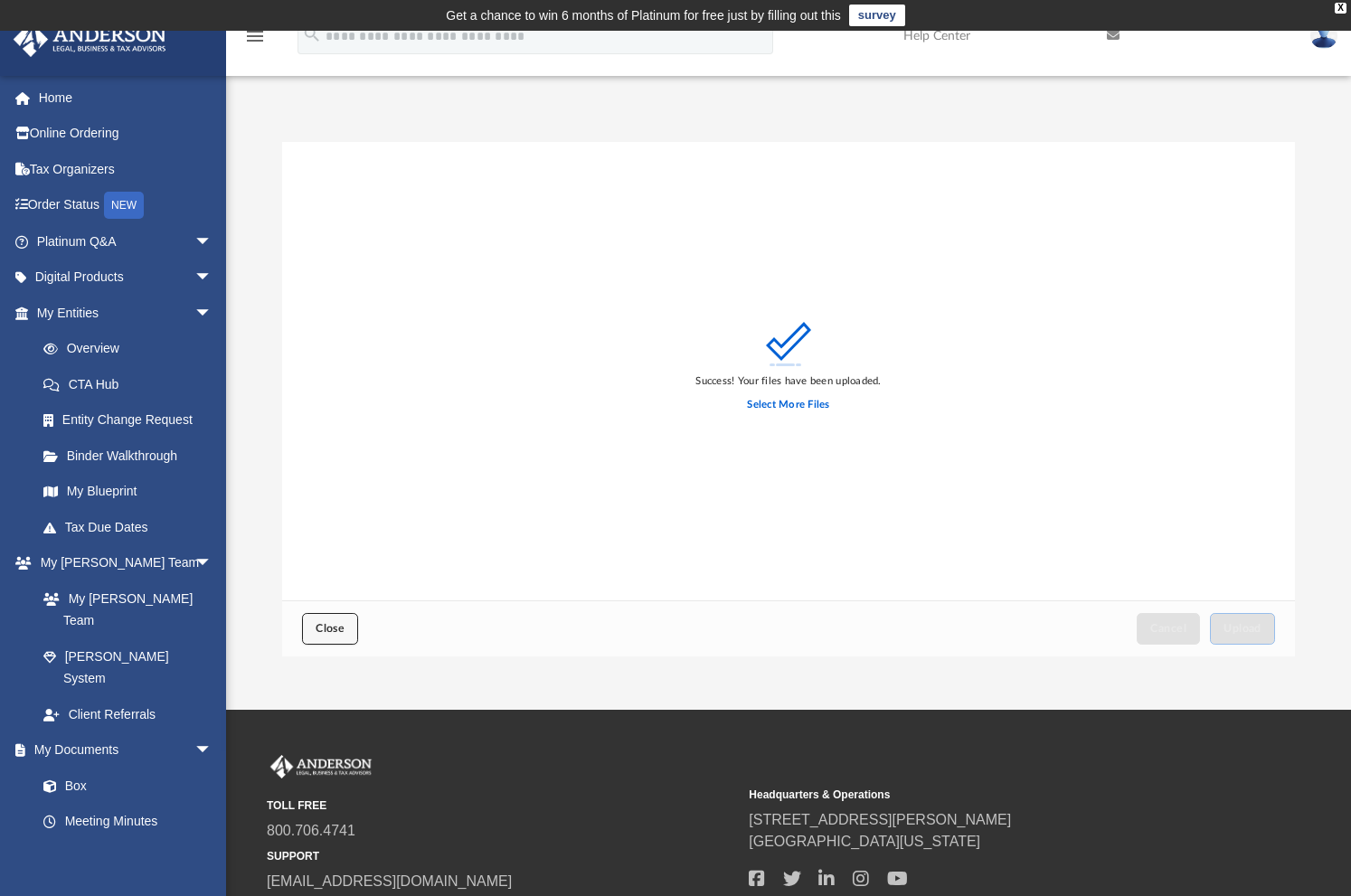
click at [325, 617] on button "Close" at bounding box center [330, 628] width 56 height 31
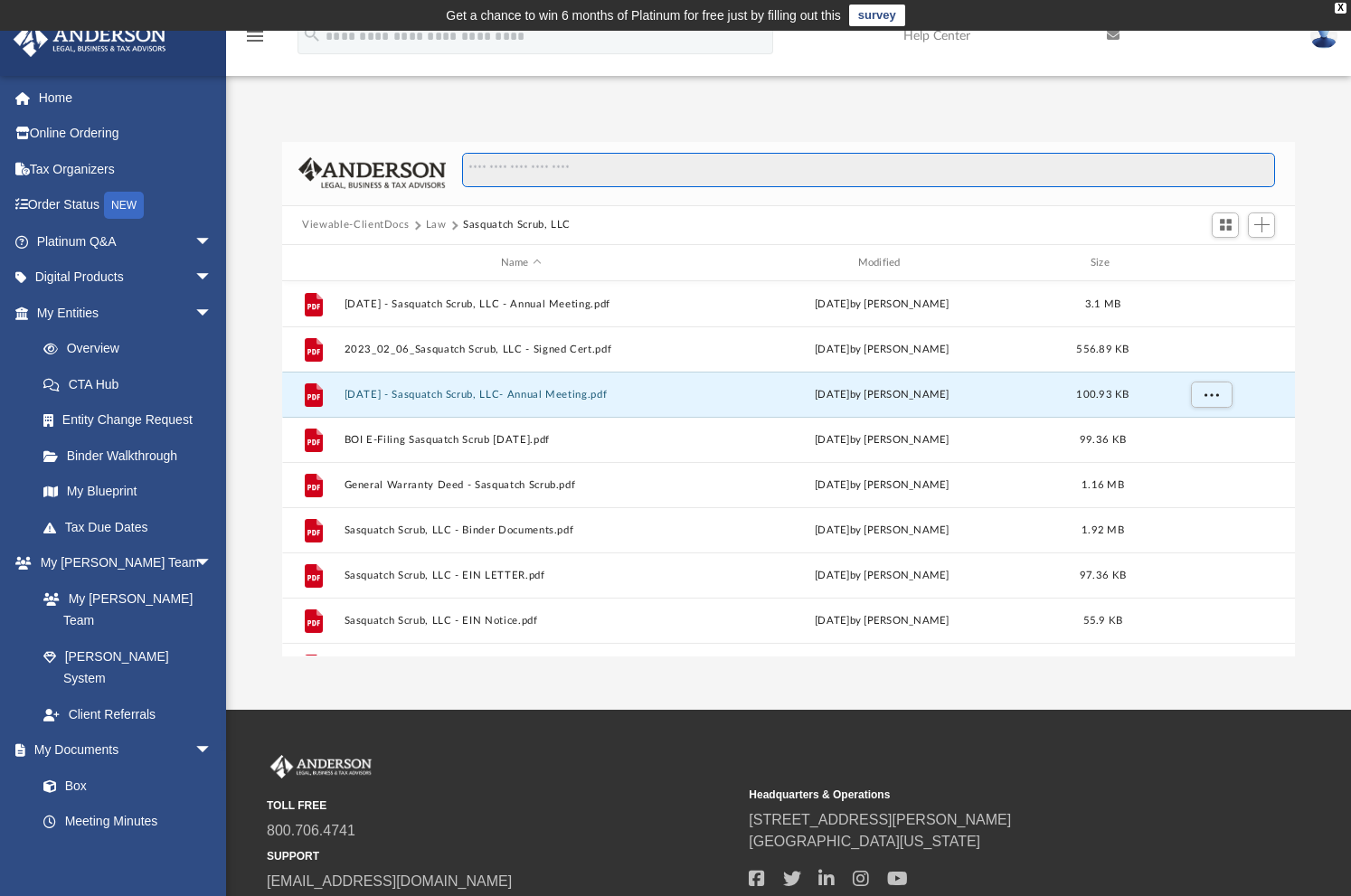
click at [796, 163] on input "Search files and folders" at bounding box center [869, 170] width 813 height 34
click at [443, 228] on button "Law" at bounding box center [436, 224] width 21 height 16
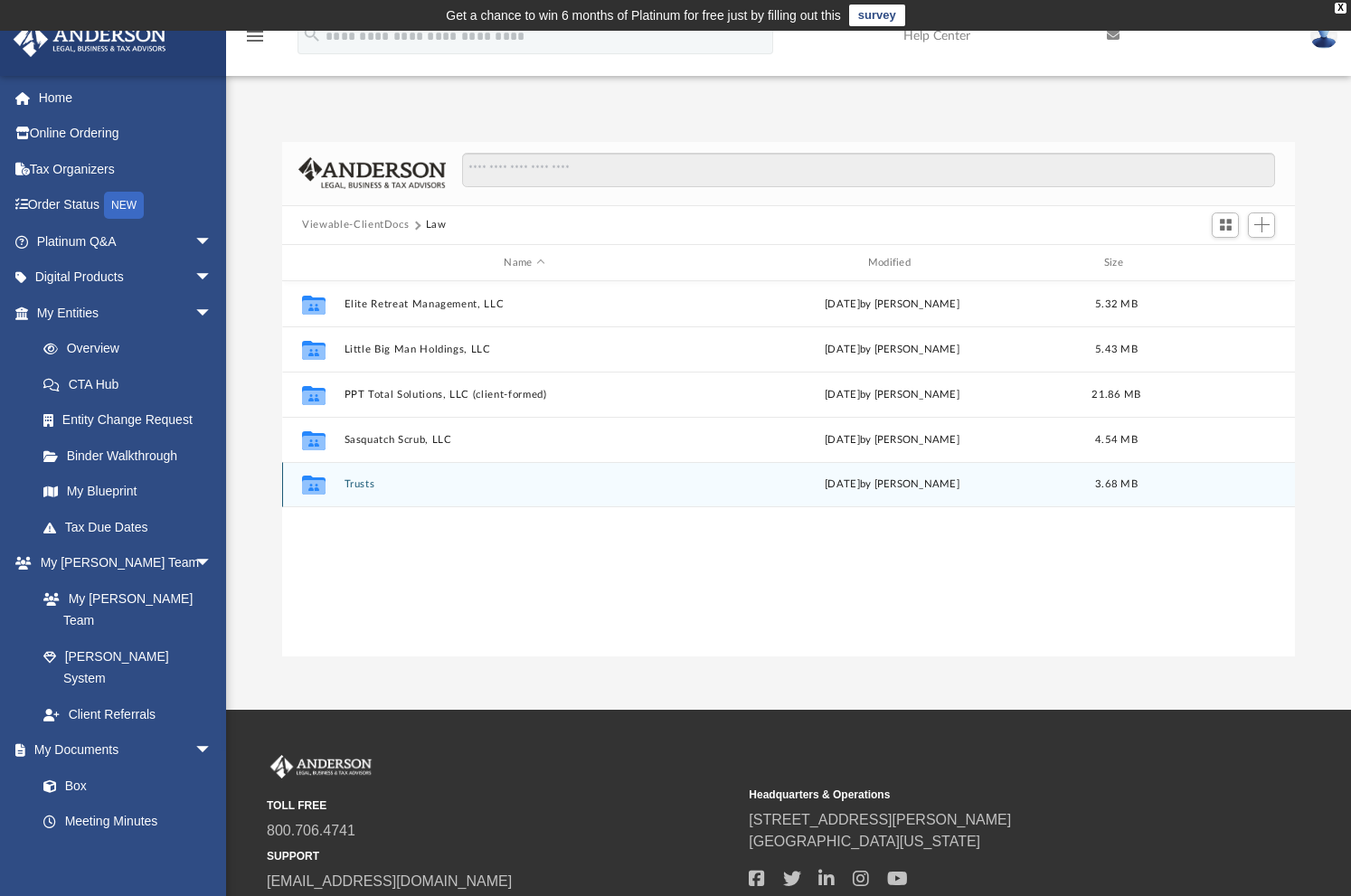
click at [359, 492] on div "Collaborated Folder Trusts Fri Mar 7 2025 by Danielle Dennie 3.68 MB" at bounding box center [788, 485] width 1013 height 45
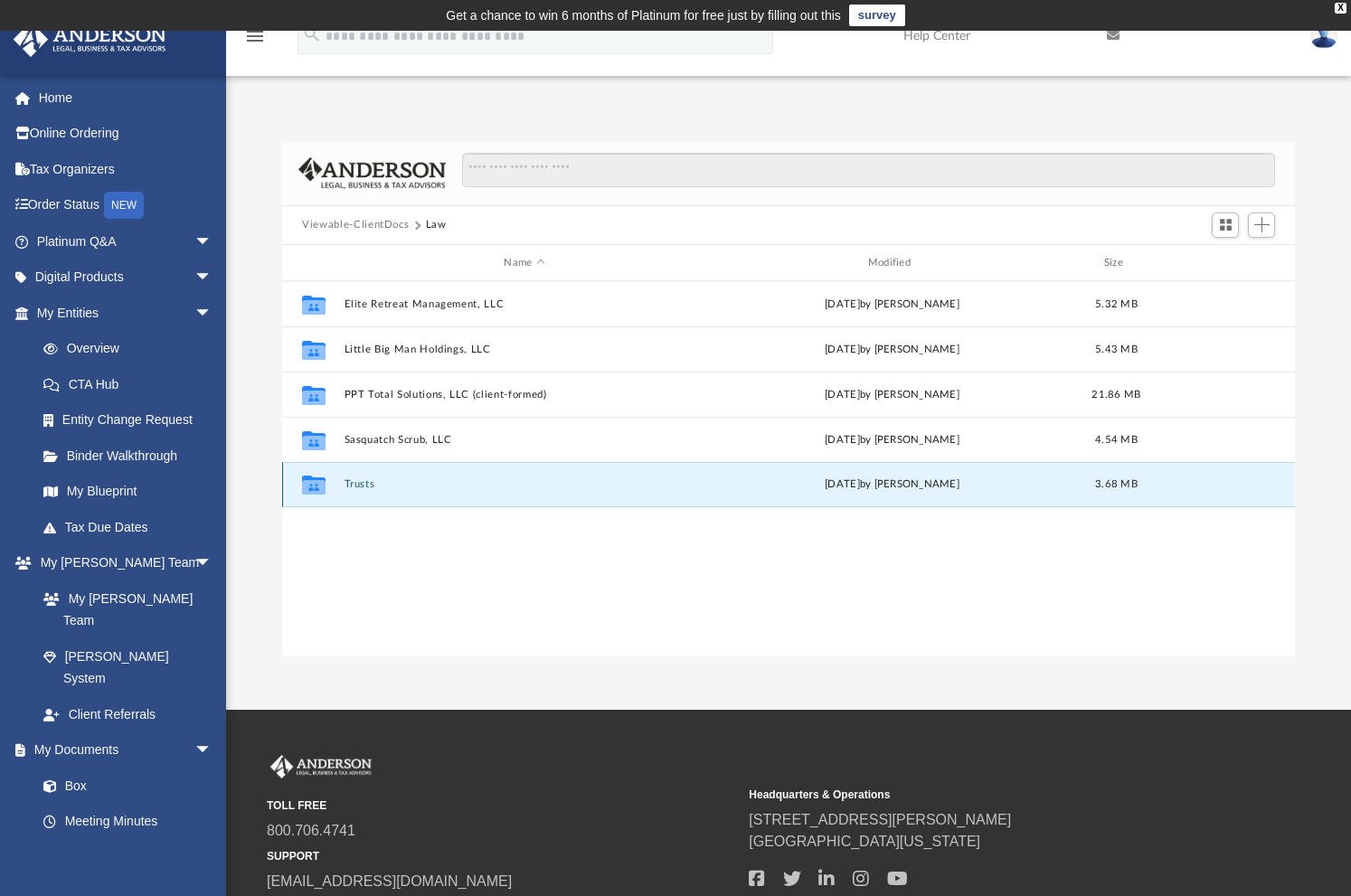
click at [357, 485] on button "Trusts" at bounding box center [525, 485] width 360 height 11
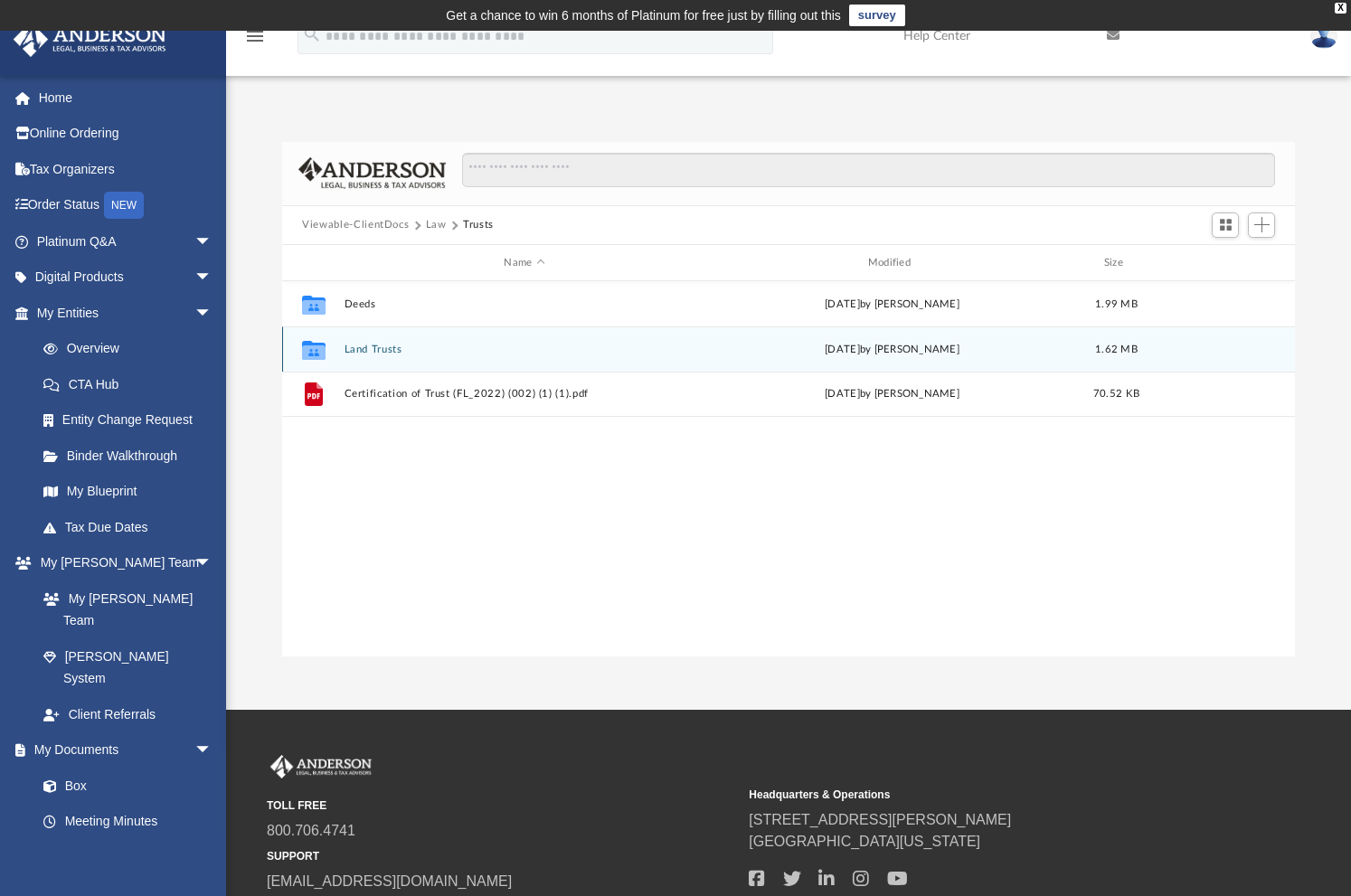
click at [366, 344] on button "Land Trusts" at bounding box center [525, 349] width 360 height 11
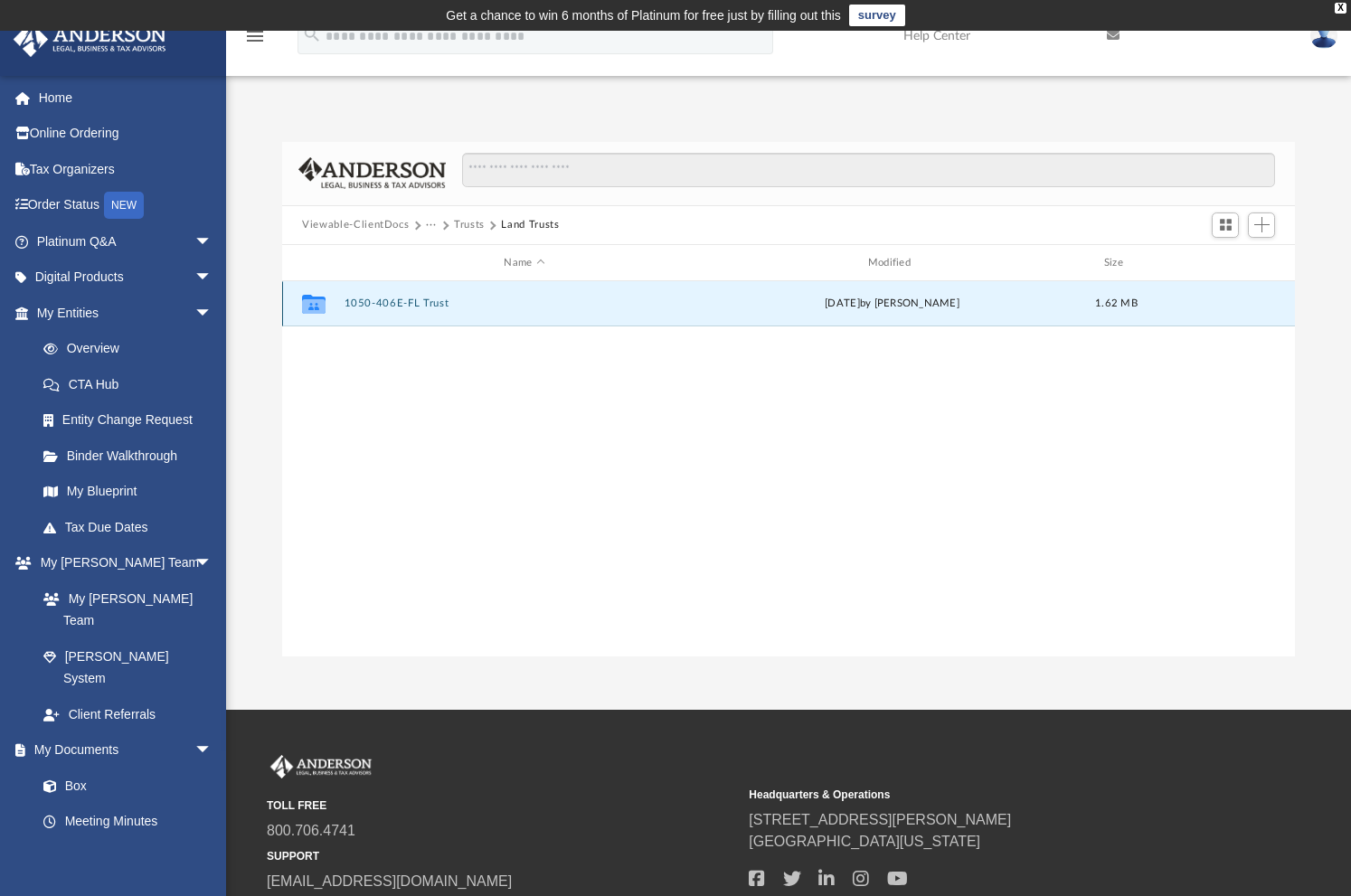
click at [399, 305] on button "1050-406E-FL Trust" at bounding box center [525, 304] width 360 height 11
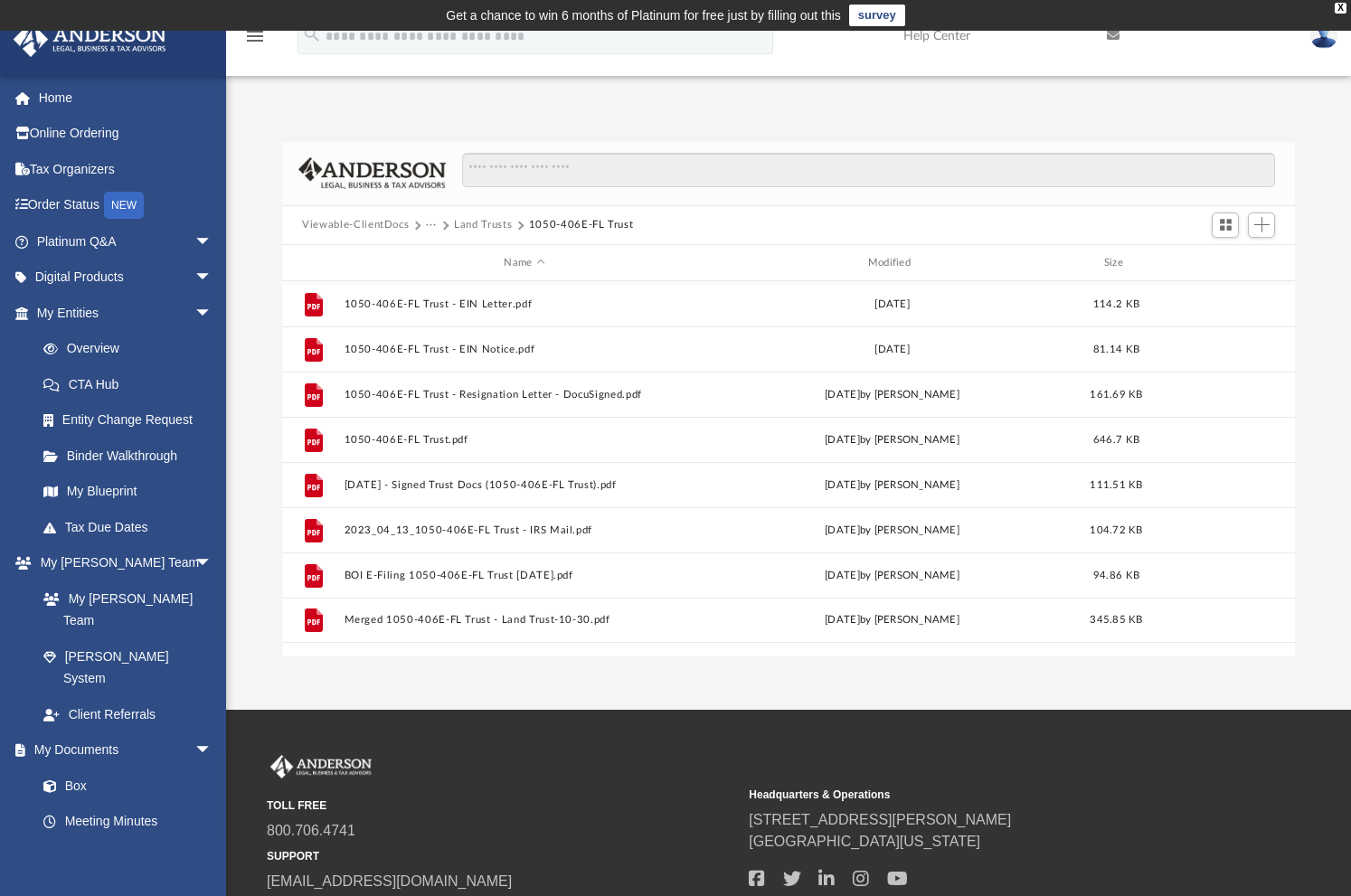
click at [492, 100] on div "App caroldaley@att.net Sign Out caroldaley@att.net Home Online Ordering Tax Org…" at bounding box center [676, 370] width 1351 height 571
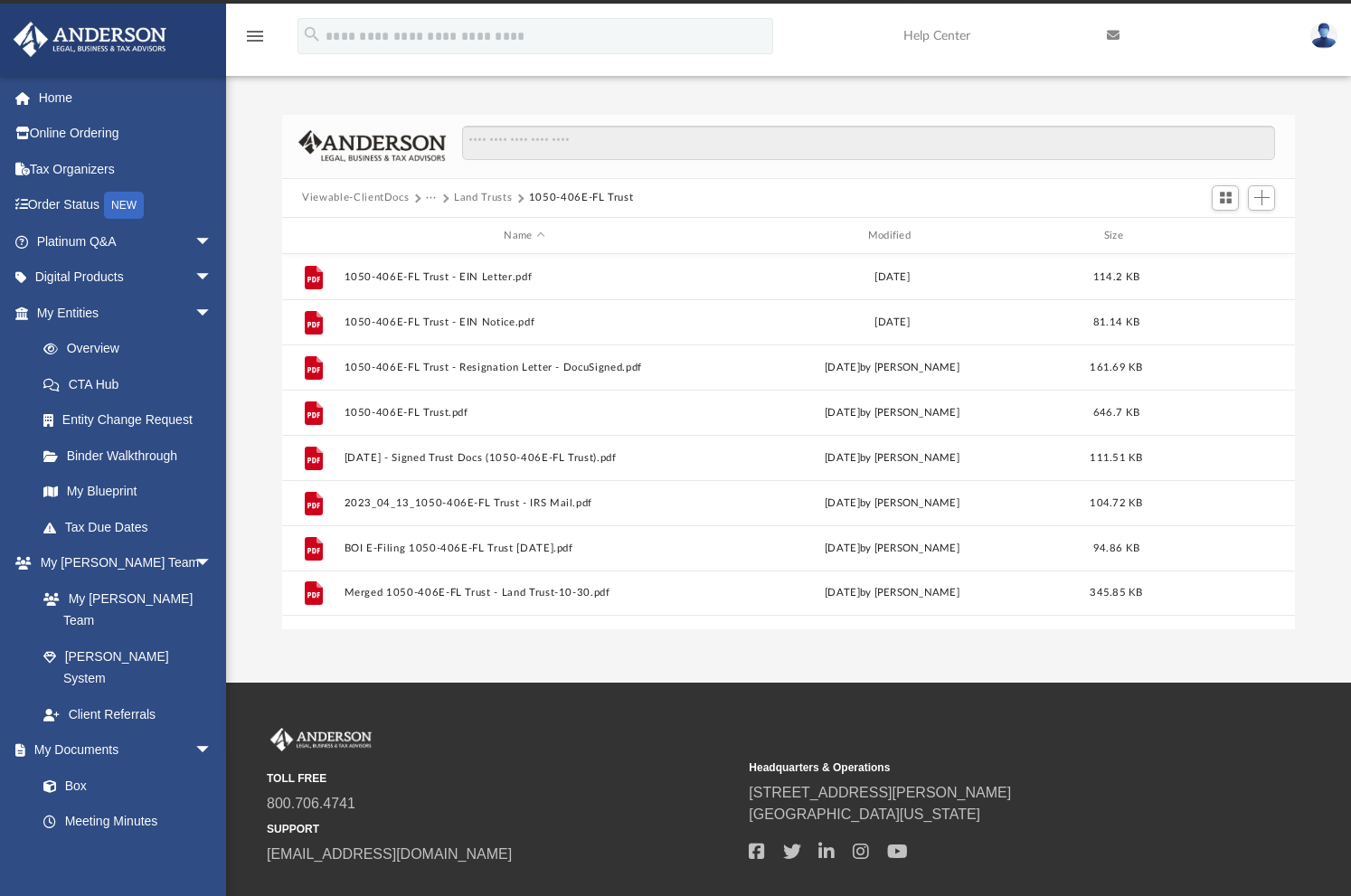
scroll to position [0, 0]
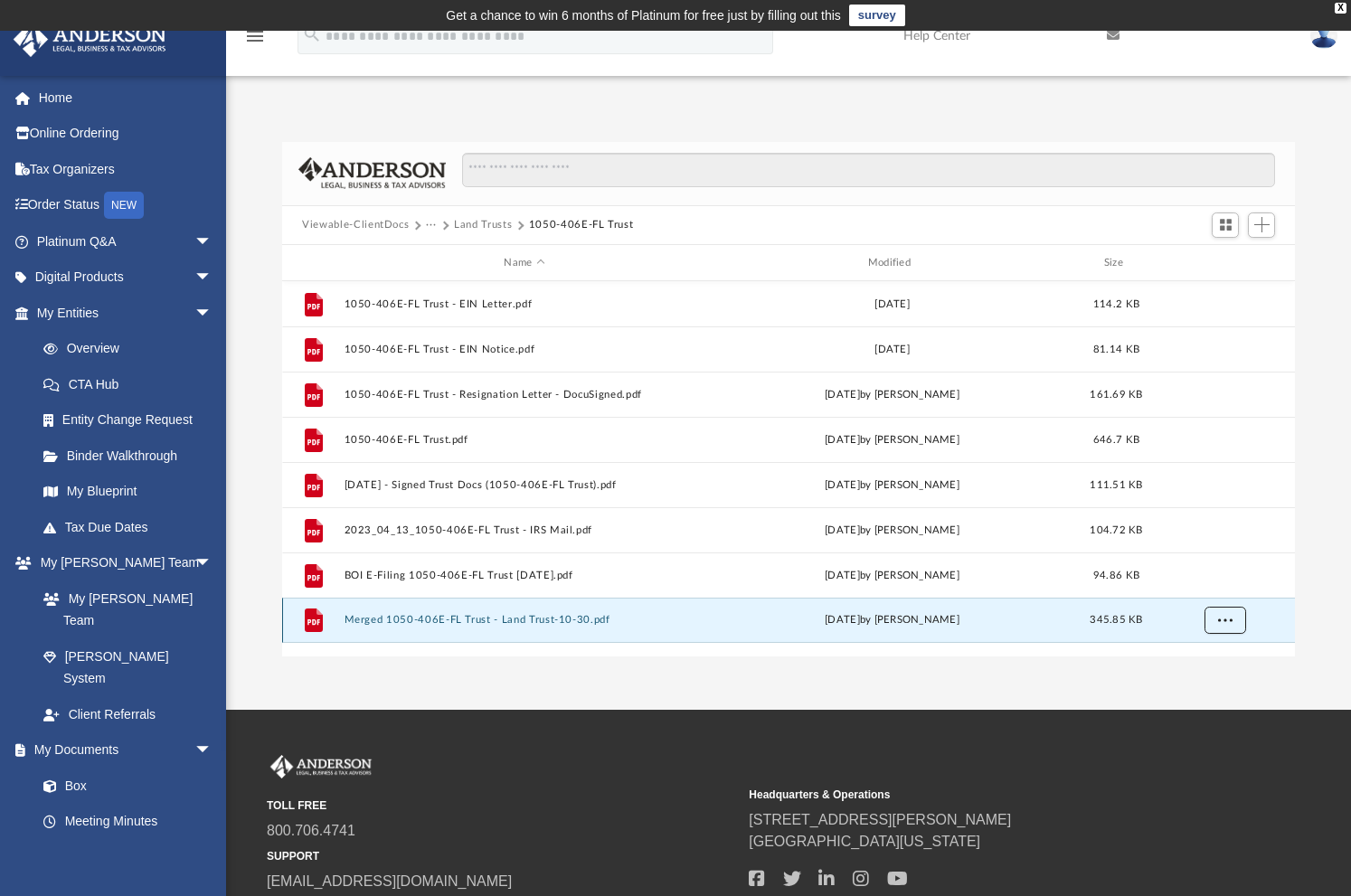
click at [1229, 621] on span "More options" at bounding box center [1224, 619] width 14 height 9
click at [1210, 688] on li "Download" at bounding box center [1208, 686] width 52 height 19
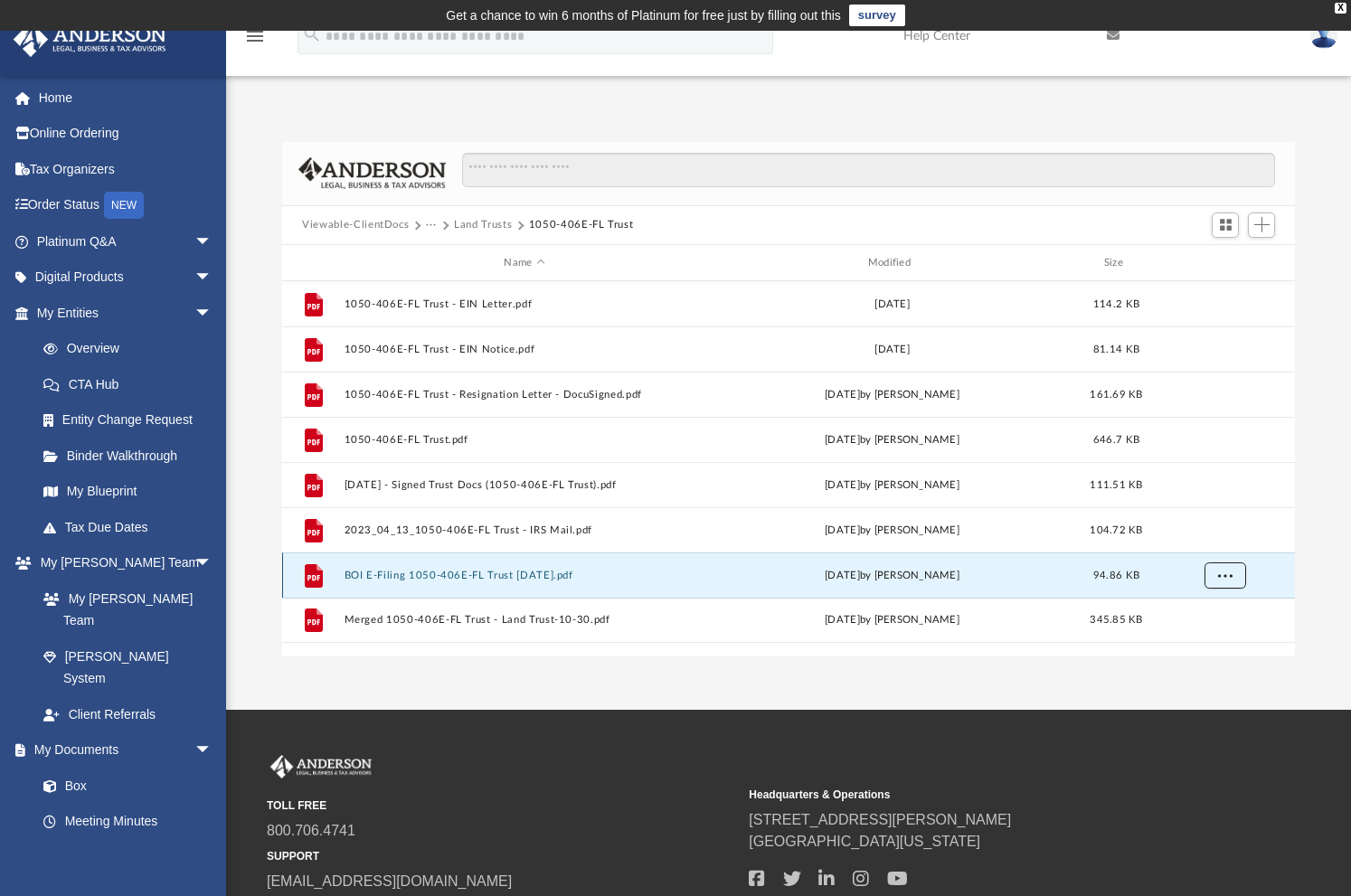
click at [1222, 582] on button "More options" at bounding box center [1225, 576] width 42 height 27
click at [1206, 646] on li "Download" at bounding box center [1208, 641] width 52 height 19
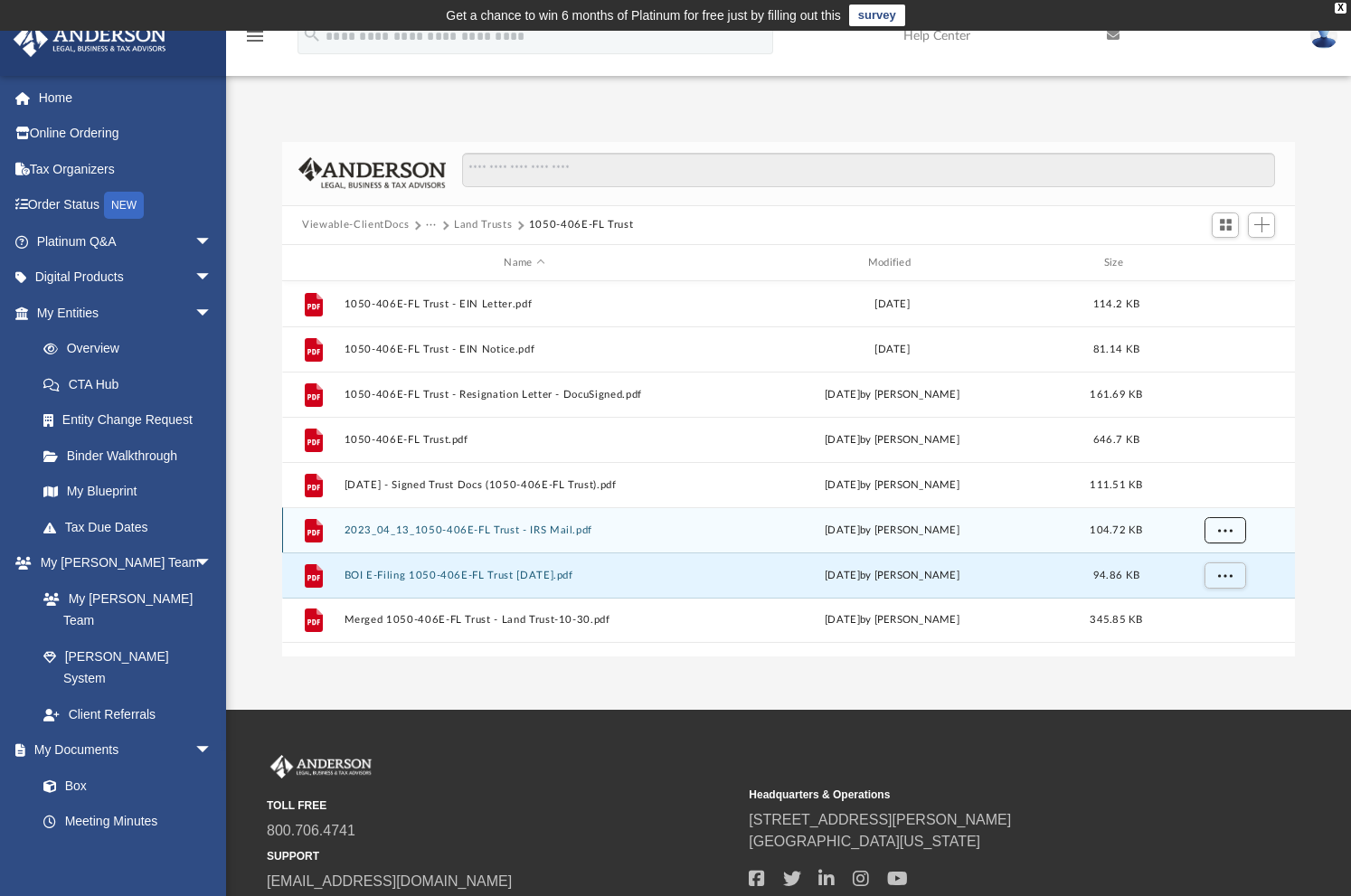
click at [1224, 539] on button "More options" at bounding box center [1225, 530] width 42 height 27
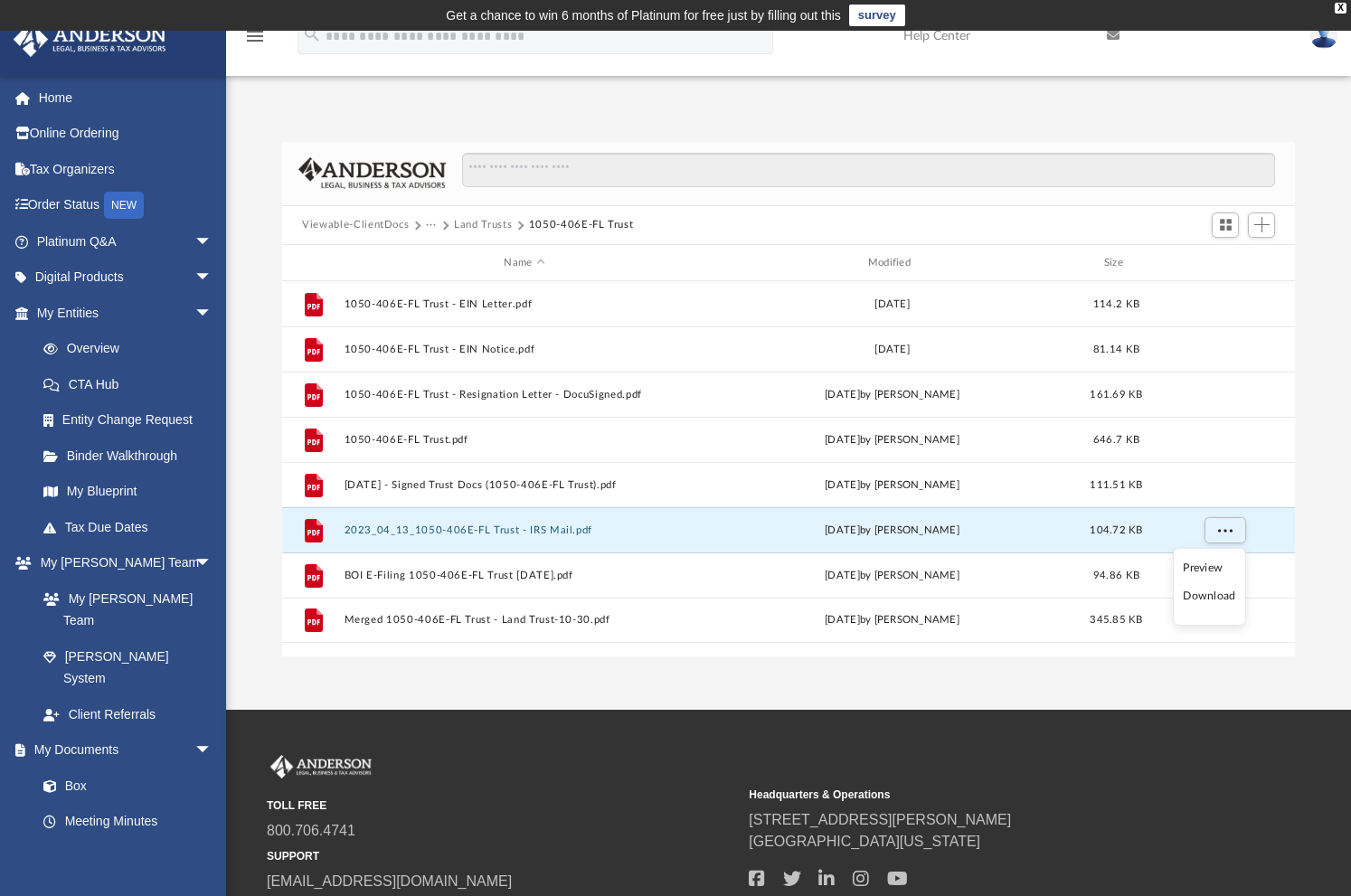
click at [1217, 590] on li "Download" at bounding box center [1208, 596] width 52 height 19
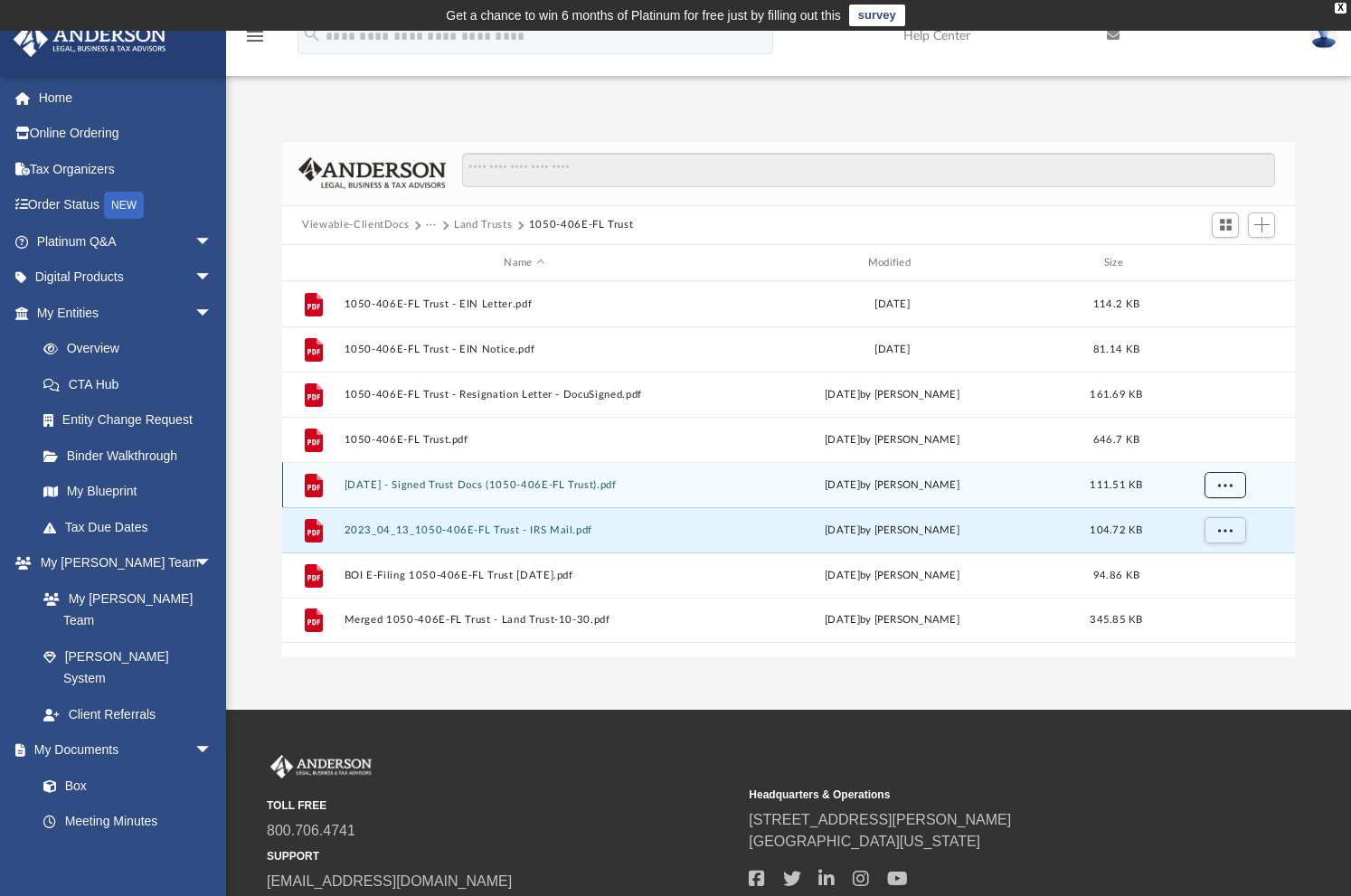
click at [1228, 492] on button "More options" at bounding box center [1225, 485] width 42 height 27
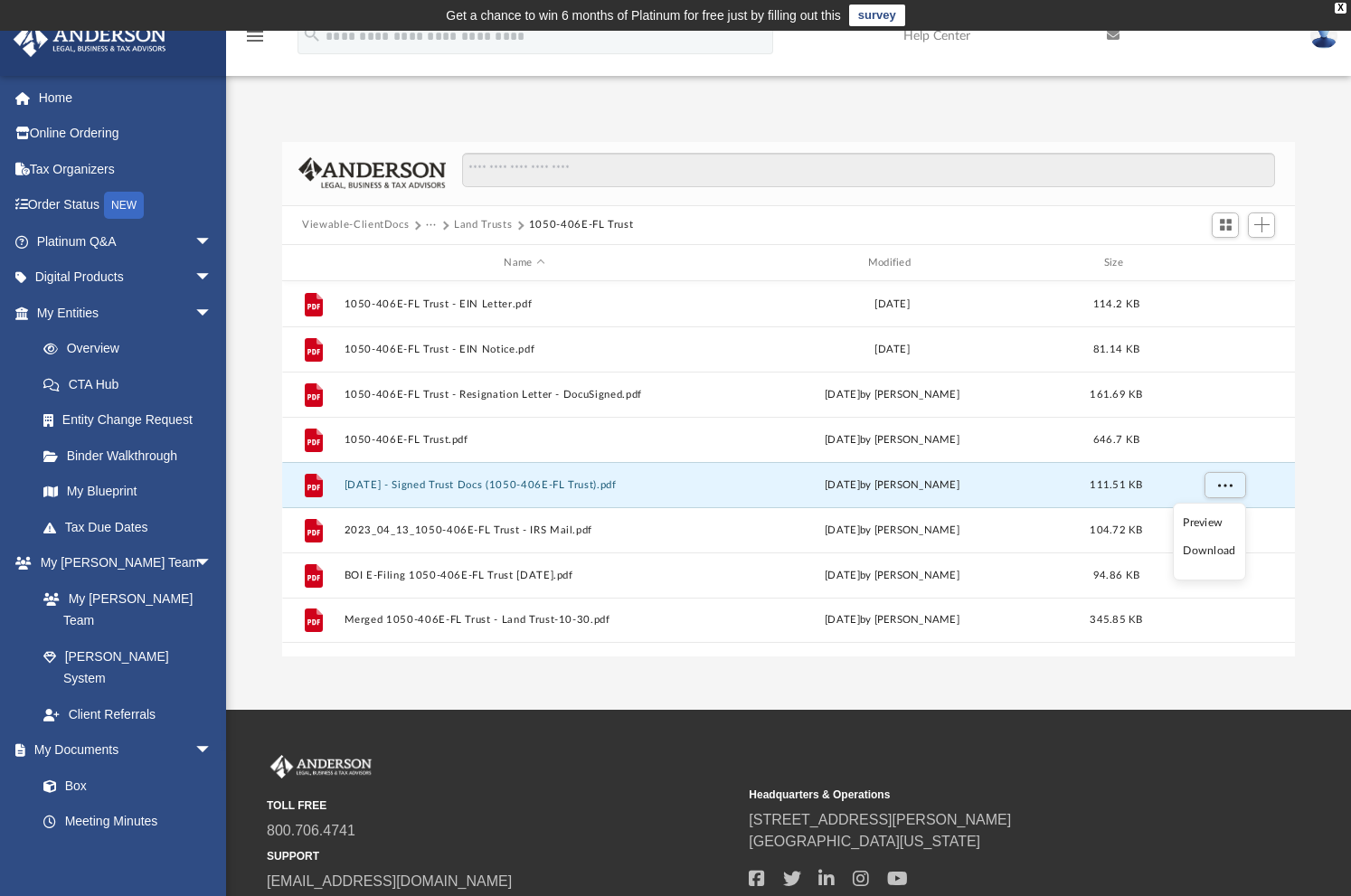
click at [1215, 551] on li "Download" at bounding box center [1208, 551] width 52 height 19
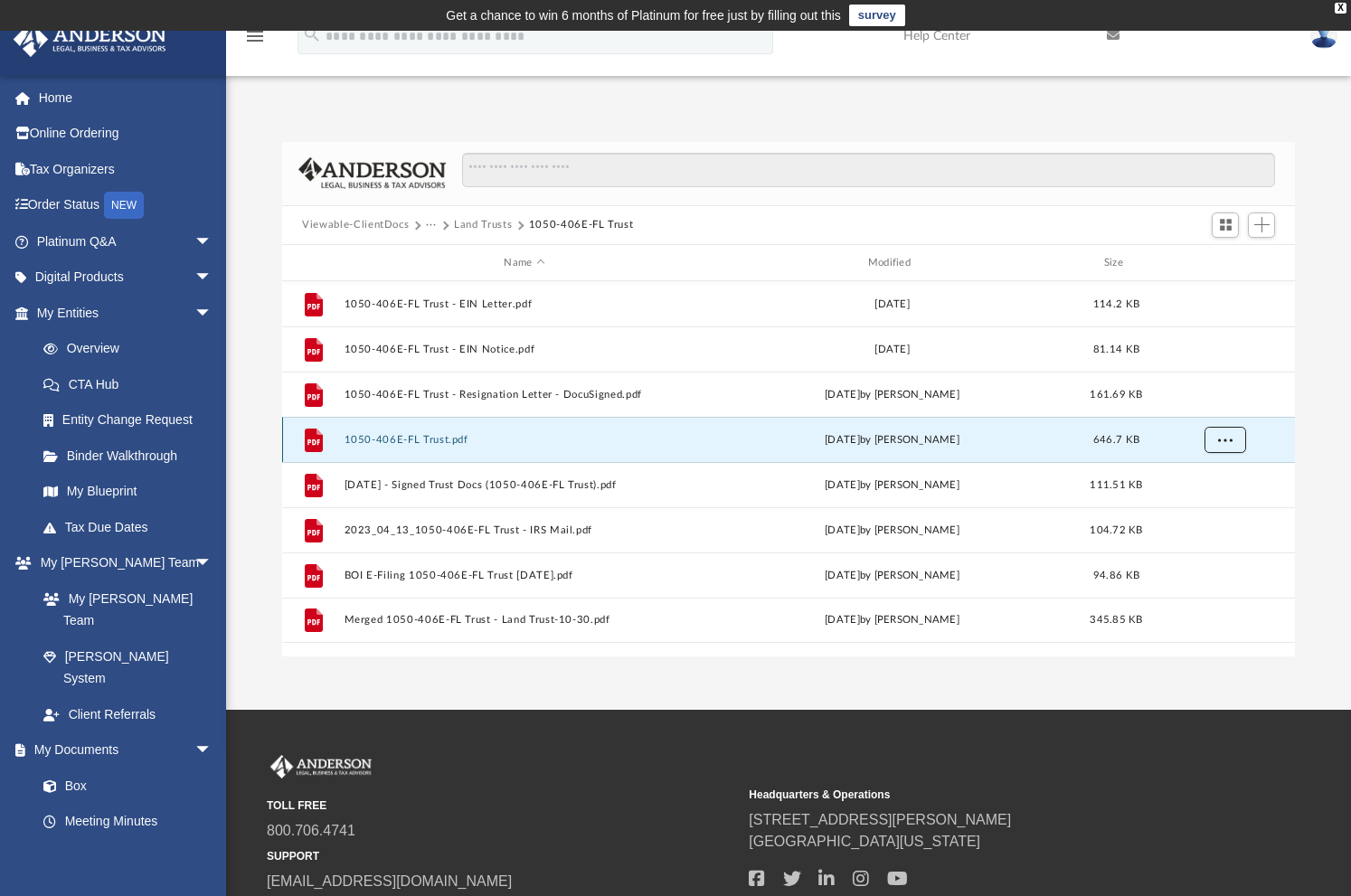
click at [1223, 448] on button "More options" at bounding box center [1225, 439] width 42 height 27
click at [1211, 505] on li "Download" at bounding box center [1208, 506] width 52 height 19
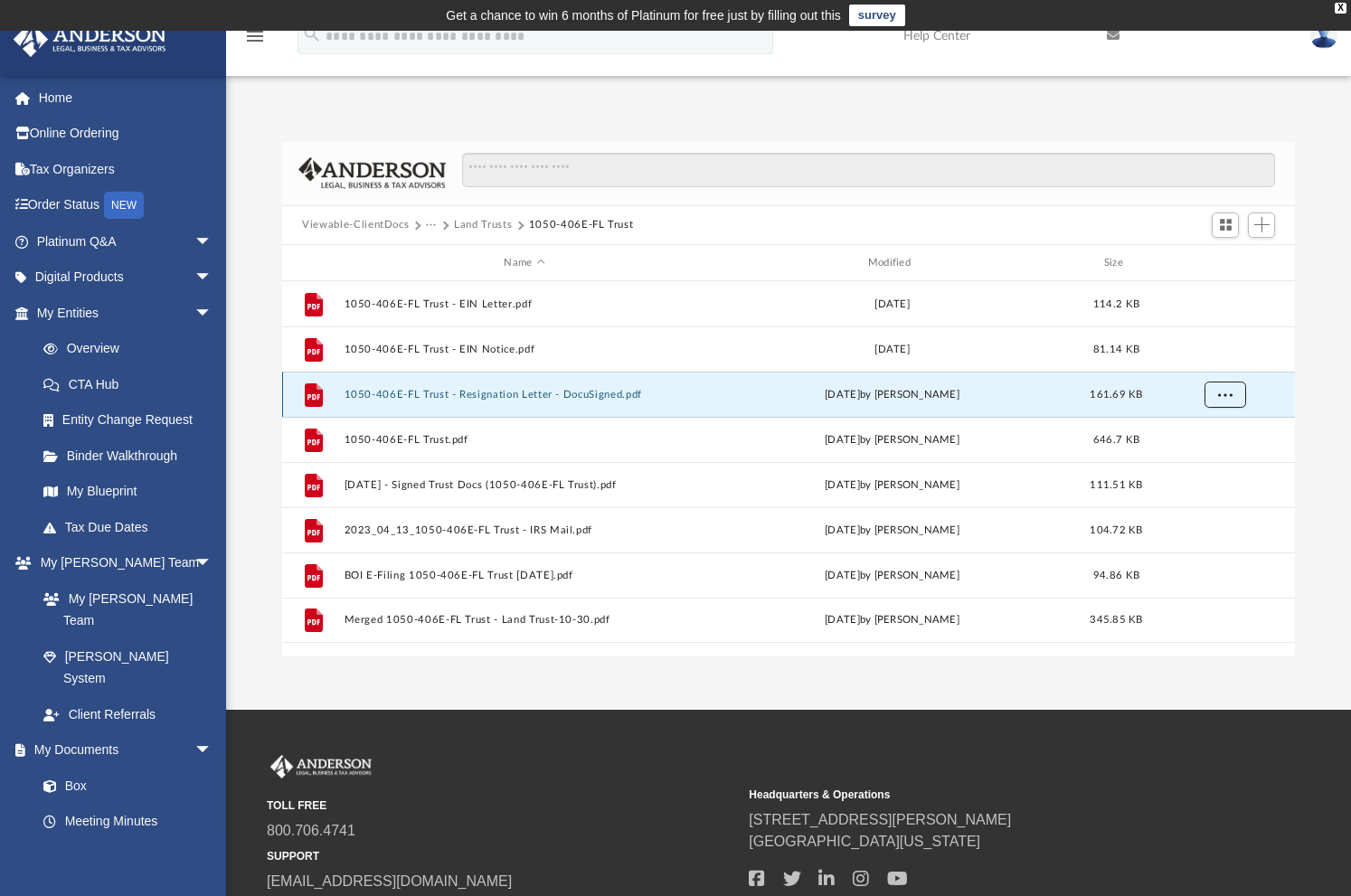
click at [1229, 399] on button "More options" at bounding box center [1225, 395] width 42 height 27
click at [1198, 458] on li "Download" at bounding box center [1208, 460] width 52 height 19
click at [1322, 421] on div "Difficulty viewing your box folder? You can also access your account directly o…" at bounding box center [788, 399] width 1125 height 514
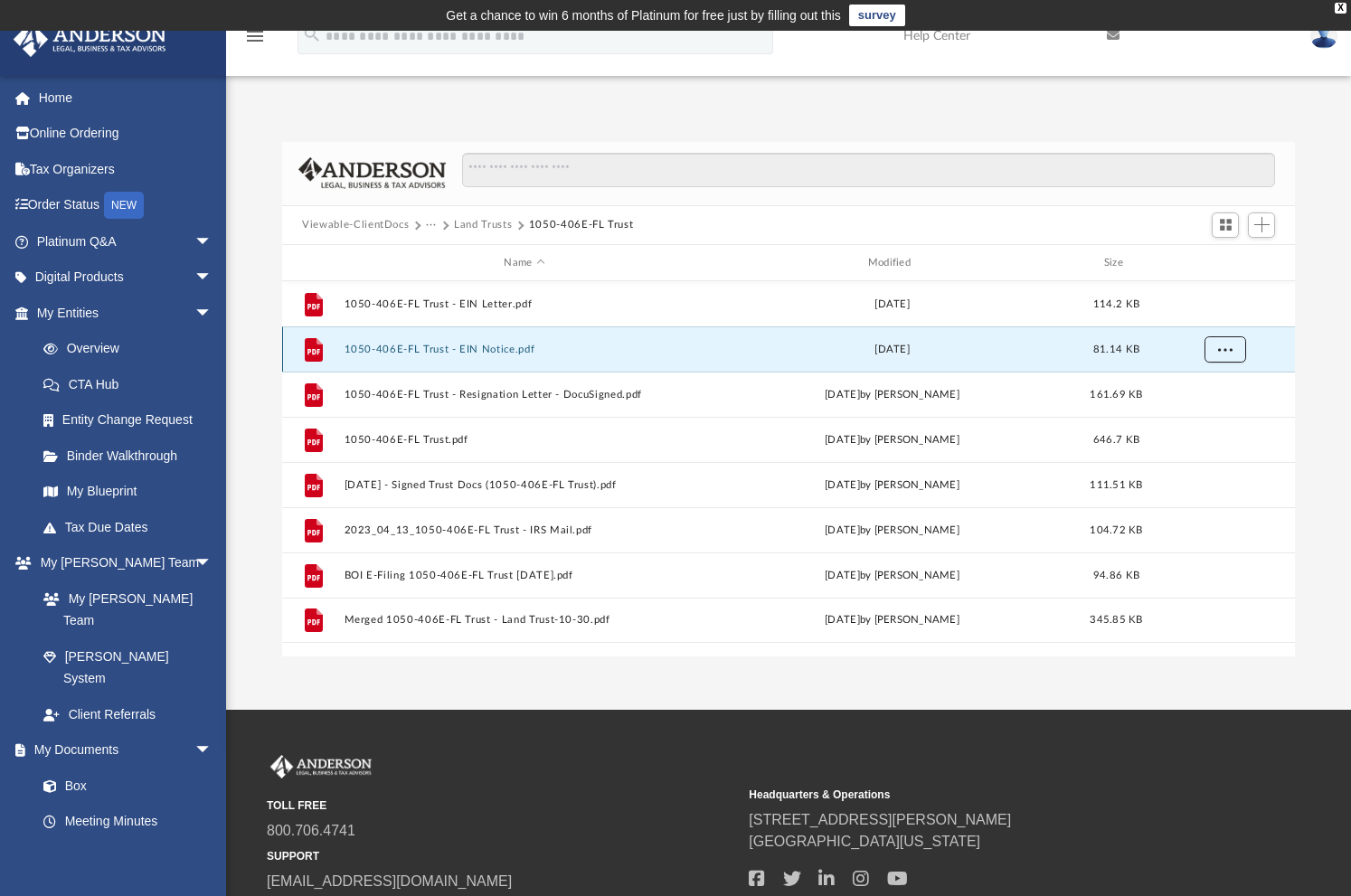
click at [1215, 352] on button "More options" at bounding box center [1225, 349] width 42 height 27
click at [1205, 418] on li "Download" at bounding box center [1208, 415] width 52 height 19
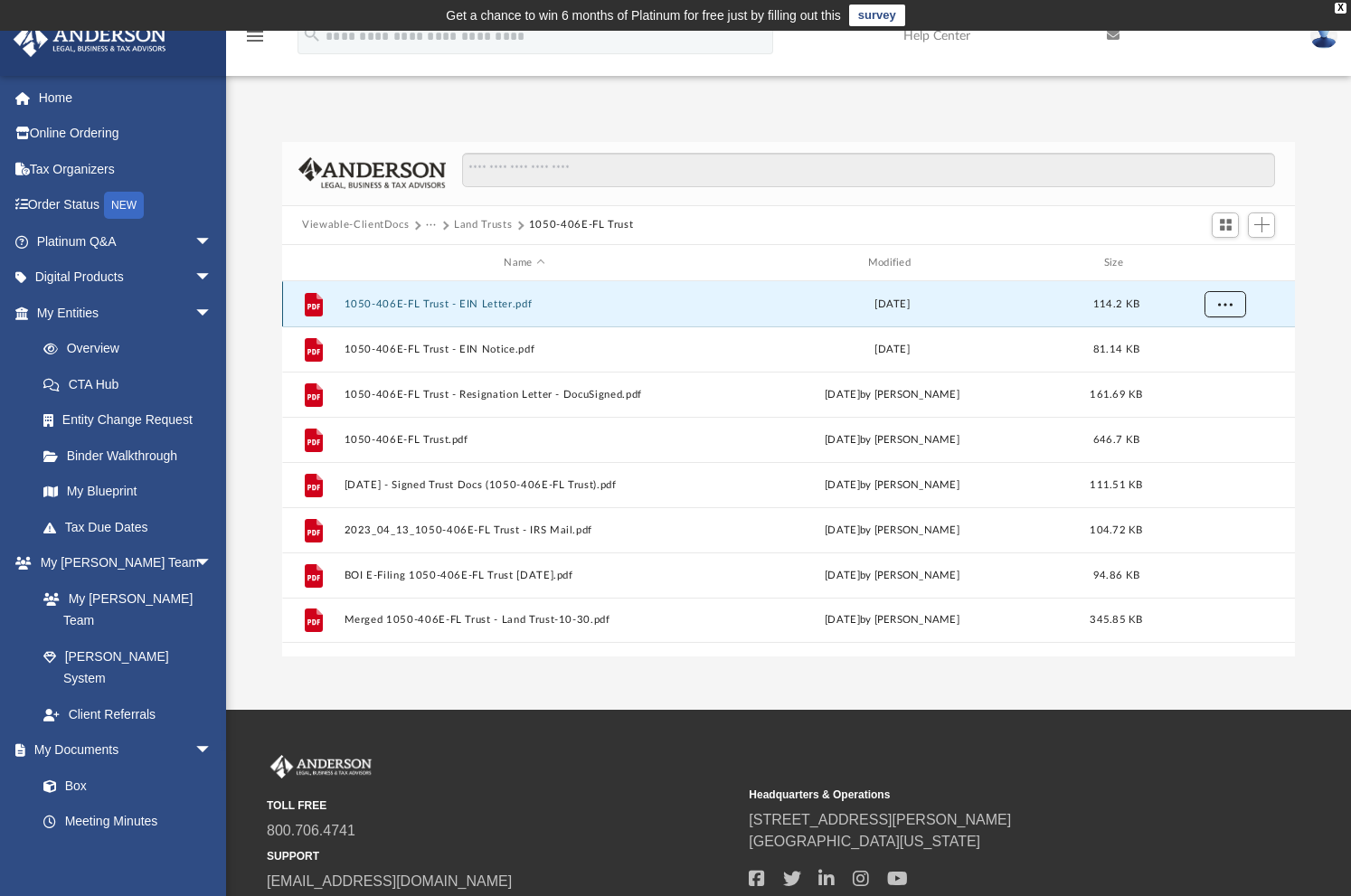
click at [1231, 311] on button "More options" at bounding box center [1225, 304] width 42 height 27
click at [1212, 363] on li "Download" at bounding box center [1208, 370] width 52 height 19
click at [1268, 224] on span "Add" at bounding box center [1262, 224] width 15 height 15
click at [676, 123] on div "Difficulty viewing your box folder? You can also access your account directly o…" at bounding box center [788, 380] width 1125 height 552
click at [1255, 222] on span "Add" at bounding box center [1262, 224] width 15 height 15
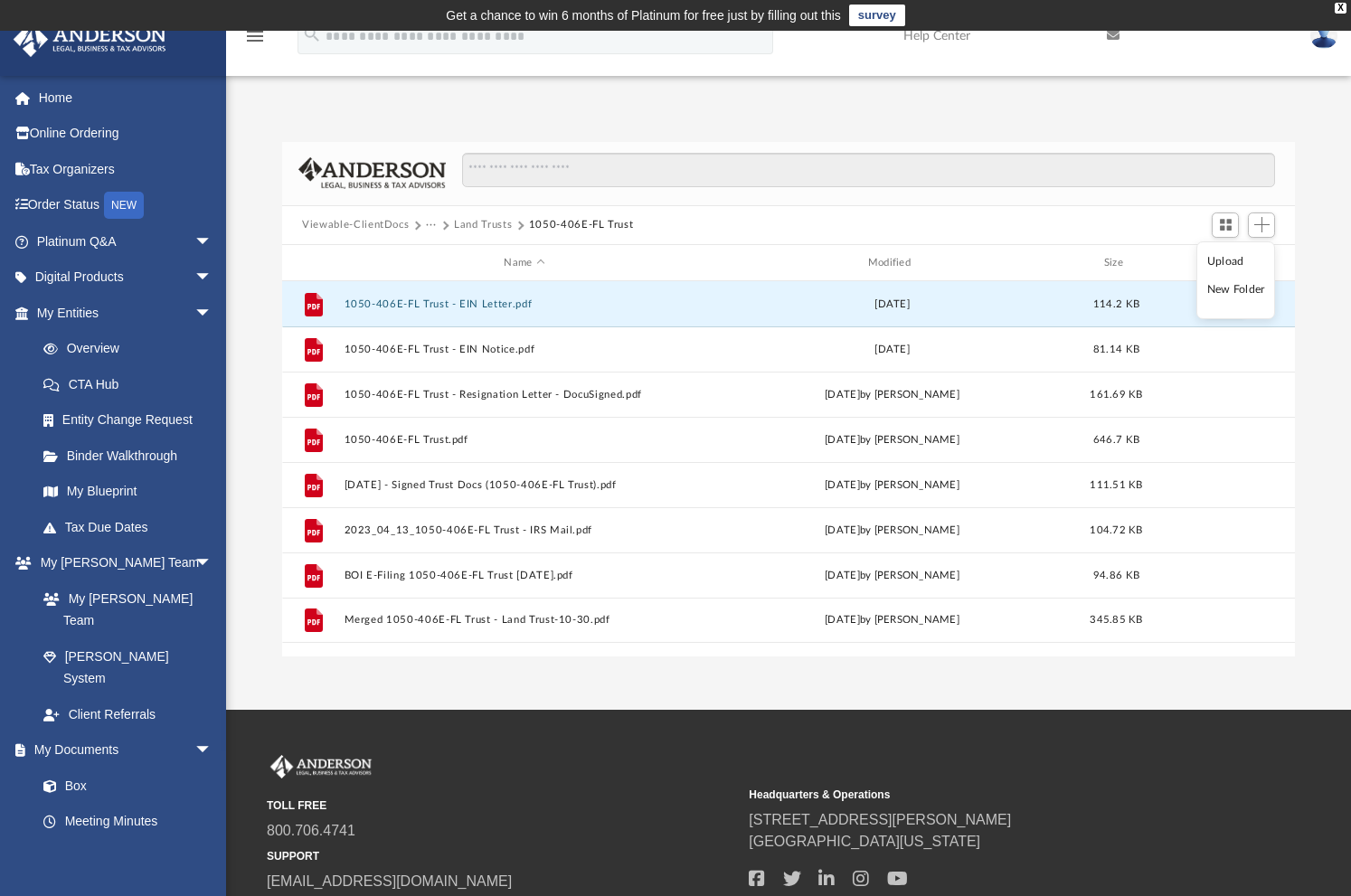
click at [1246, 261] on li "Upload" at bounding box center [1235, 261] width 58 height 19
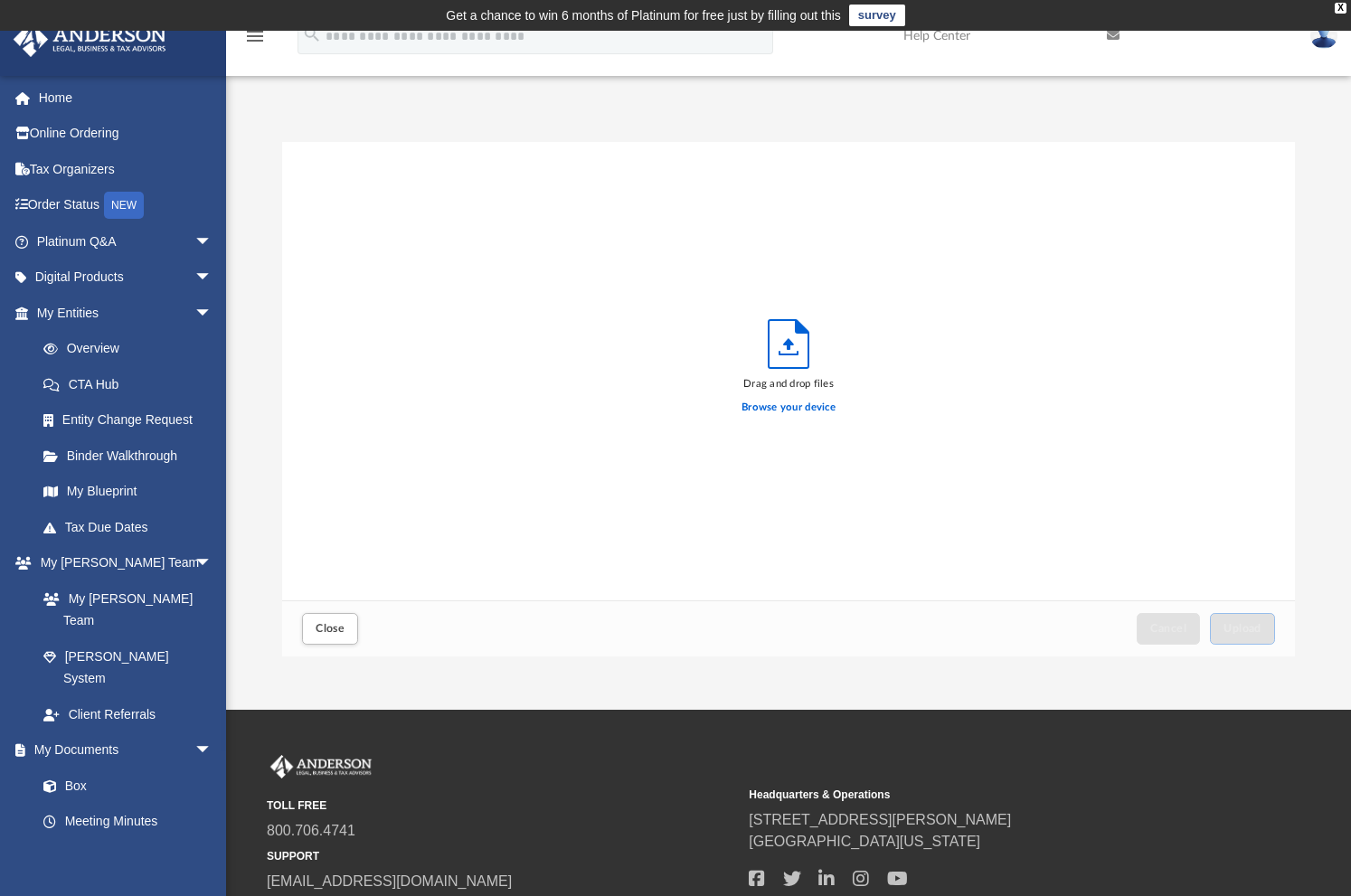
scroll to position [445, 999]
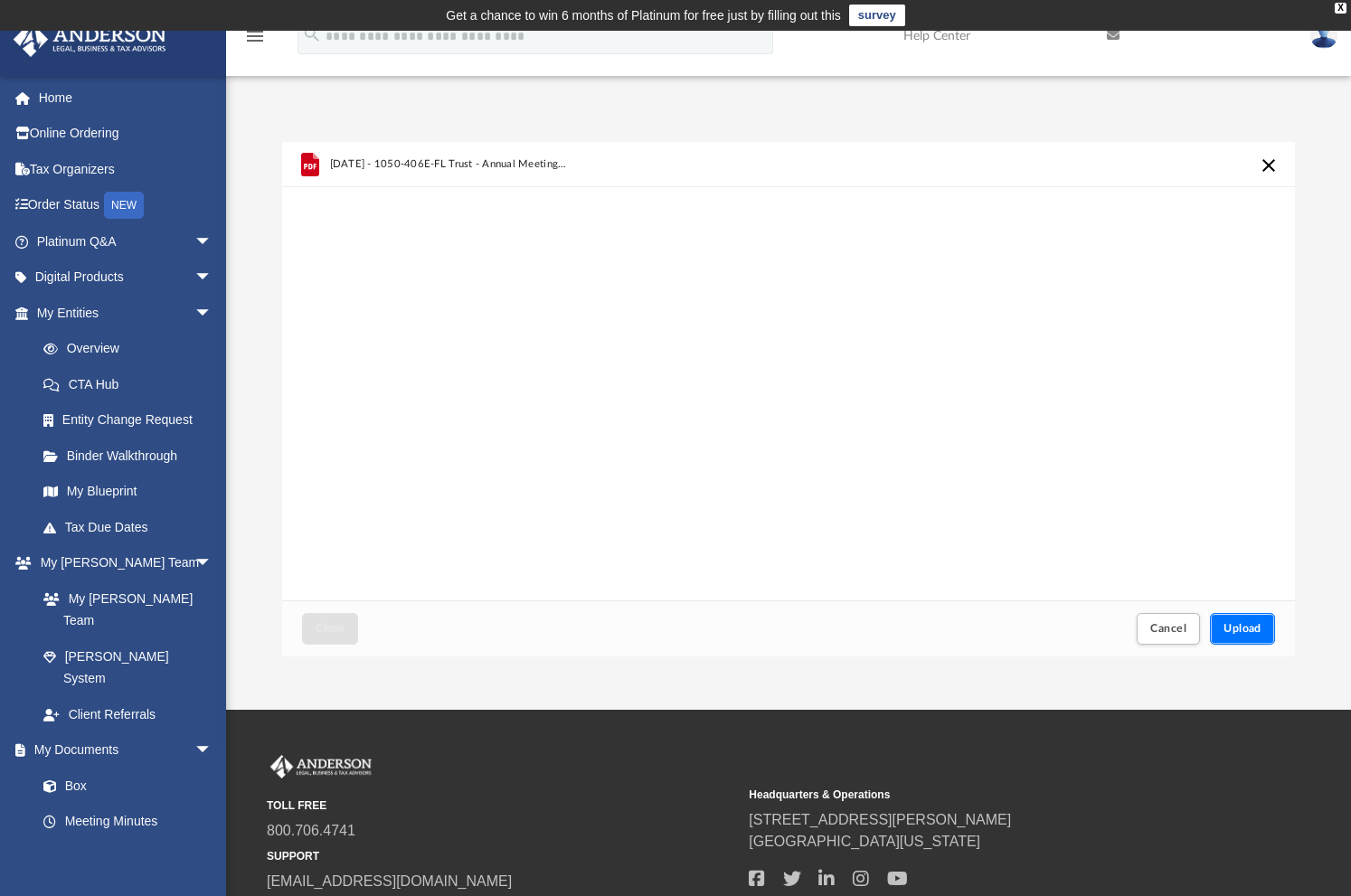
click at [1231, 620] on button "Upload" at bounding box center [1242, 628] width 65 height 31
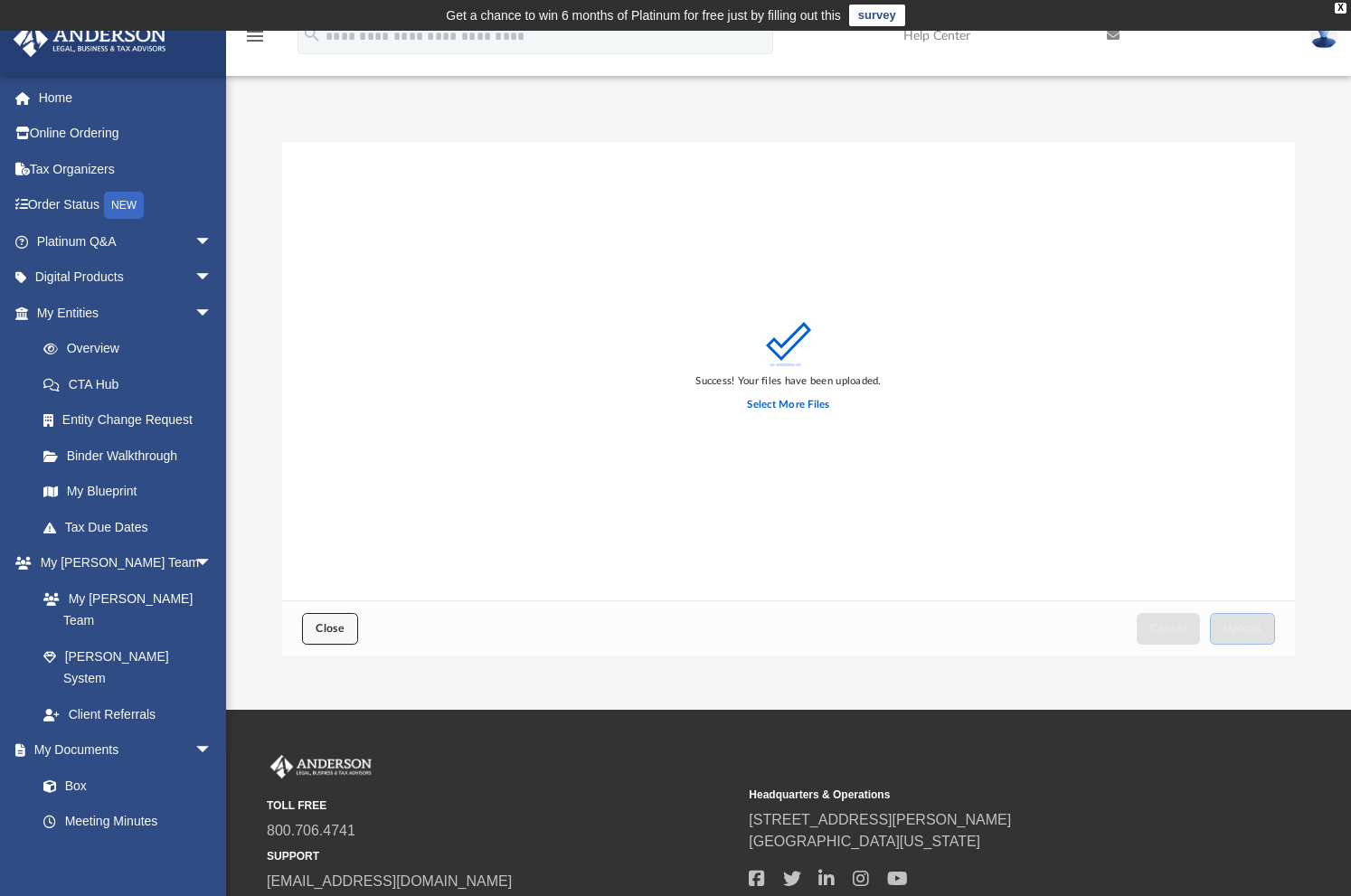
click at [342, 634] on button "Close" at bounding box center [330, 628] width 56 height 31
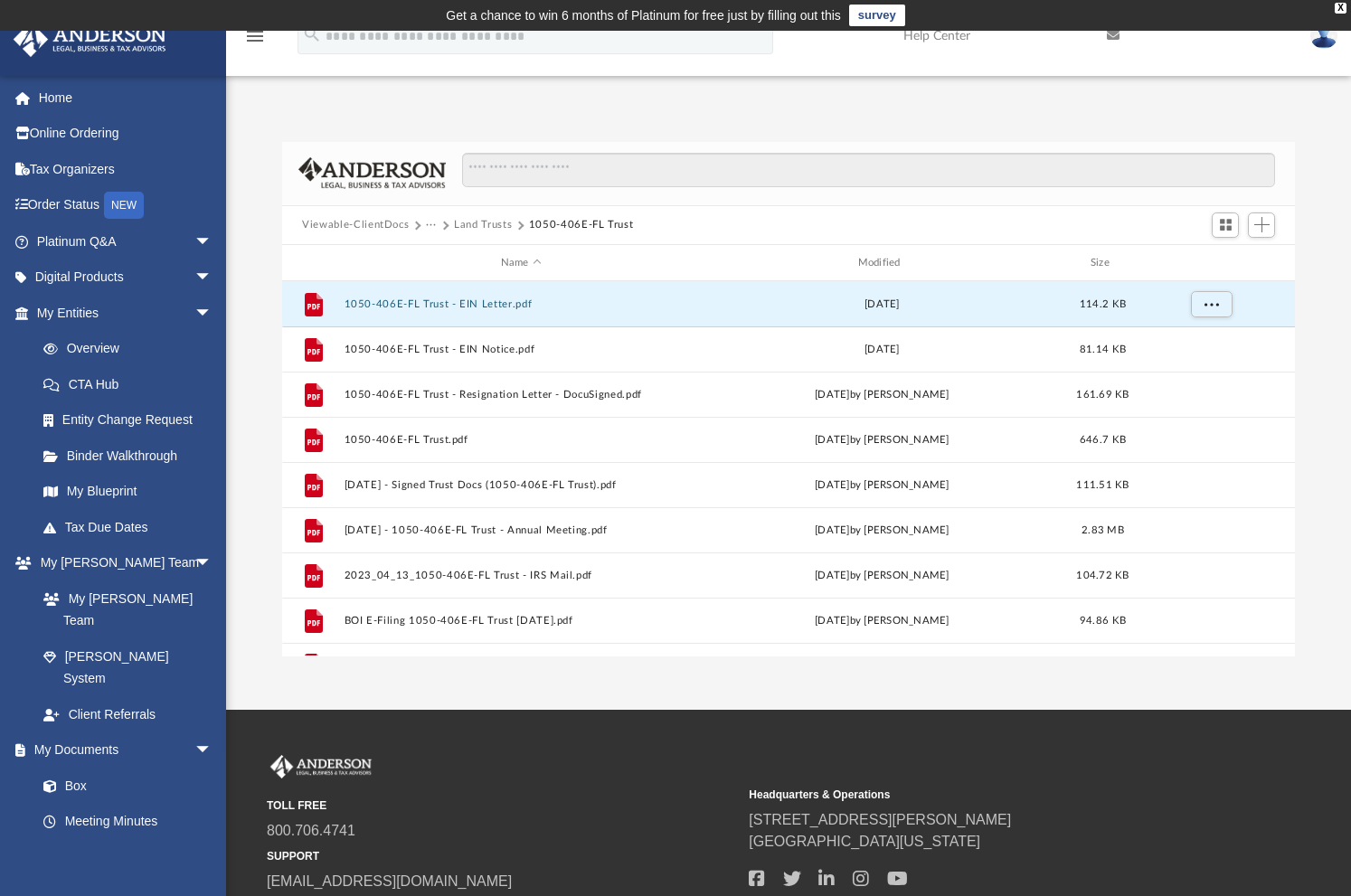
click at [681, 820] on span "800.706.4741" at bounding box center [501, 831] width 469 height 22
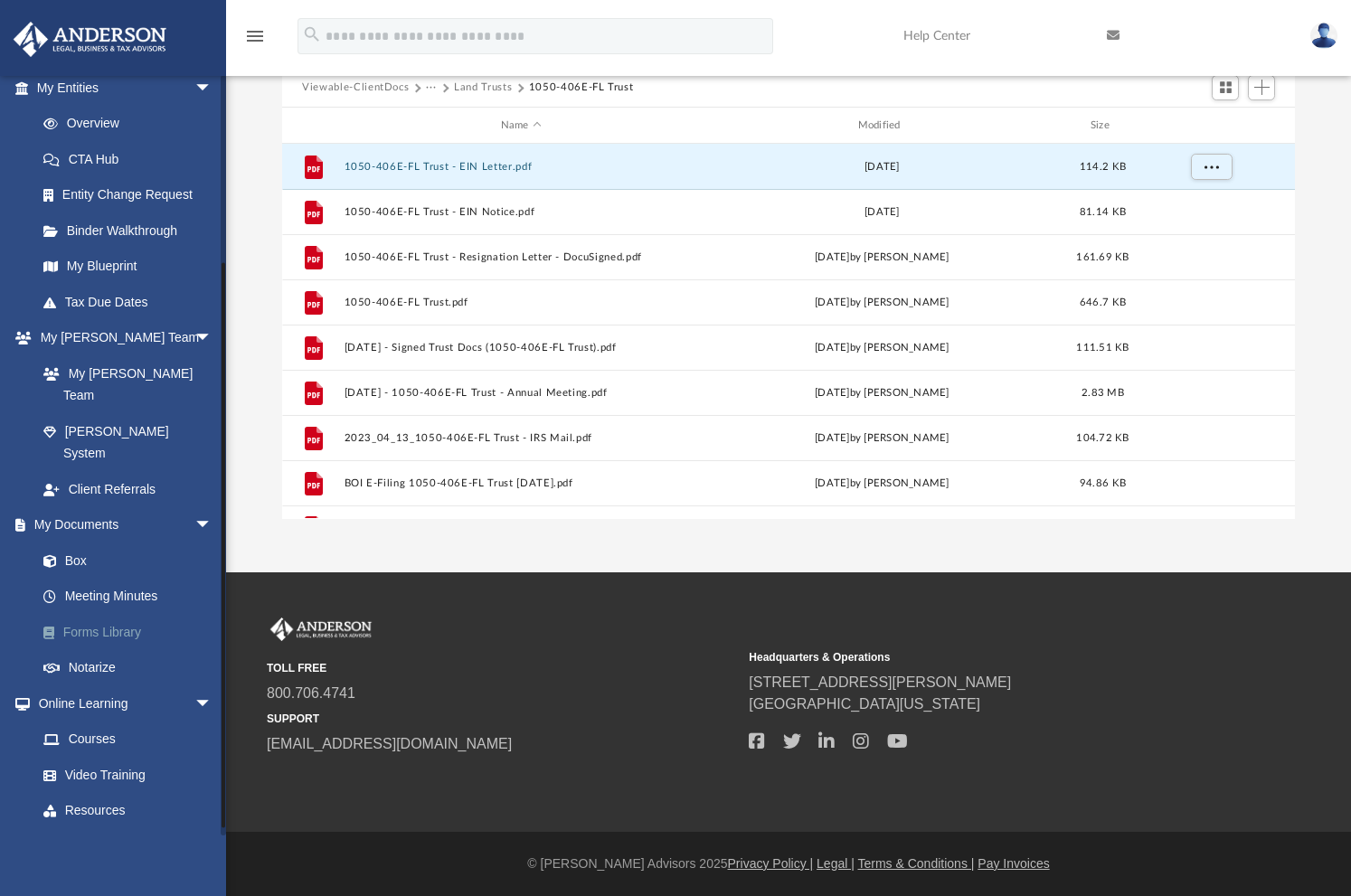
scroll to position [249, 0]
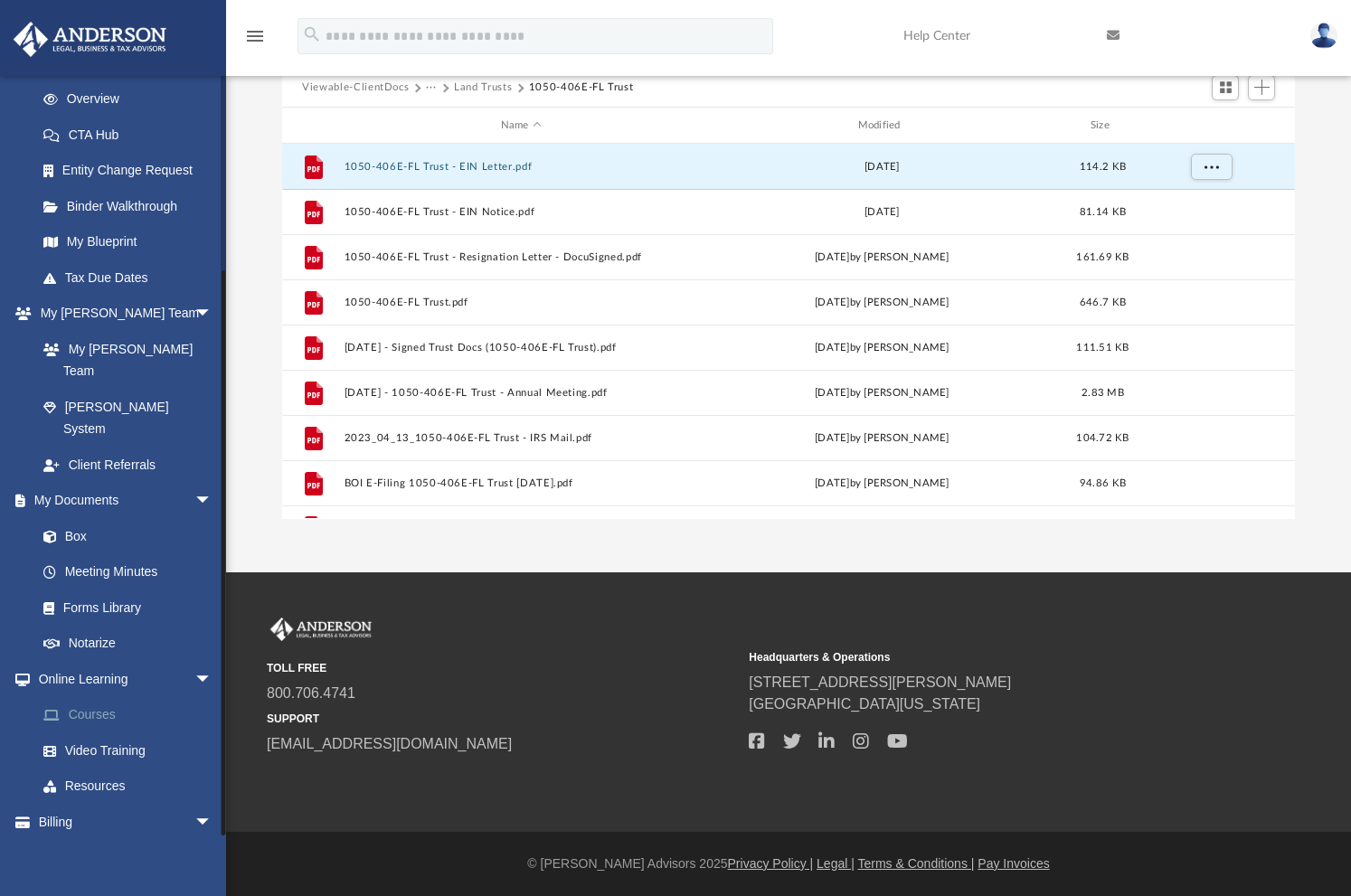
click at [109, 697] on link "Courses" at bounding box center [133, 715] width 214 height 36
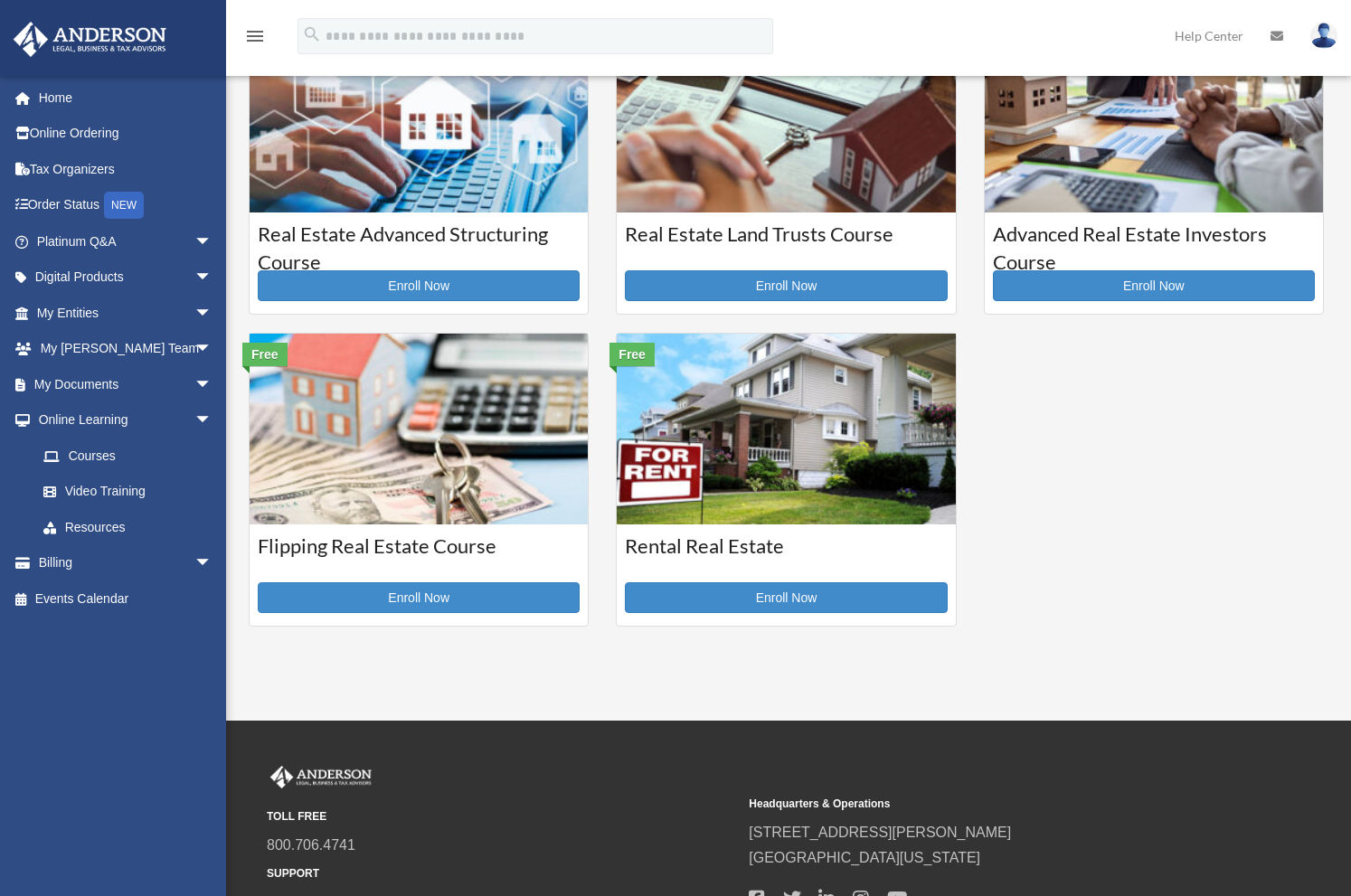
scroll to position [452, 0]
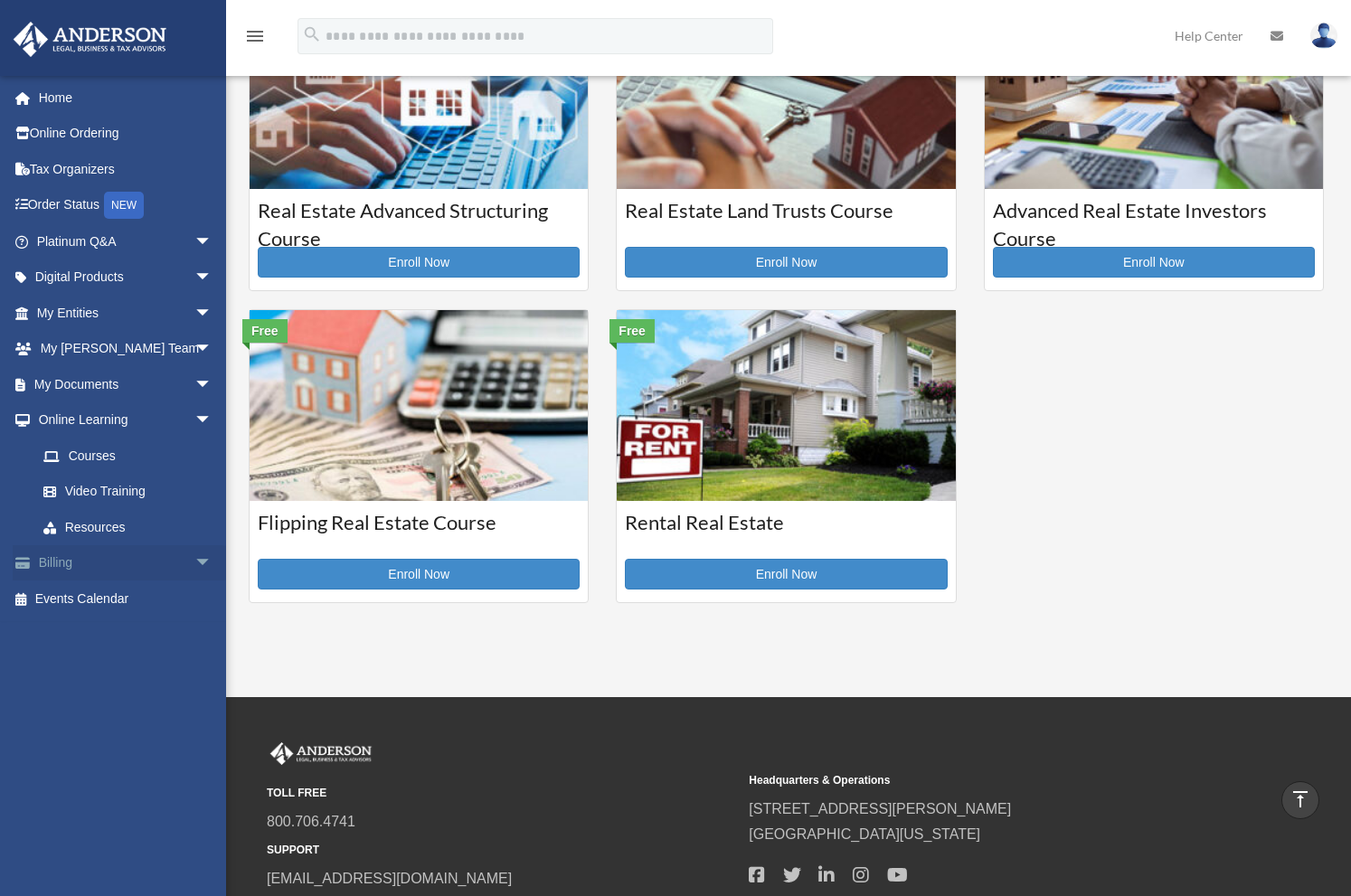
click at [194, 573] on span "arrow_drop_down" at bounding box center [212, 563] width 36 height 37
click at [140, 603] on link "$ Open Invoices" at bounding box center [133, 599] width 214 height 37
